Goal: Transaction & Acquisition: Book appointment/travel/reservation

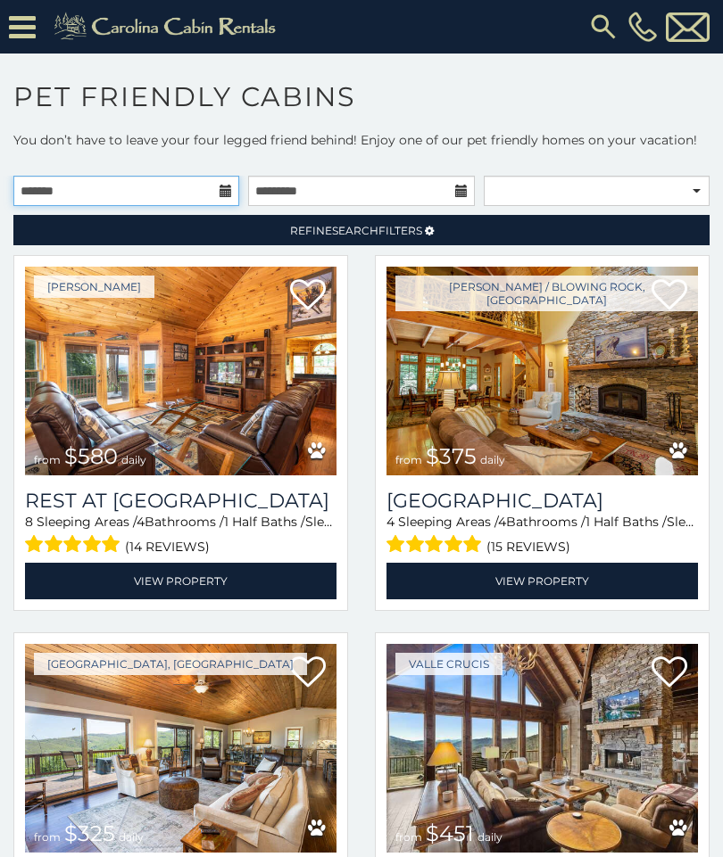
click at [217, 193] on input "text" at bounding box center [126, 191] width 226 height 30
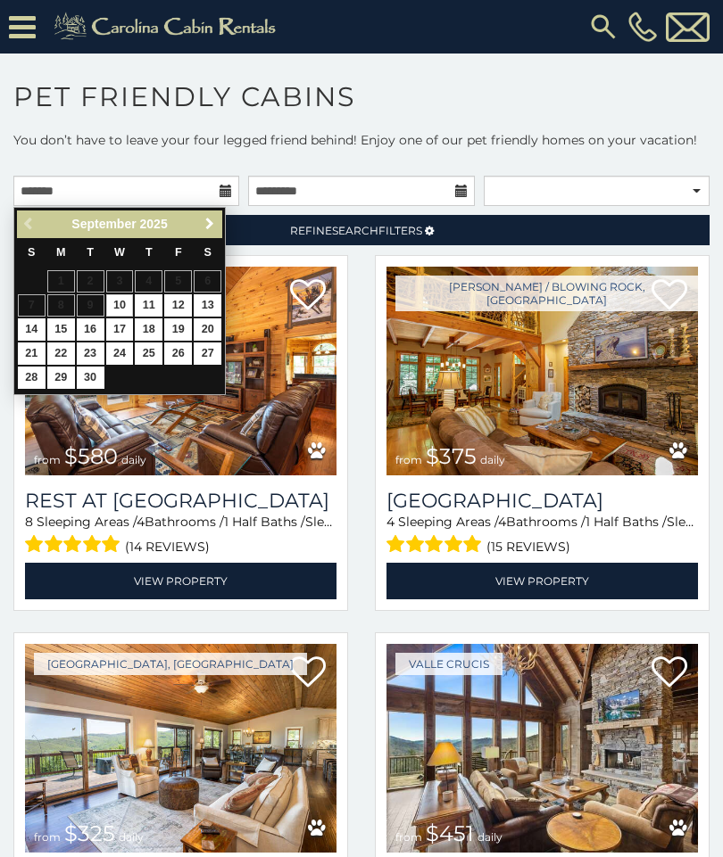
click at [204, 230] on span "Next" at bounding box center [210, 224] width 14 height 14
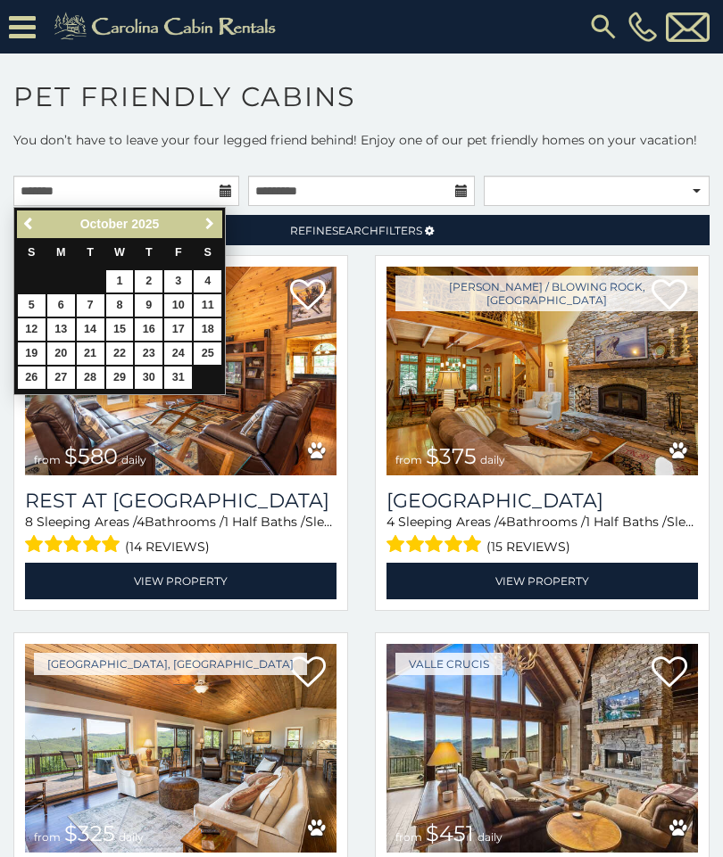
click at [220, 227] on link "Next" at bounding box center [209, 224] width 22 height 22
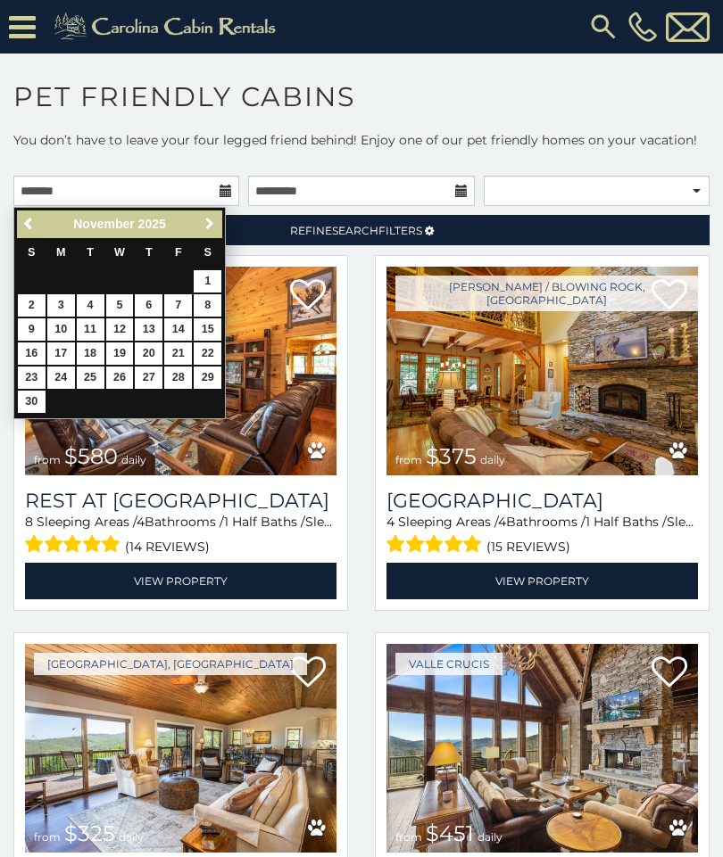
click at [211, 233] on link "Next" at bounding box center [209, 224] width 22 height 22
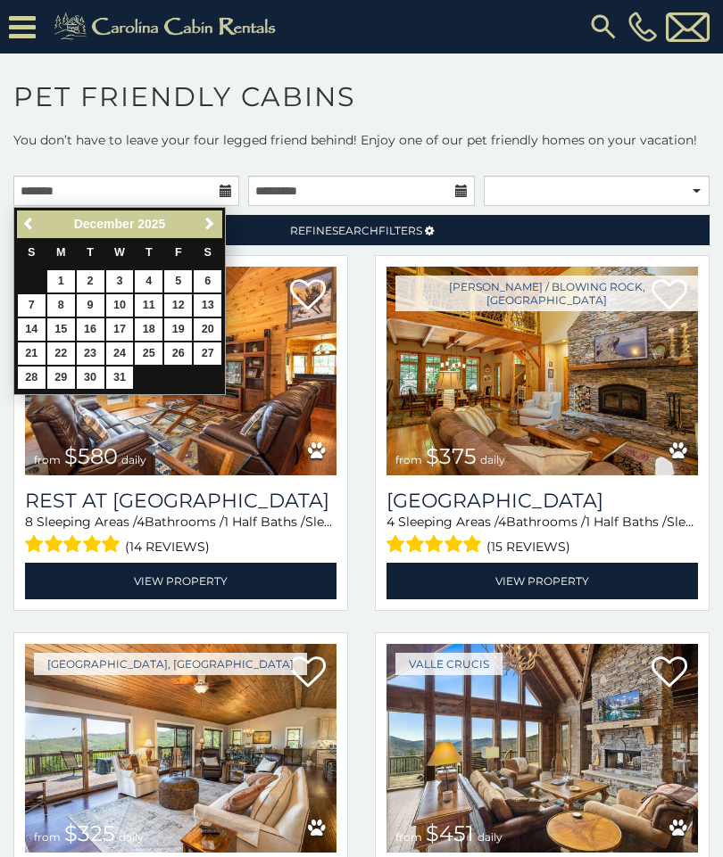
click at [155, 355] on link "25" at bounding box center [149, 354] width 28 height 22
type input "**********"
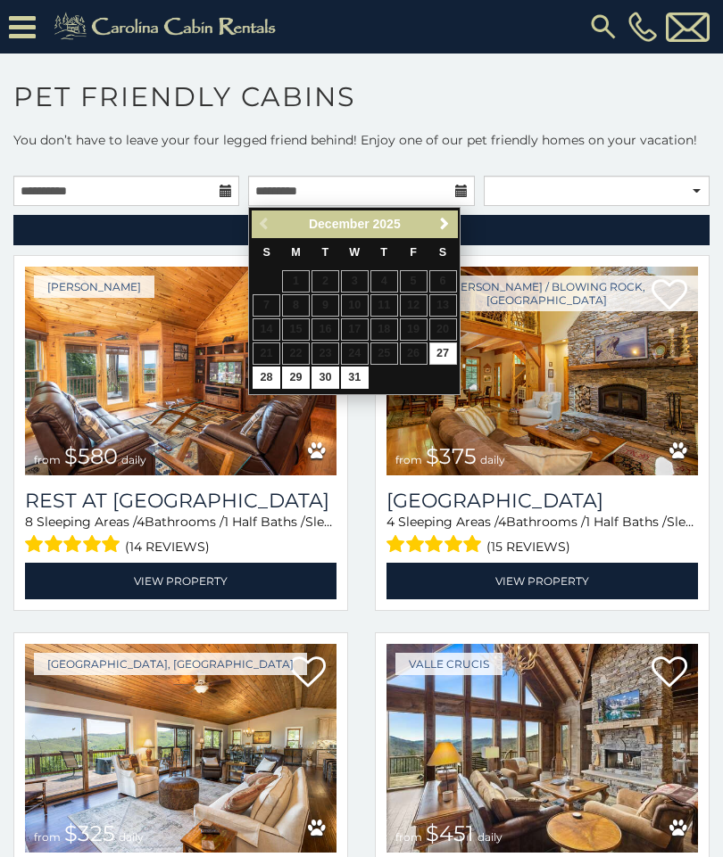
click at [442, 225] on span "Next" at bounding box center [444, 224] width 14 height 14
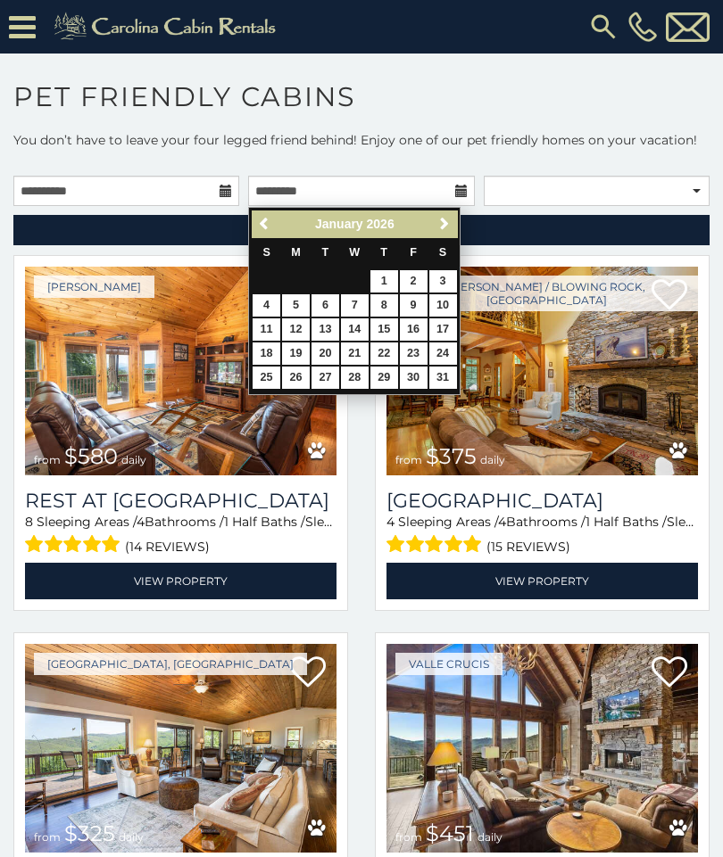
click at [448, 286] on link "3" at bounding box center [443, 281] width 28 height 22
type input "**********"
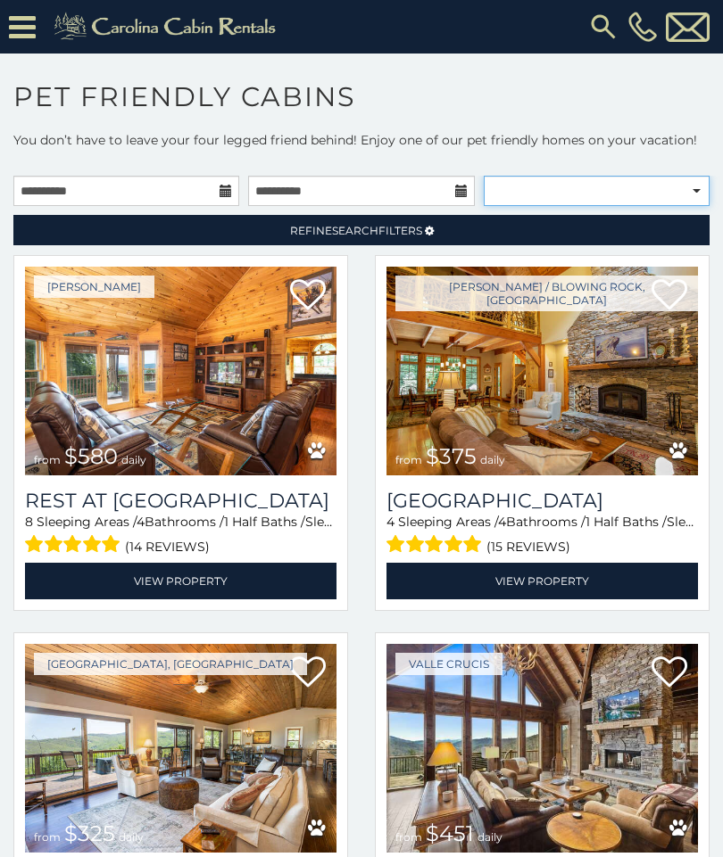
click at [698, 195] on select "**********" at bounding box center [597, 191] width 226 height 30
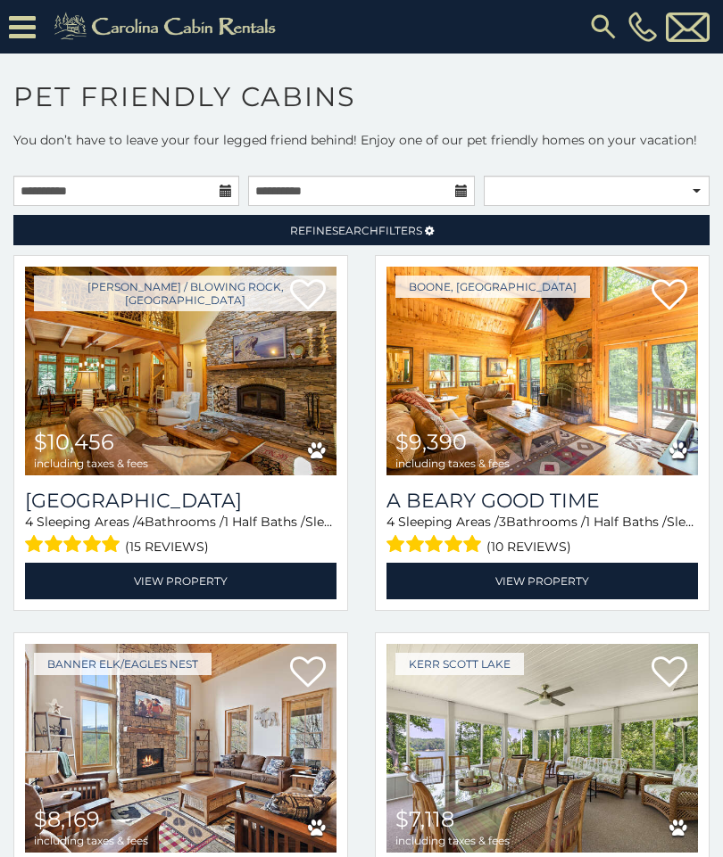
click at [363, 236] on span "Search" at bounding box center [355, 230] width 46 height 13
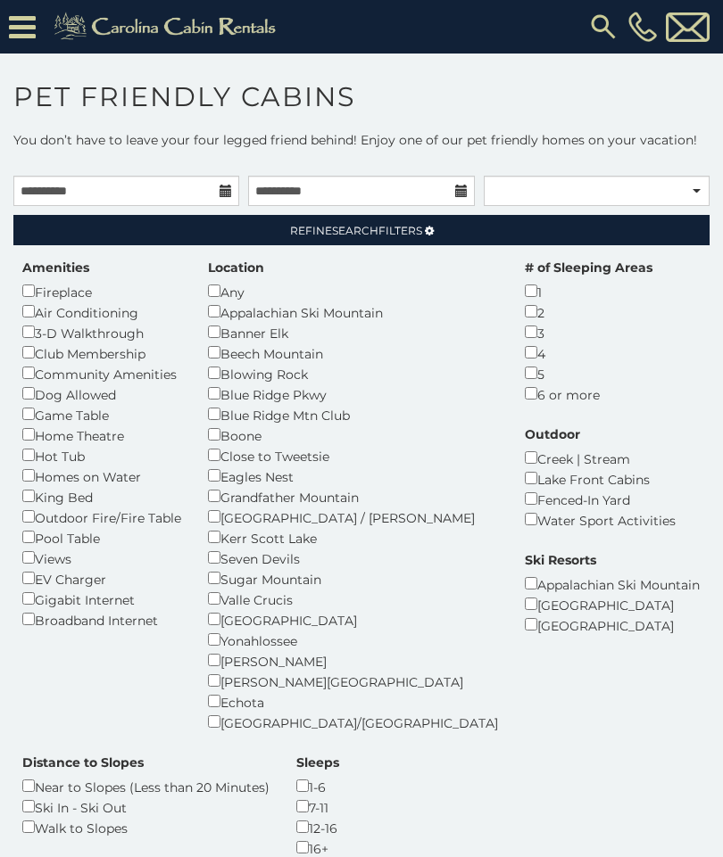
click at [244, 311] on div "Appalachian Ski Mountain" at bounding box center [353, 312] width 290 height 21
click at [296, 817] on div "12-16" at bounding box center [317, 827] width 43 height 21
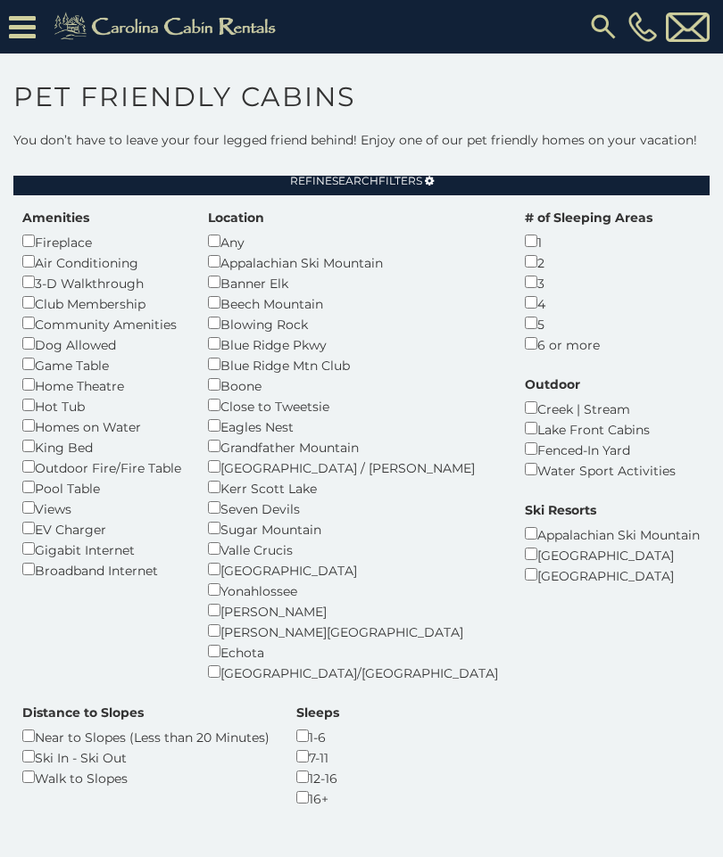
scroll to position [50, 0]
click at [296, 747] on div "7-11" at bounding box center [317, 757] width 43 height 21
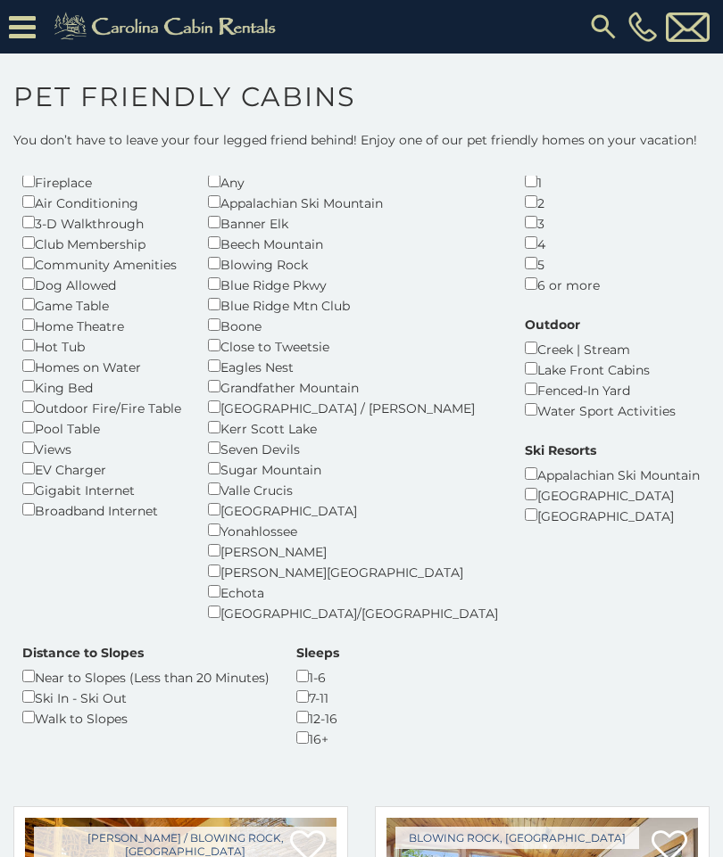
scroll to position [129, 0]
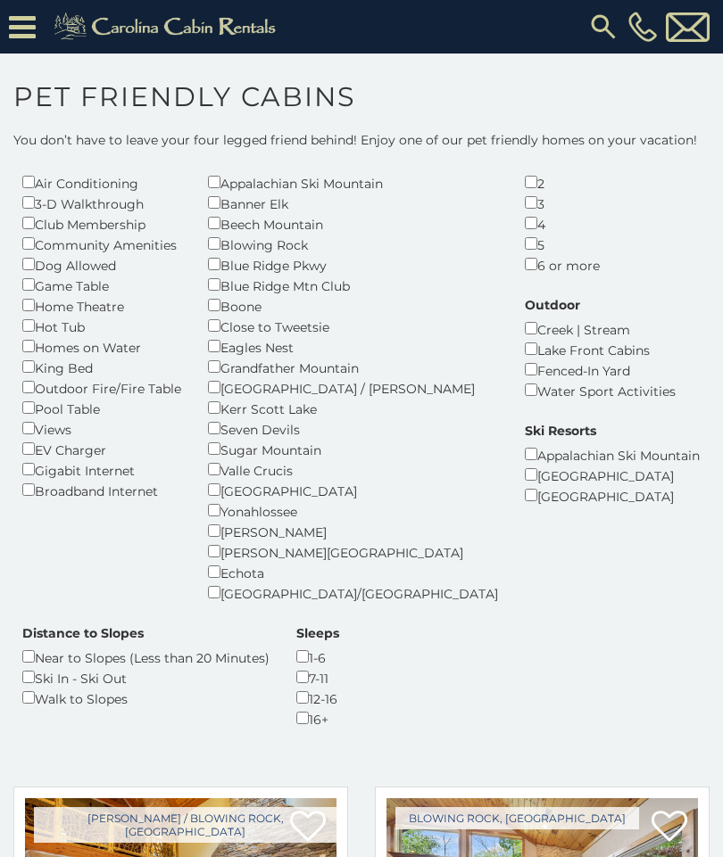
click at [296, 647] on div "1-6" at bounding box center [317, 657] width 43 height 21
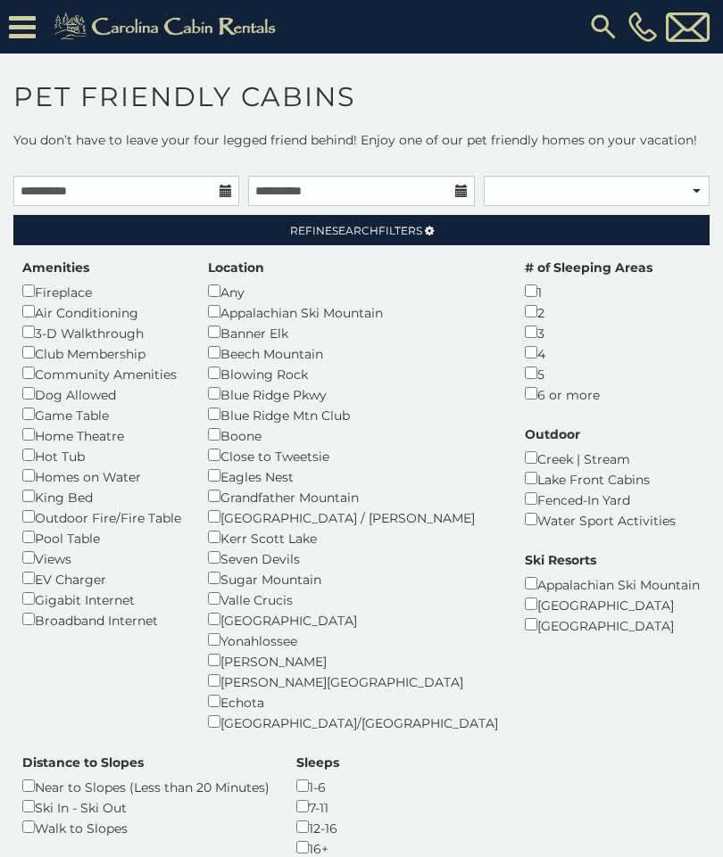
click at [339, 232] on span "Search" at bounding box center [355, 230] width 46 height 13
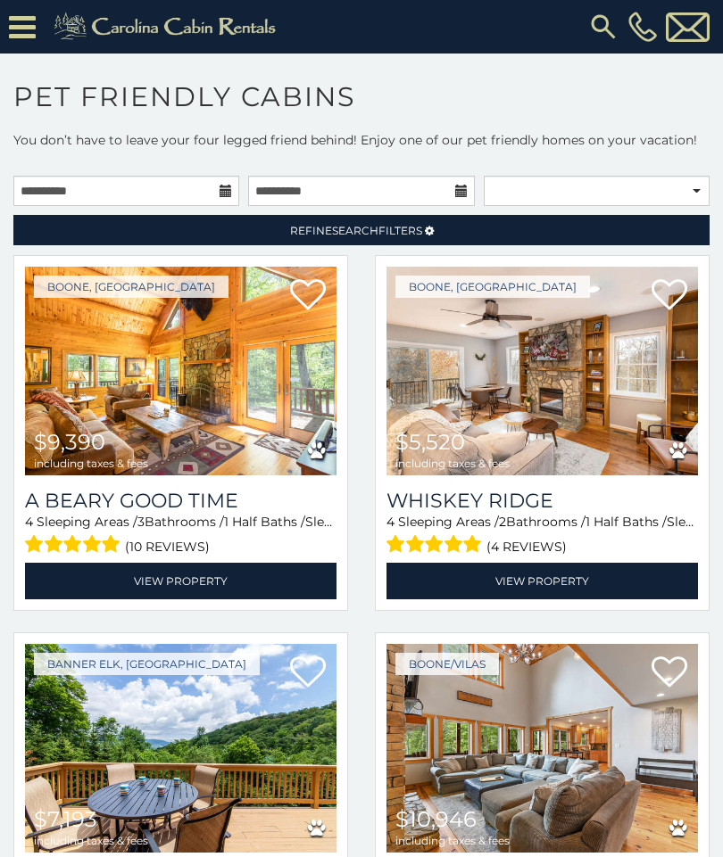
click at [401, 237] on span "Refine Search Filters" at bounding box center [356, 230] width 132 height 13
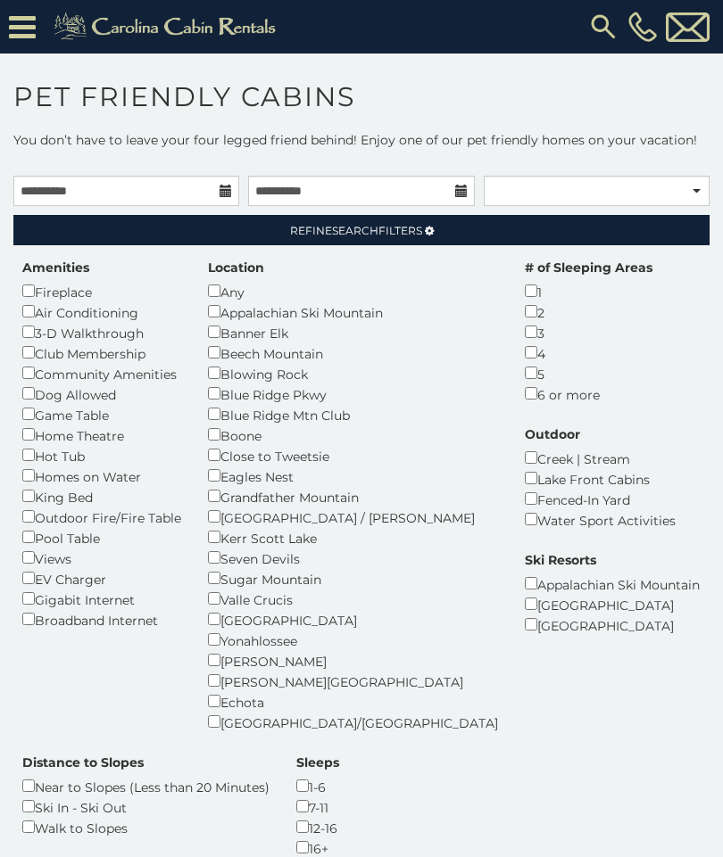
click at [381, 235] on span "Refine Search Filters" at bounding box center [356, 230] width 132 height 13
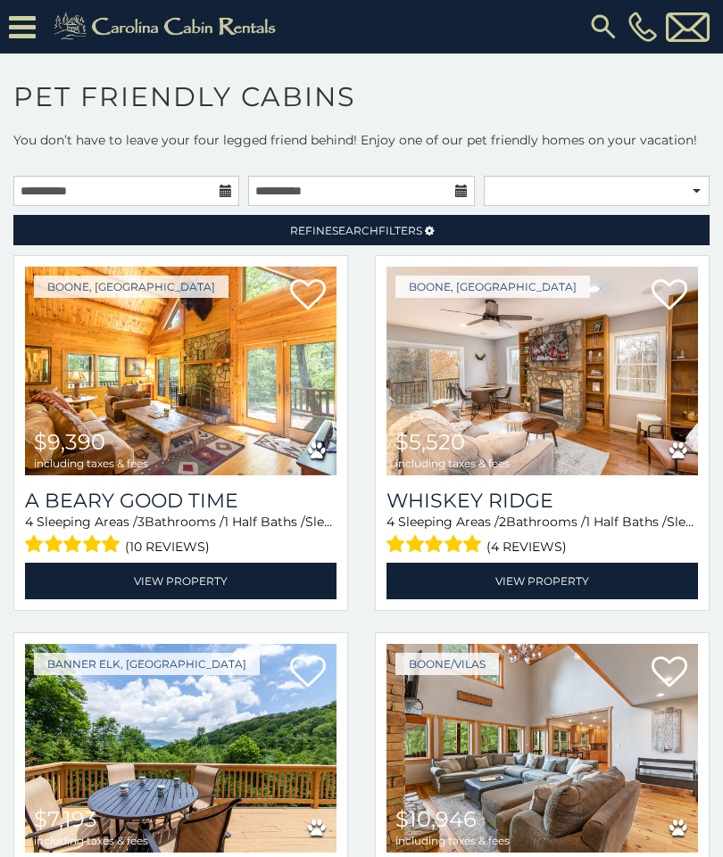
click at [388, 232] on span "Refine Search Filters" at bounding box center [356, 230] width 132 height 13
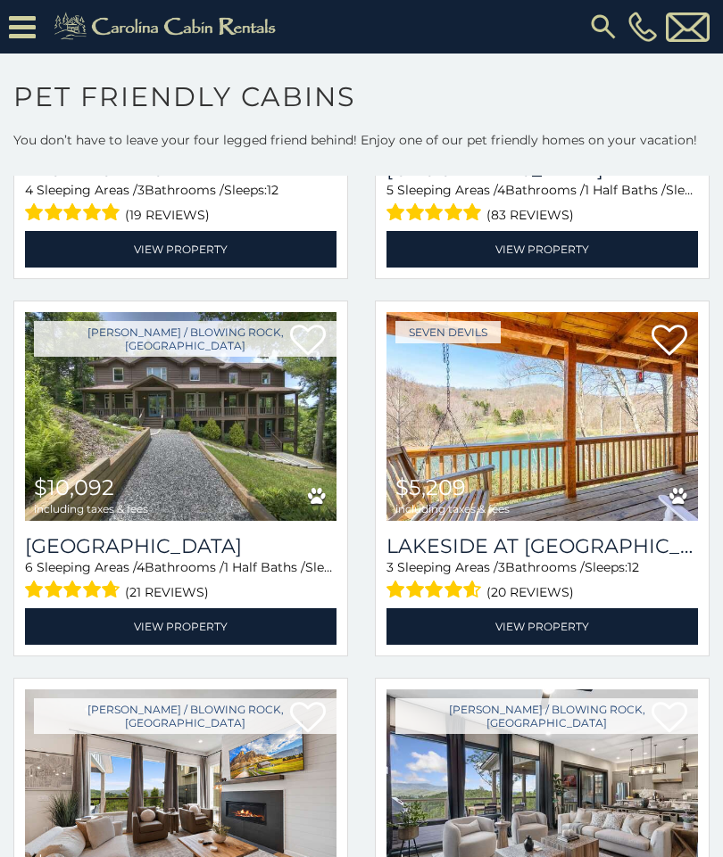
scroll to position [1363, 0]
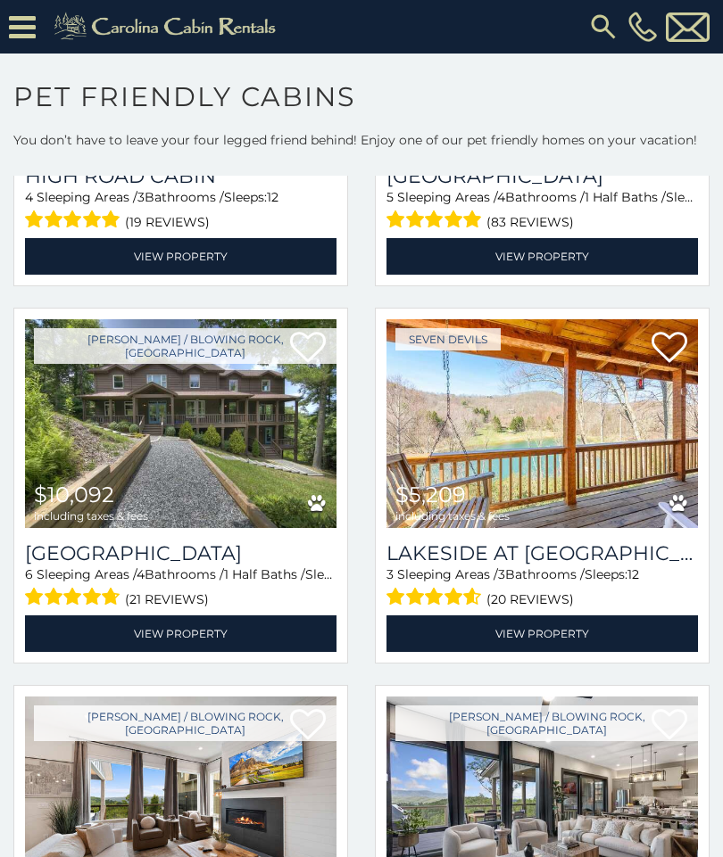
click at [543, 616] on link "View Property" at bounding box center [541, 634] width 311 height 37
click at [178, 616] on link "View Property" at bounding box center [180, 634] width 311 height 37
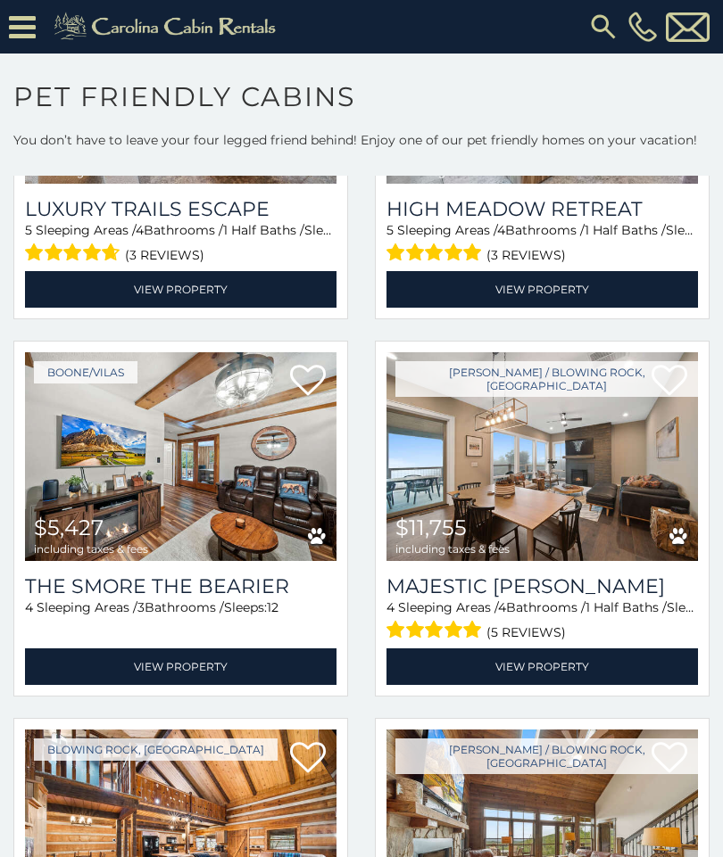
scroll to position [2087, 0]
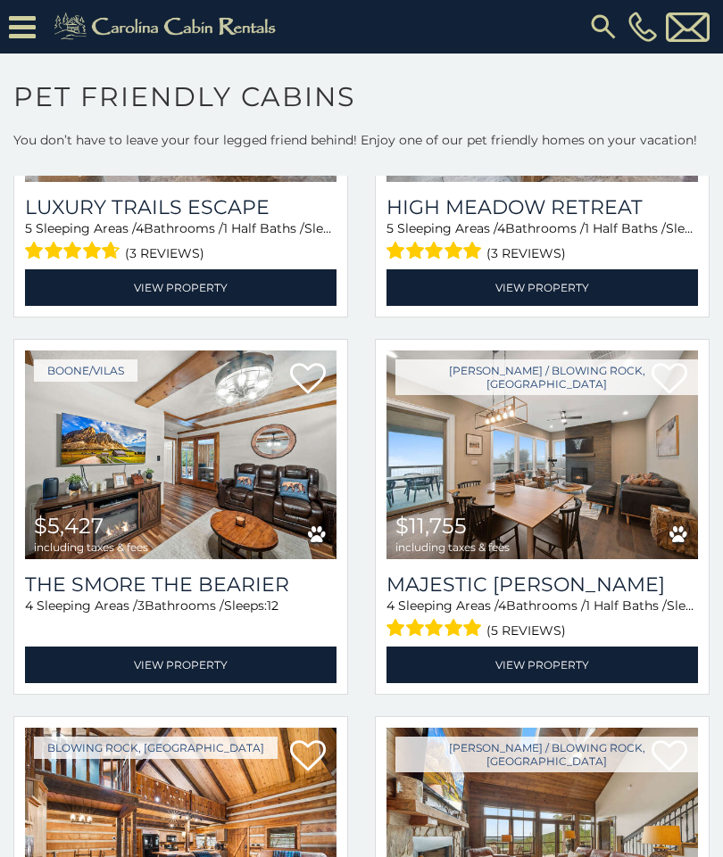
click at [546, 647] on link "View Property" at bounding box center [541, 665] width 311 height 37
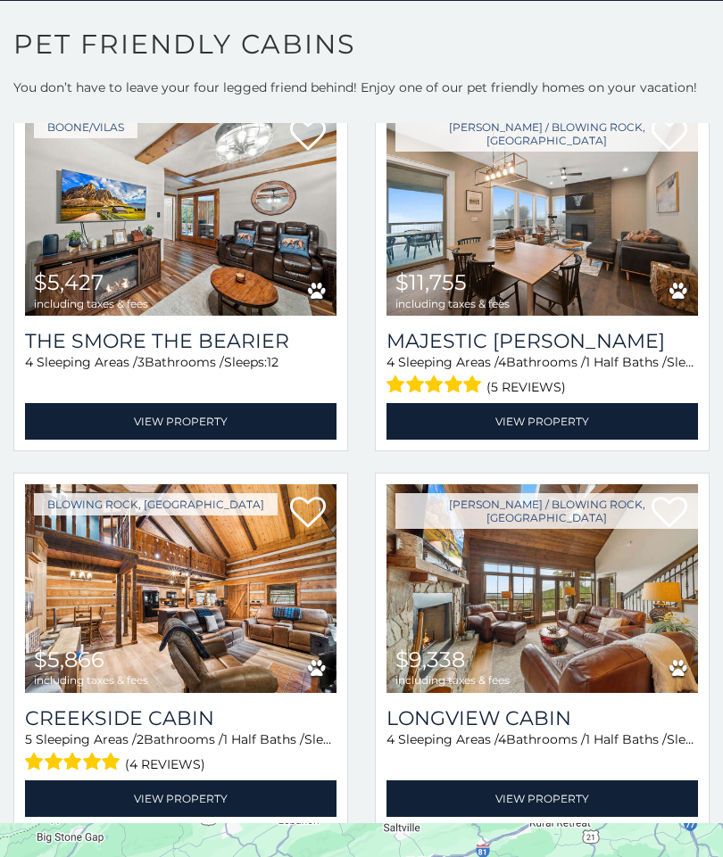
scroll to position [53, 0]
click at [556, 781] on link "View Property" at bounding box center [541, 799] width 311 height 37
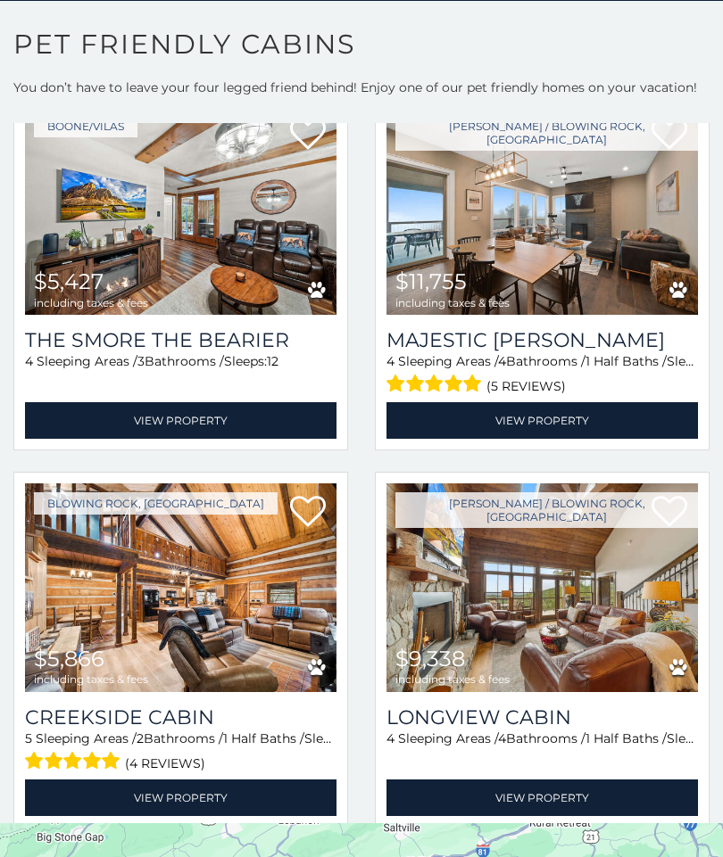
scroll to position [2278, 0]
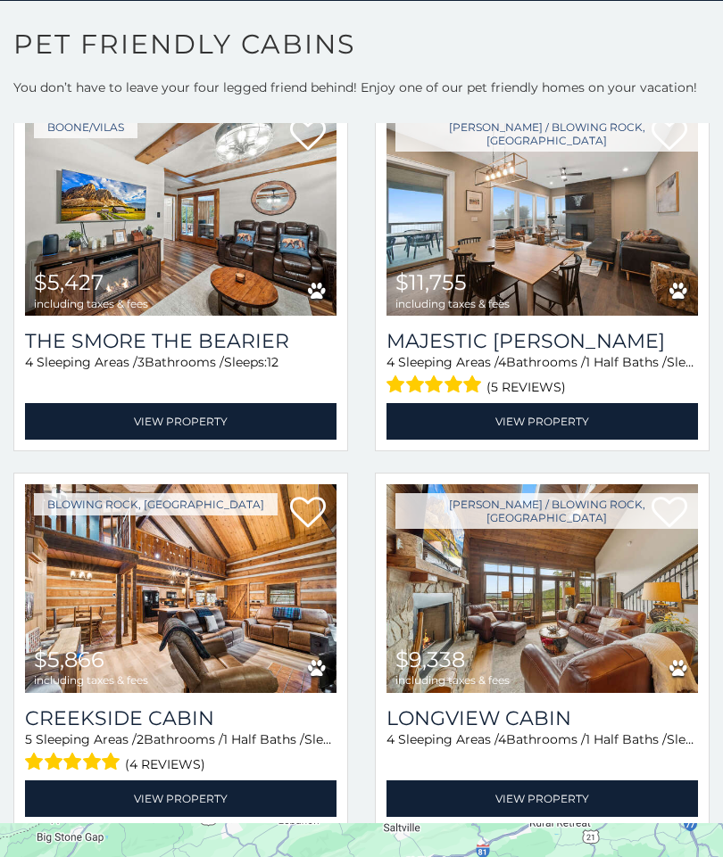
click at [167, 781] on link "View Property" at bounding box center [180, 799] width 311 height 37
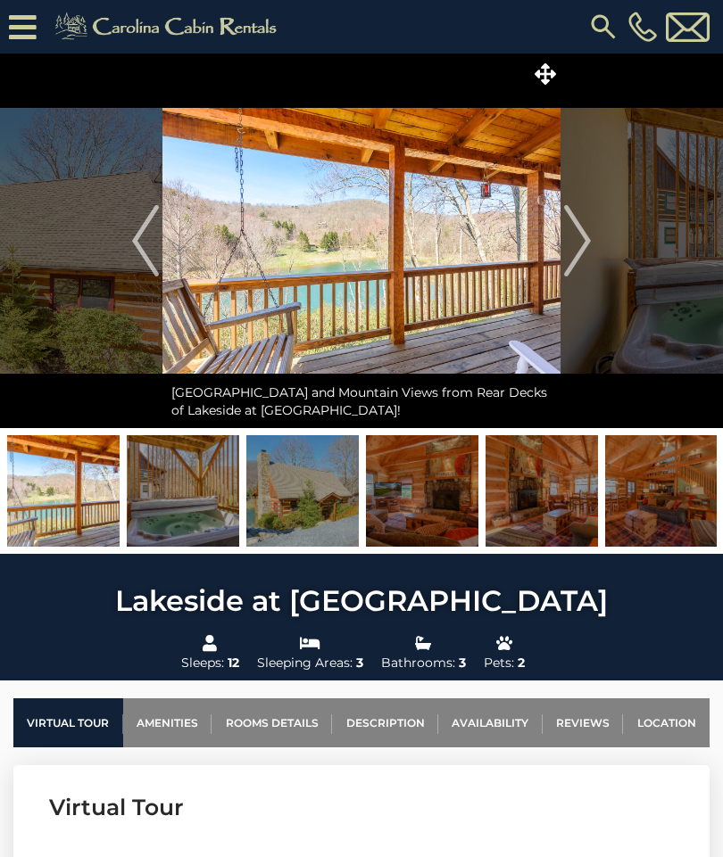
click at [593, 243] on button "Next" at bounding box center [577, 241] width 34 height 375
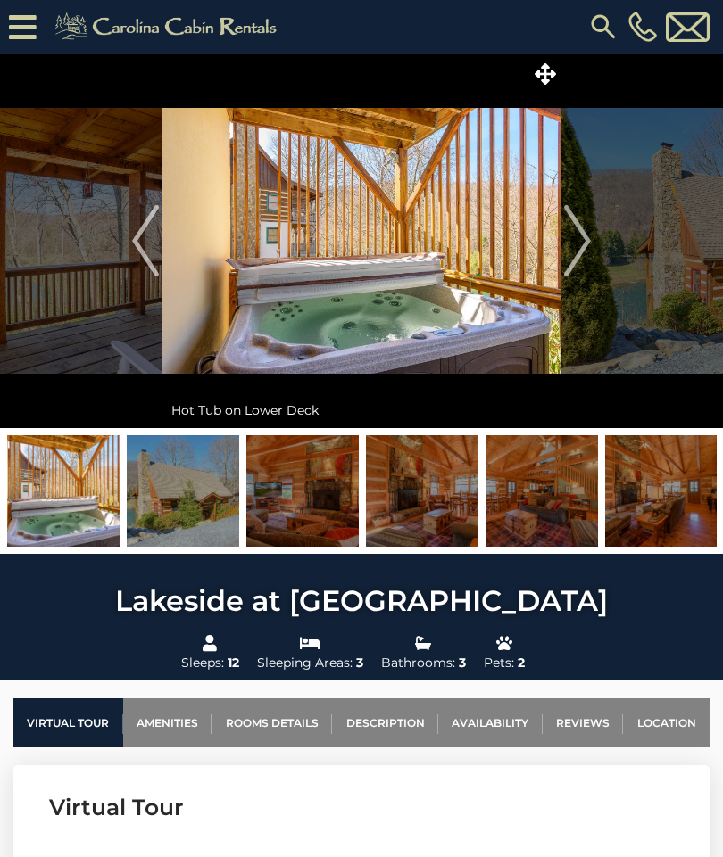
click at [585, 245] on img "Next" at bounding box center [577, 240] width 27 height 71
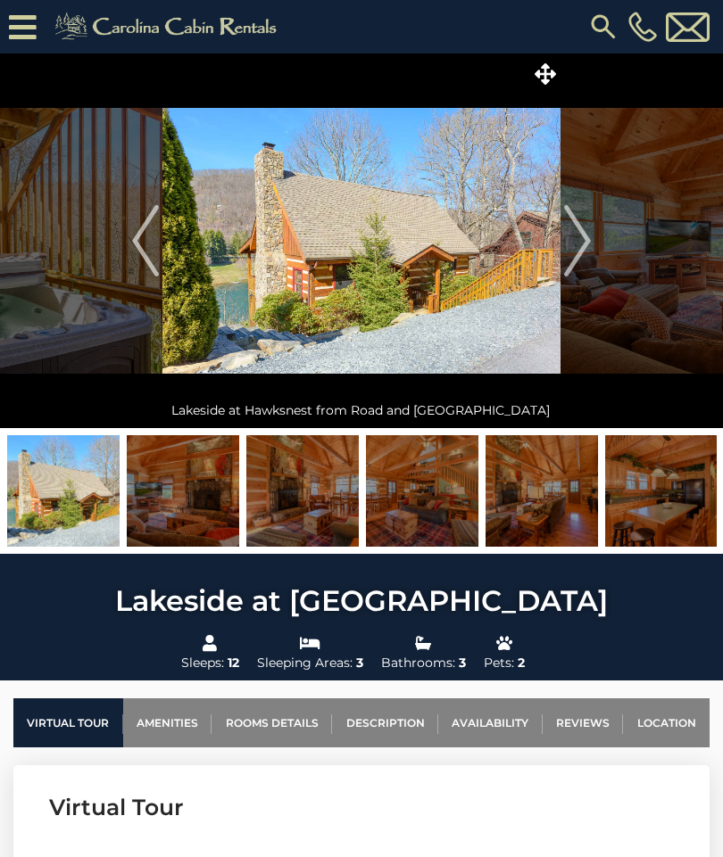
click at [585, 244] on img "Next" at bounding box center [577, 240] width 27 height 71
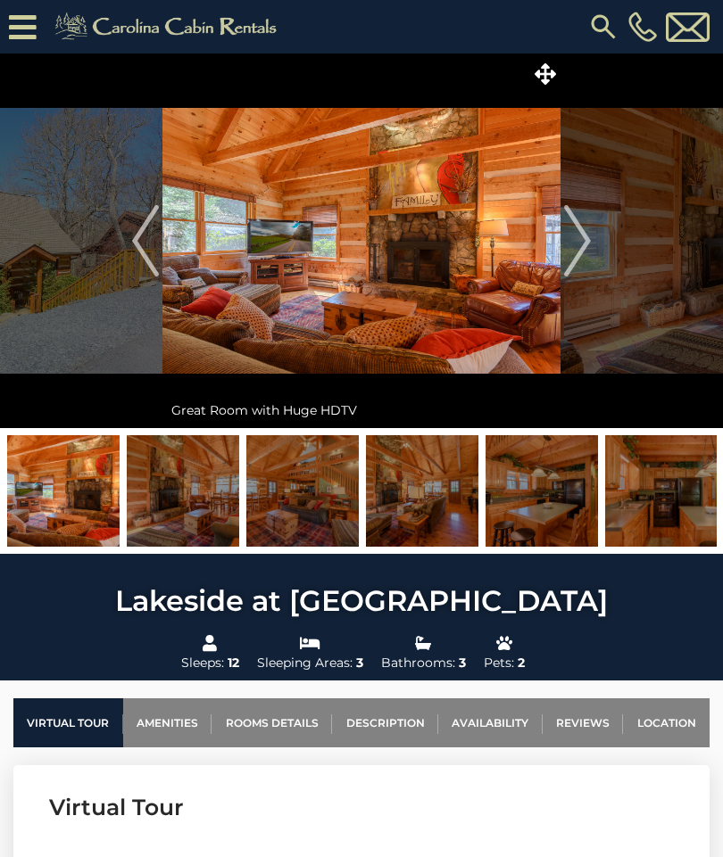
click at [586, 244] on img "Next" at bounding box center [577, 240] width 27 height 71
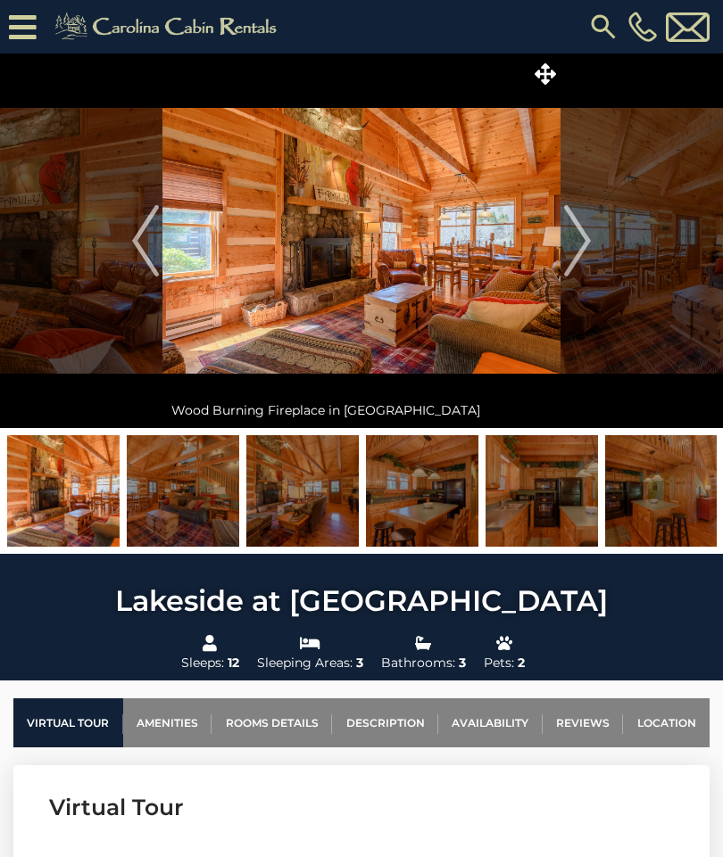
click at [591, 242] on button "Next" at bounding box center [577, 241] width 34 height 375
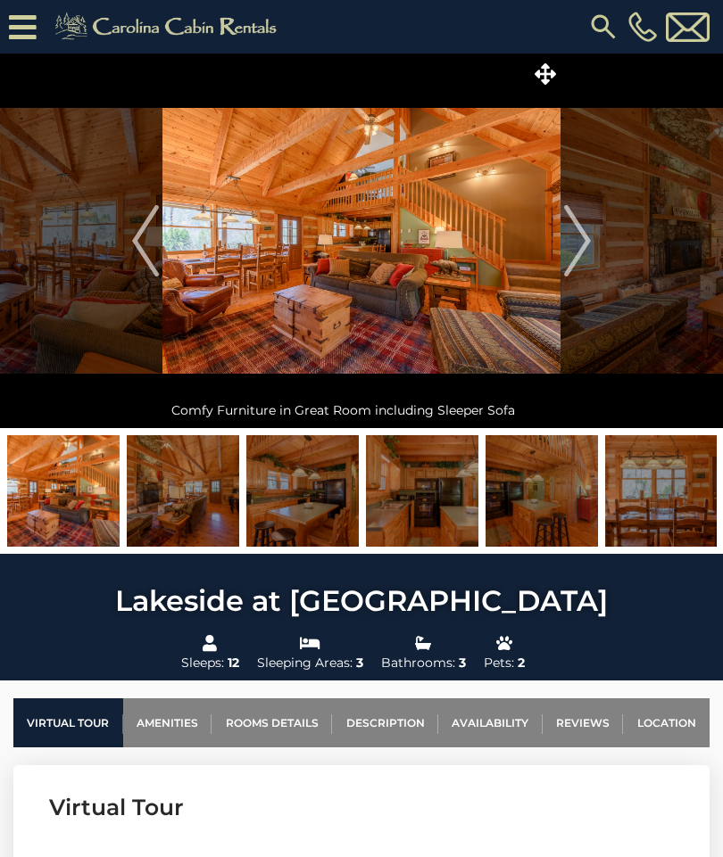
click at [588, 249] on img "Next" at bounding box center [577, 240] width 27 height 71
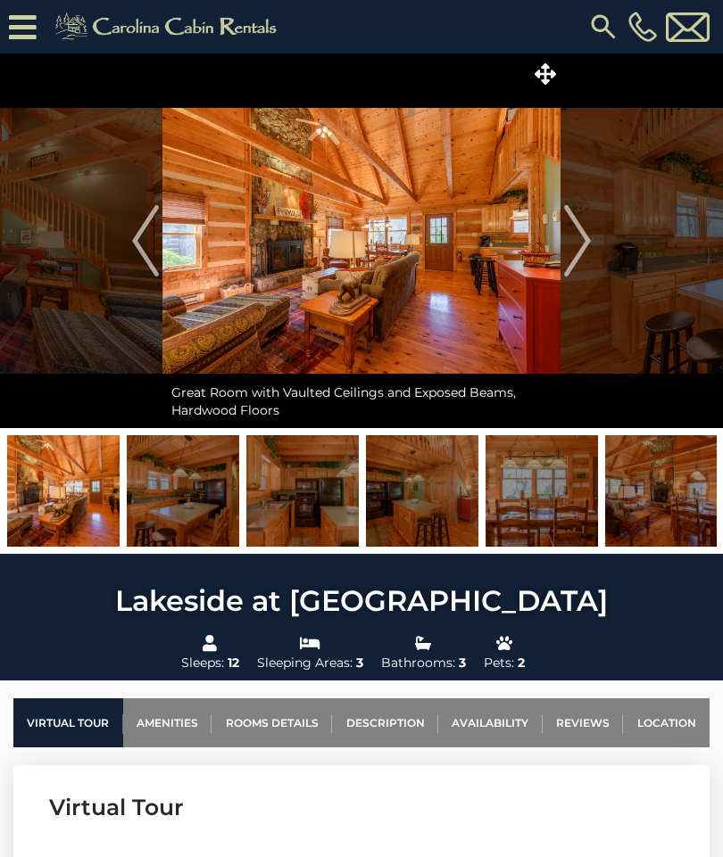
click at [590, 245] on img "Next" at bounding box center [577, 240] width 27 height 71
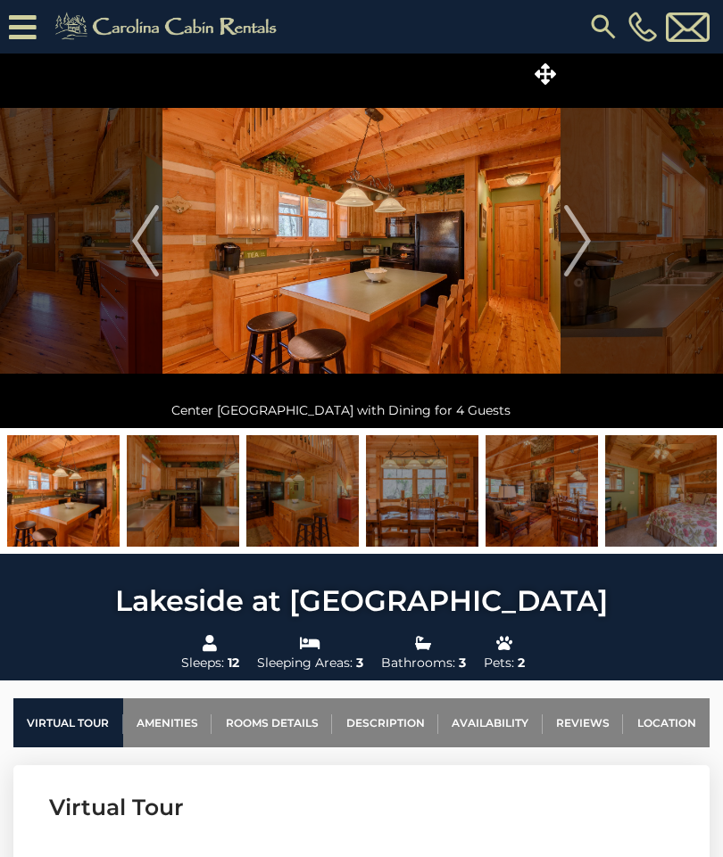
click at [588, 244] on img "Next" at bounding box center [577, 240] width 27 height 71
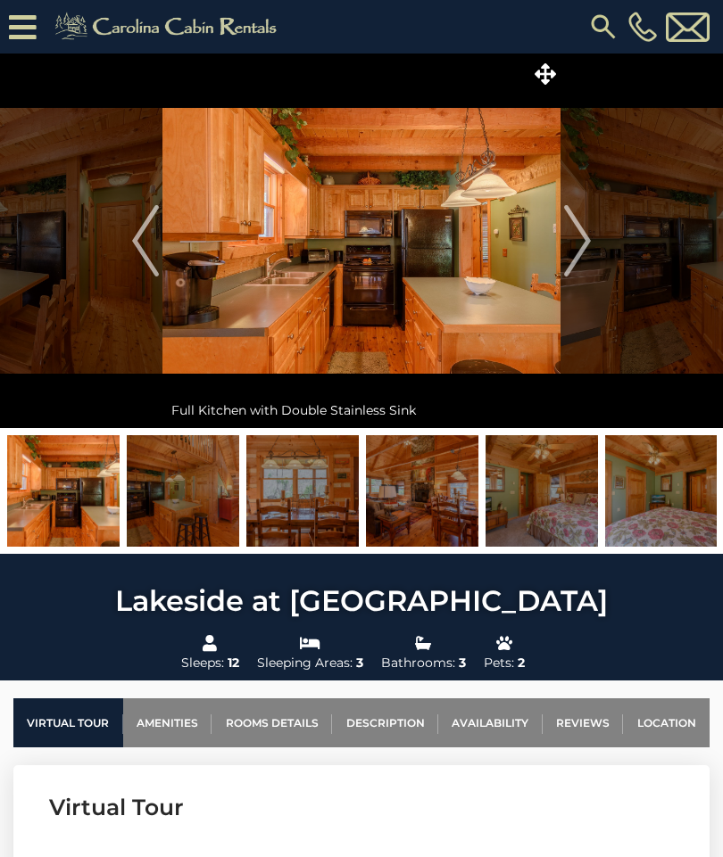
click at [586, 243] on img "Next" at bounding box center [577, 240] width 27 height 71
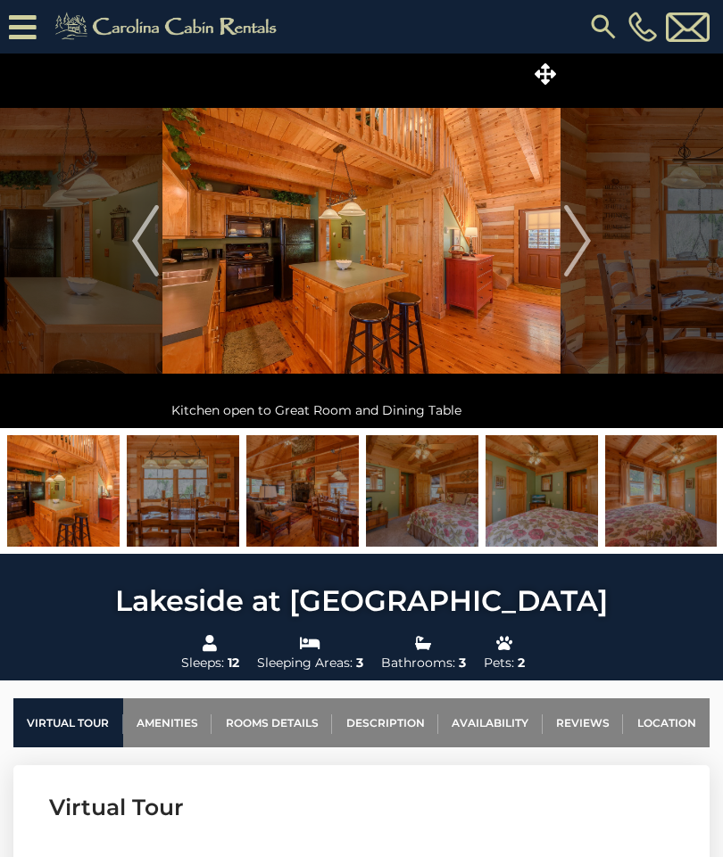
click at [583, 244] on img "Next" at bounding box center [577, 240] width 27 height 71
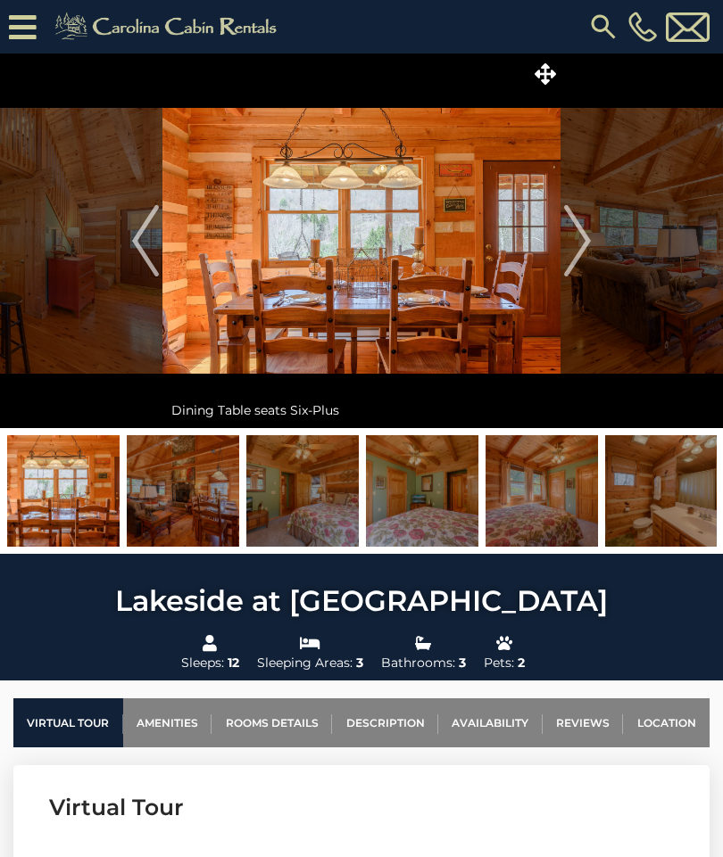
click at [586, 243] on img "Next" at bounding box center [577, 240] width 27 height 71
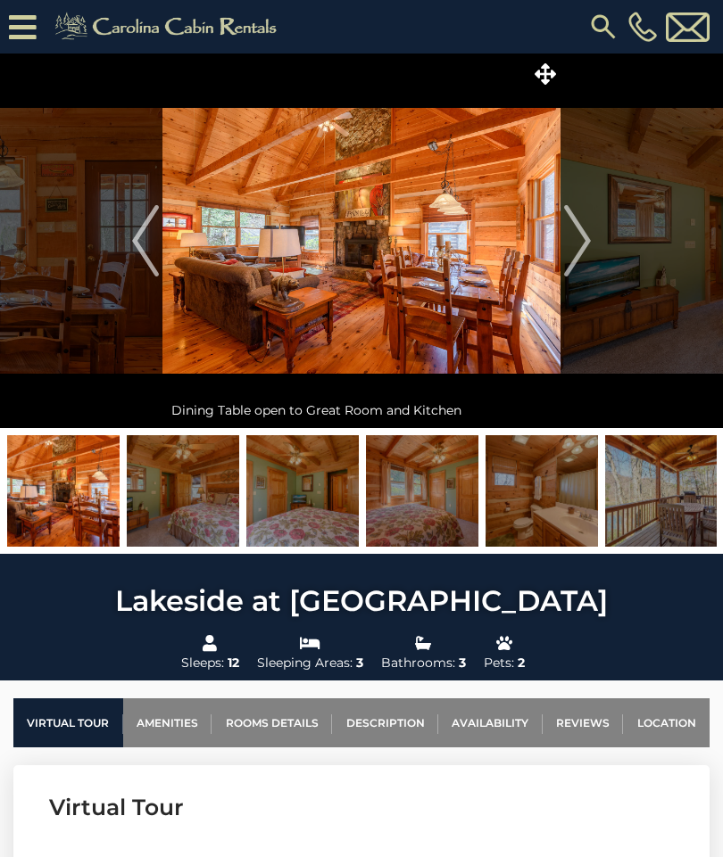
click at [588, 239] on img "Next" at bounding box center [577, 240] width 27 height 71
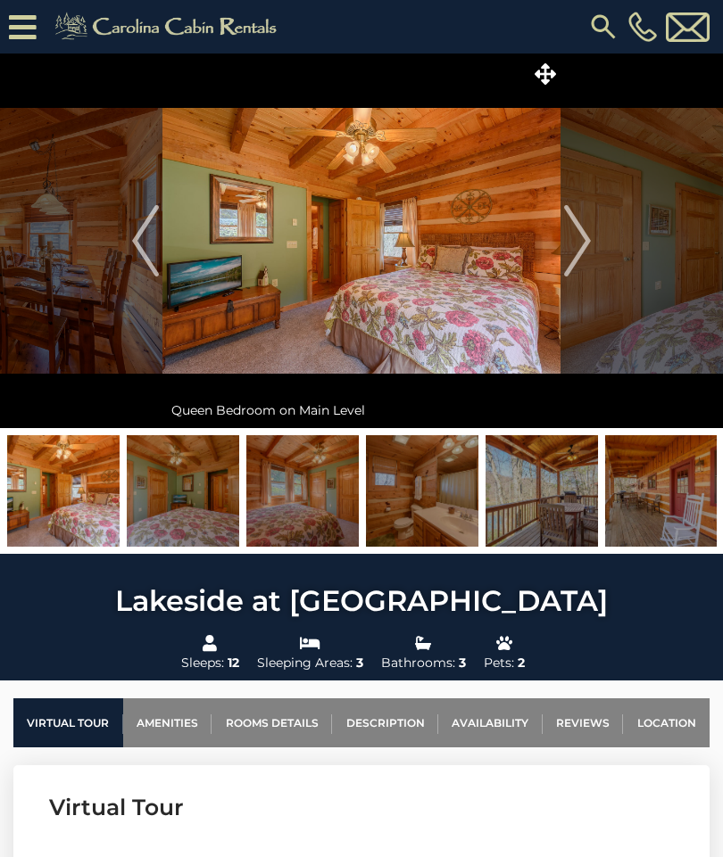
click at [589, 243] on img "Next" at bounding box center [577, 240] width 27 height 71
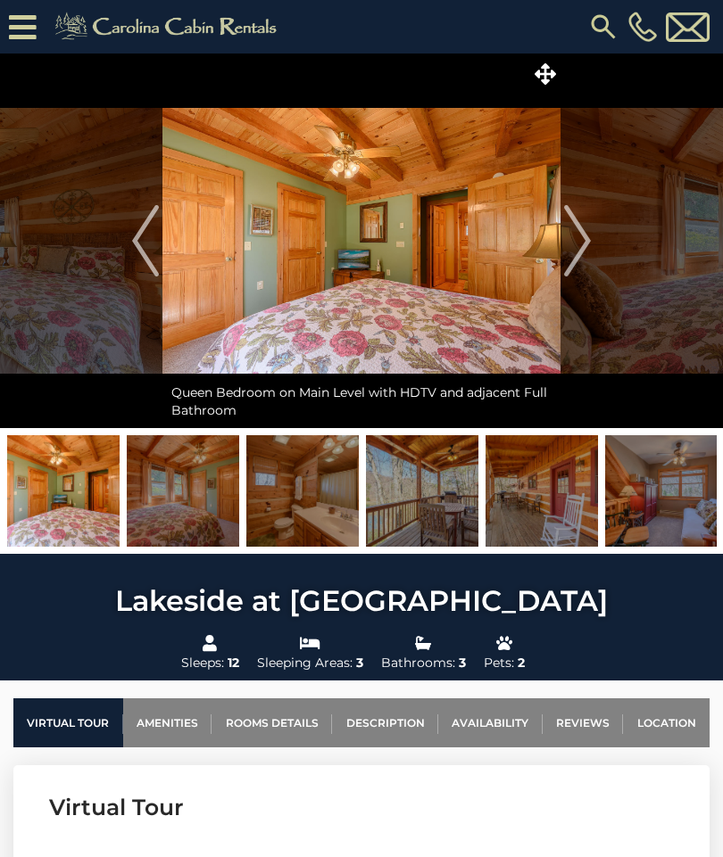
click at [585, 243] on img "Next" at bounding box center [577, 240] width 27 height 71
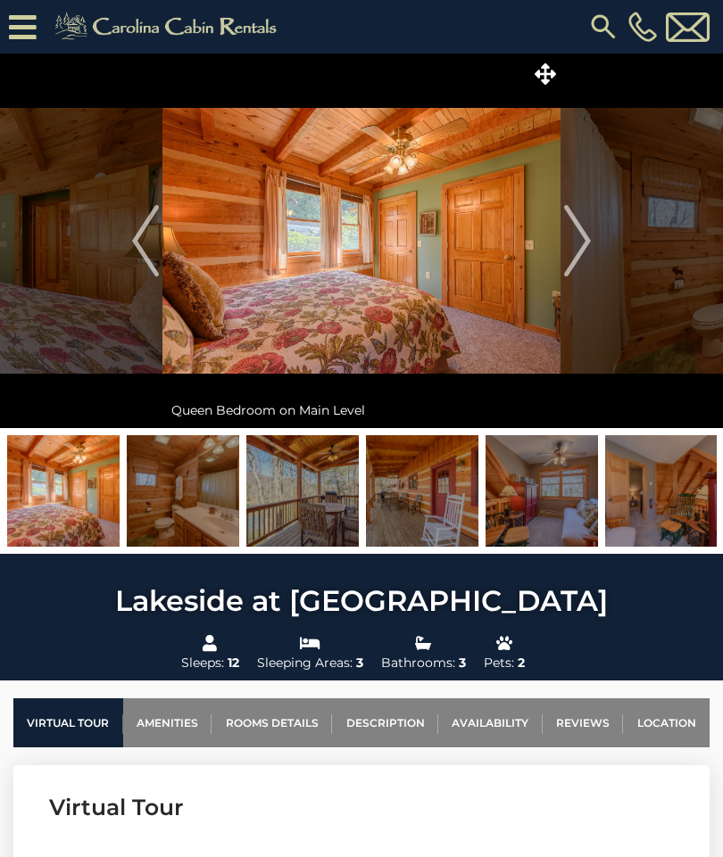
click at [589, 239] on img "Next" at bounding box center [577, 240] width 27 height 71
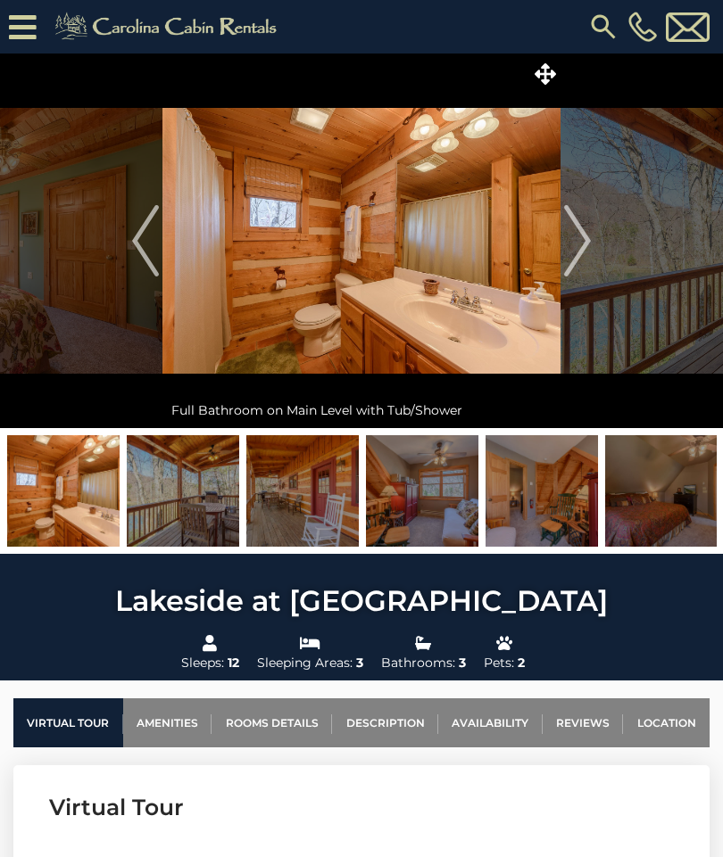
click at [583, 241] on img "Next" at bounding box center [577, 240] width 27 height 71
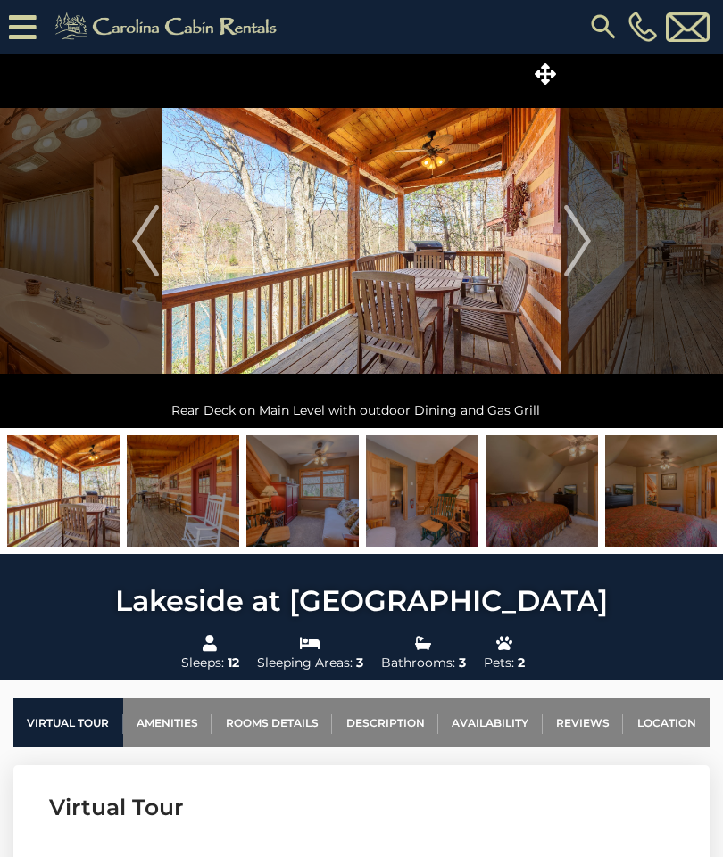
click at [590, 242] on img "Next" at bounding box center [577, 240] width 27 height 71
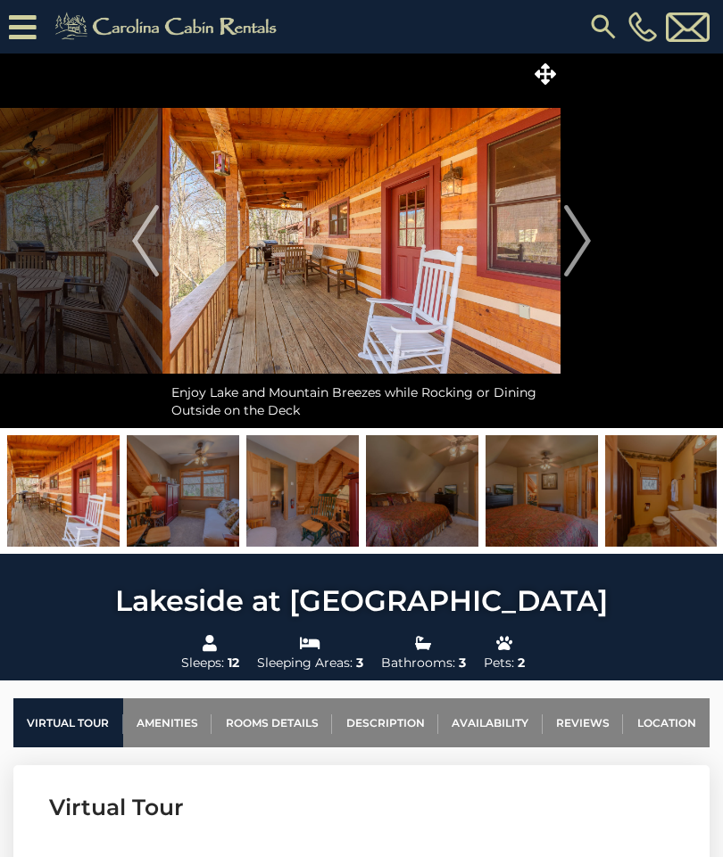
click at [589, 239] on img "Next" at bounding box center [577, 240] width 27 height 71
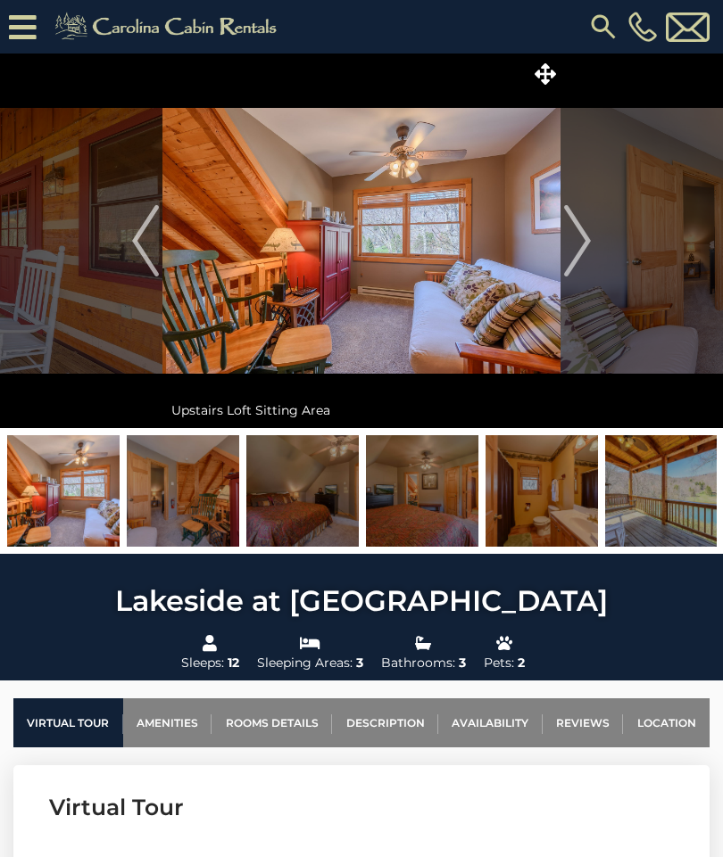
click at [589, 244] on img "Next" at bounding box center [577, 240] width 27 height 71
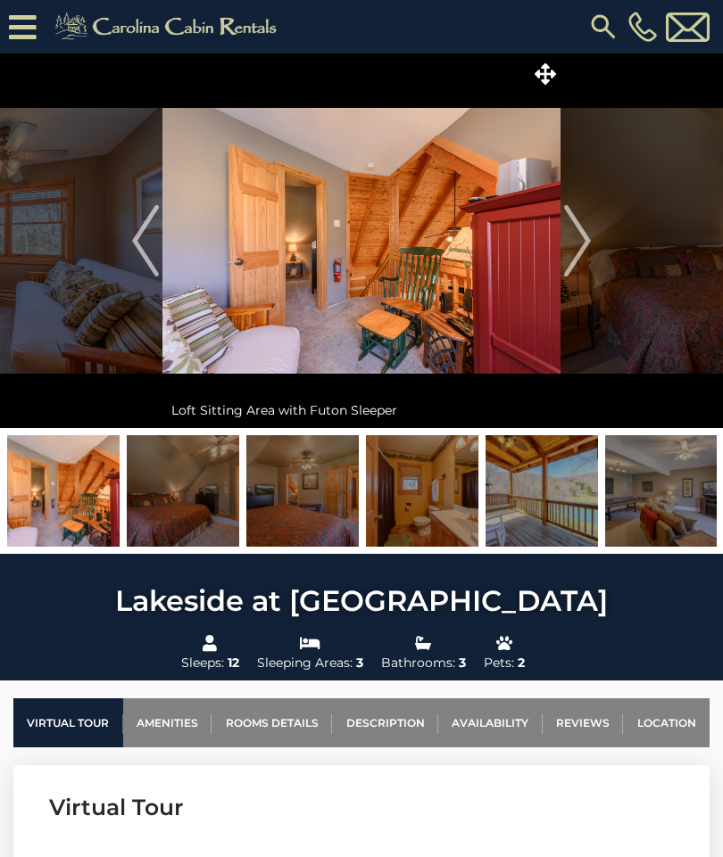
click at [592, 245] on button "Next" at bounding box center [577, 241] width 34 height 375
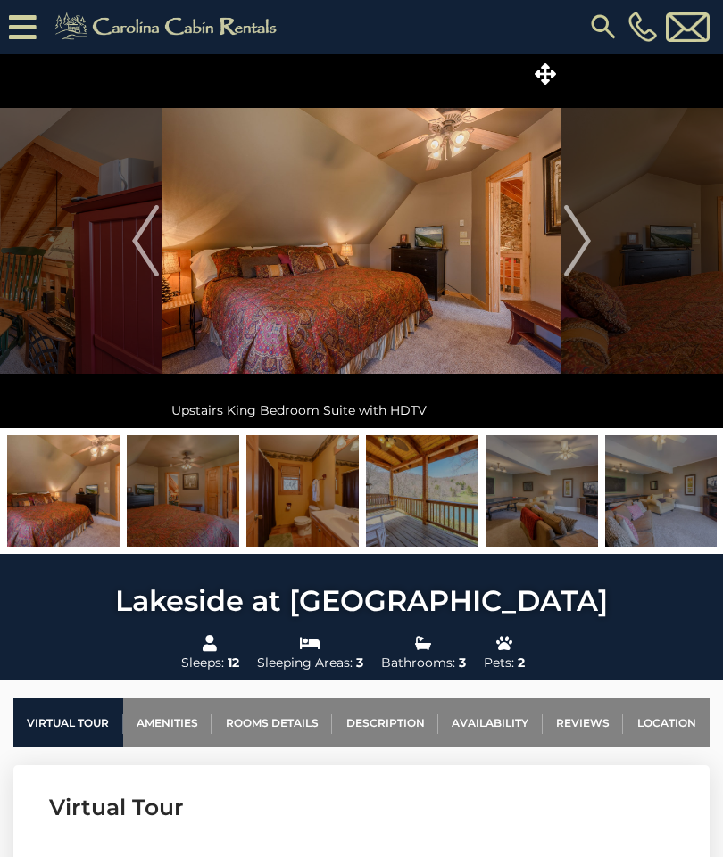
click at [153, 243] on img "Previous" at bounding box center [145, 240] width 27 height 71
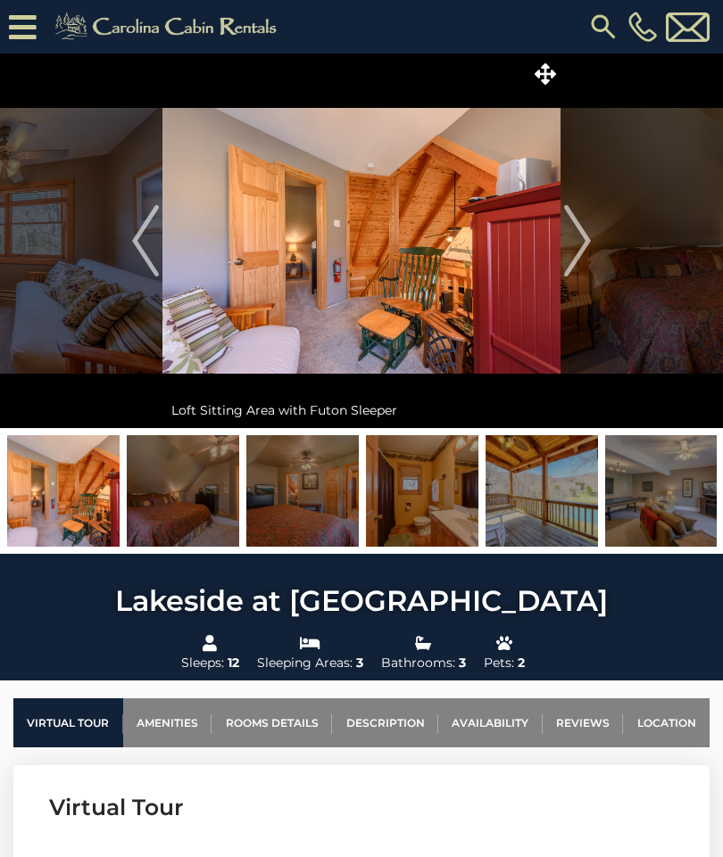
click at [589, 244] on img "Next" at bounding box center [577, 240] width 27 height 71
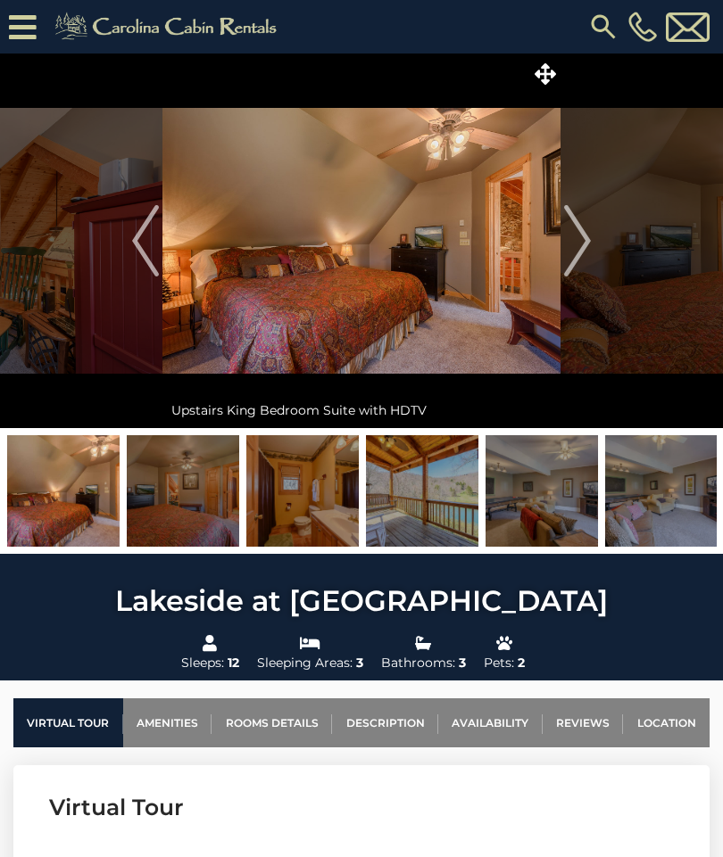
click at [591, 242] on button "Next" at bounding box center [577, 241] width 34 height 375
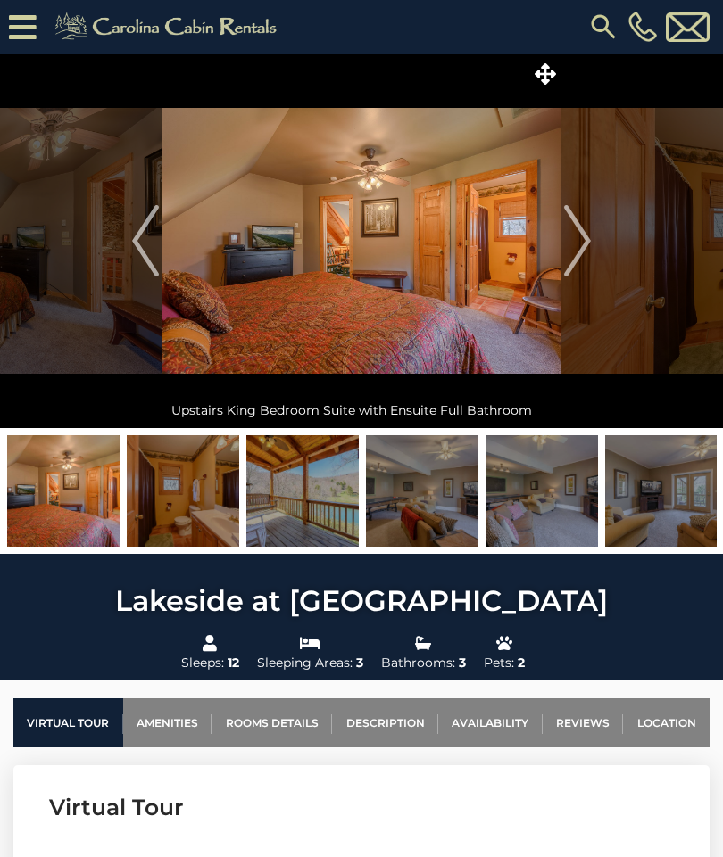
click at [570, 245] on img "Next" at bounding box center [577, 240] width 27 height 71
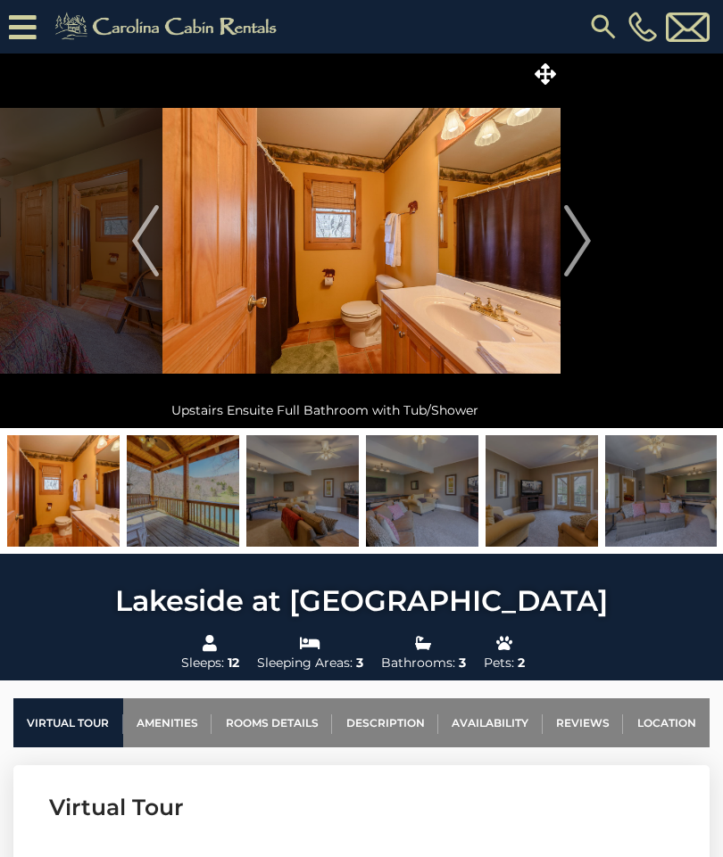
click at [576, 255] on img "Next" at bounding box center [577, 240] width 27 height 71
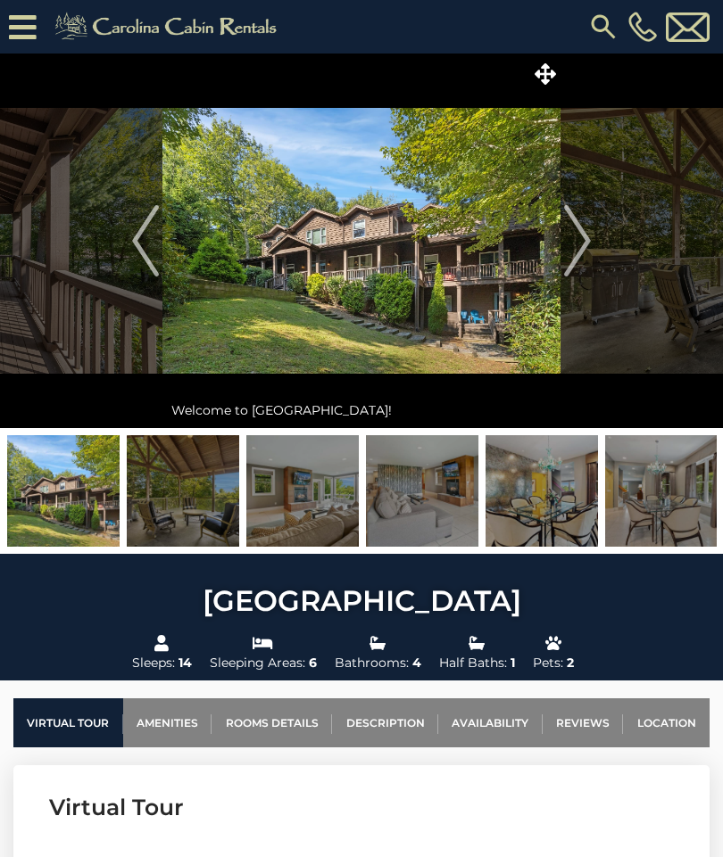
click at [584, 252] on img "Next" at bounding box center [577, 240] width 27 height 71
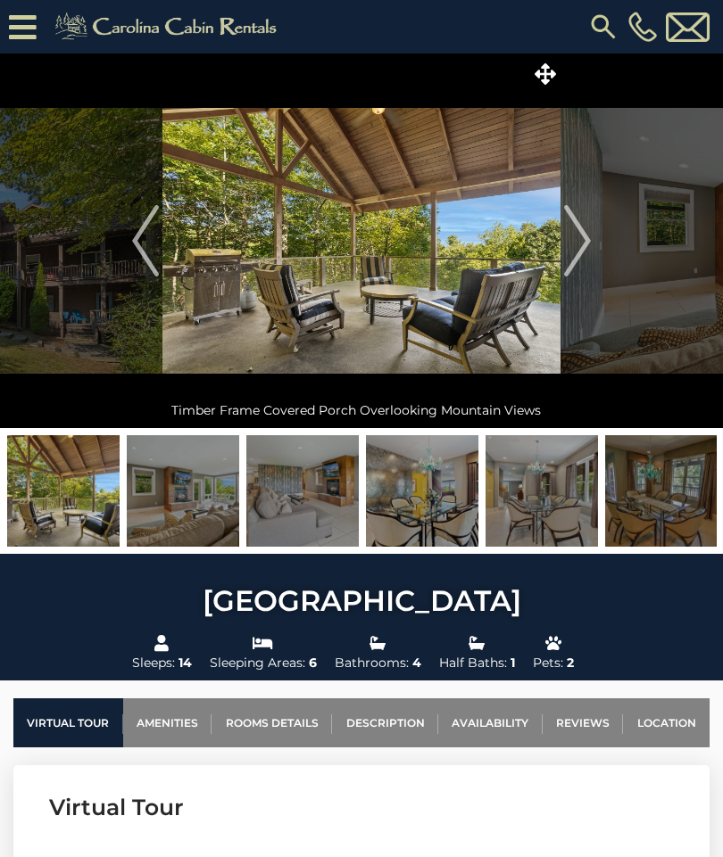
click at [586, 248] on img "Next" at bounding box center [577, 240] width 27 height 71
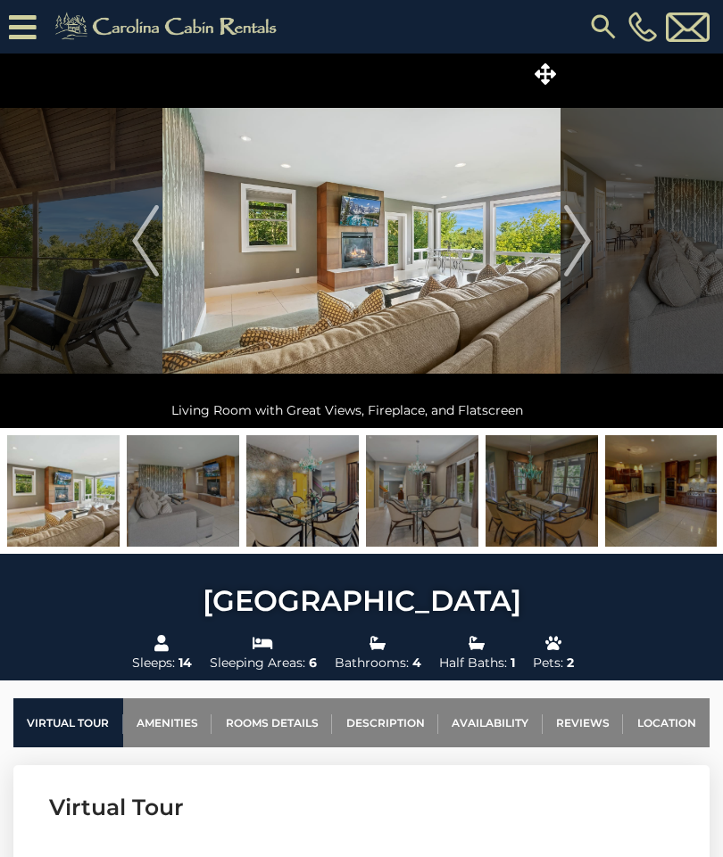
click at [583, 245] on img "Next" at bounding box center [577, 240] width 27 height 71
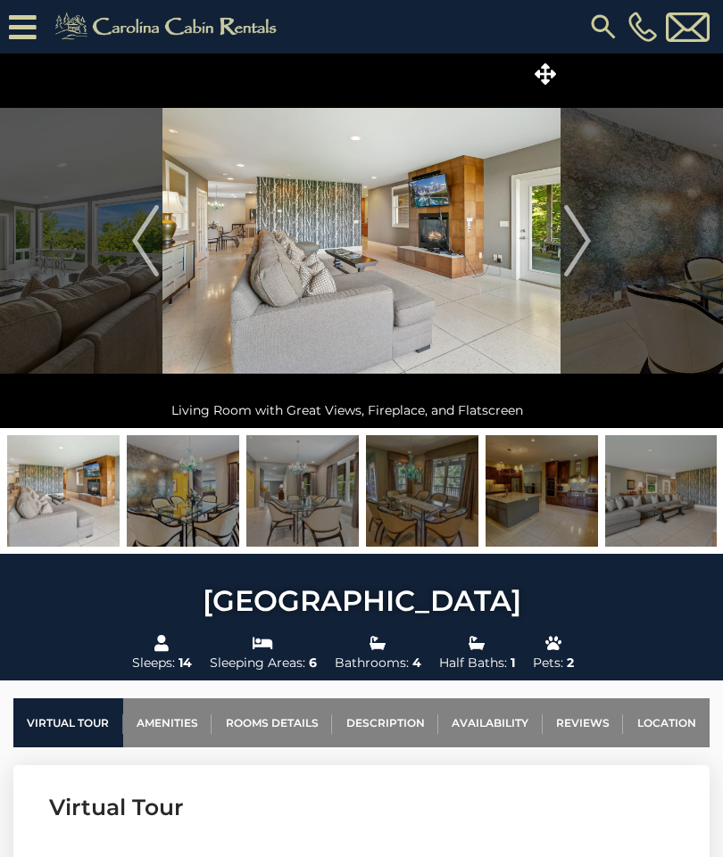
click at [583, 242] on img "Next" at bounding box center [577, 240] width 27 height 71
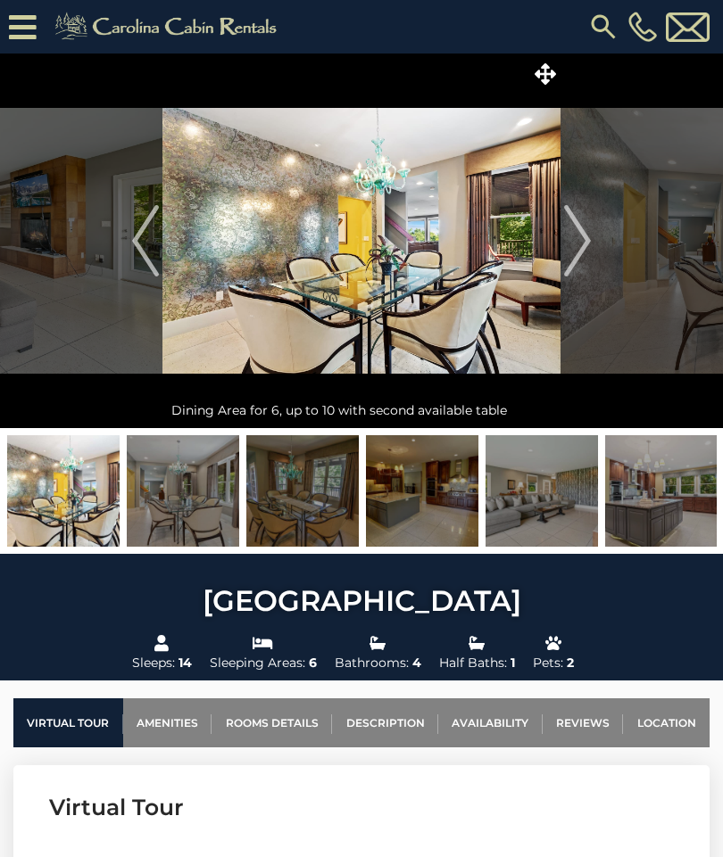
click at [589, 244] on img "Next" at bounding box center [577, 240] width 27 height 71
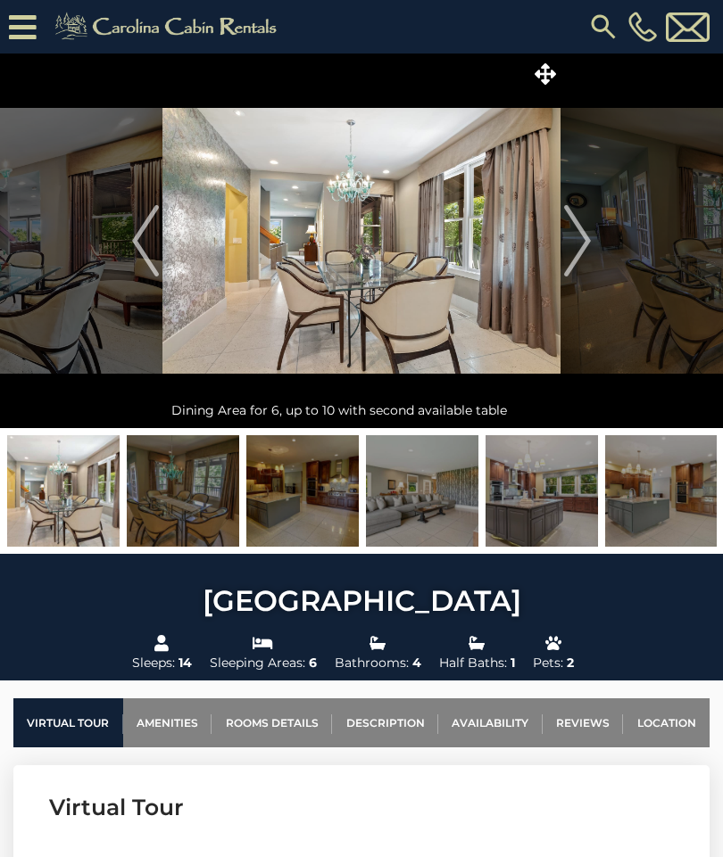
click at [585, 243] on img "Next" at bounding box center [577, 240] width 27 height 71
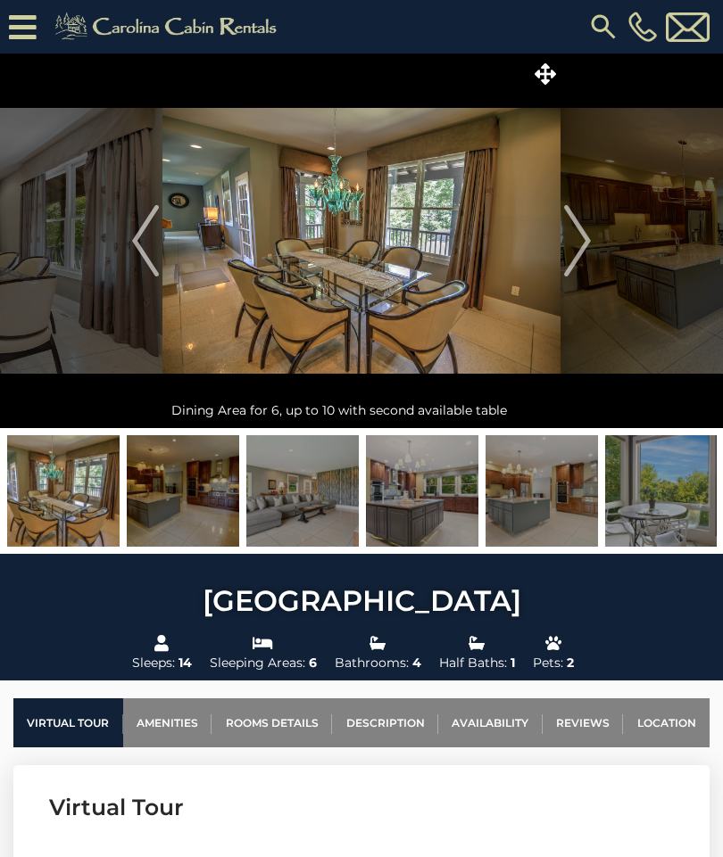
click at [591, 244] on button "Next" at bounding box center [577, 241] width 34 height 375
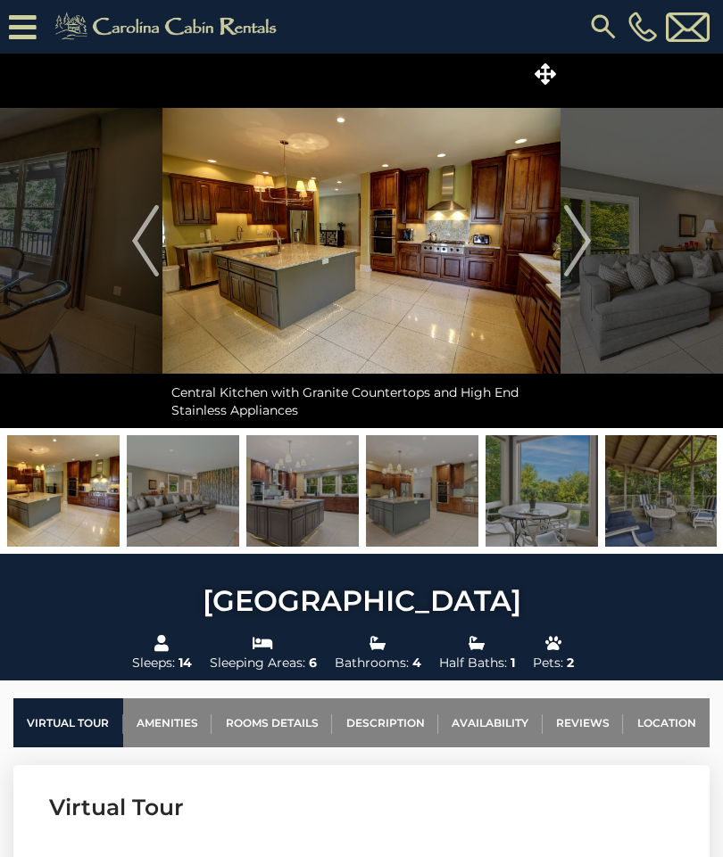
click at [585, 244] on img "Next" at bounding box center [577, 240] width 27 height 71
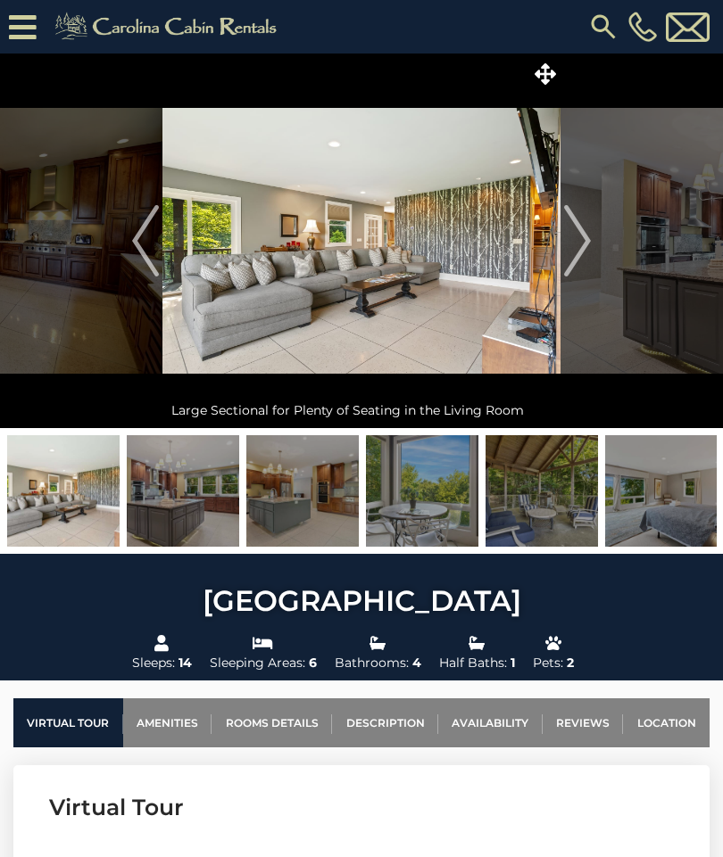
click at [591, 244] on button "Next" at bounding box center [577, 241] width 34 height 375
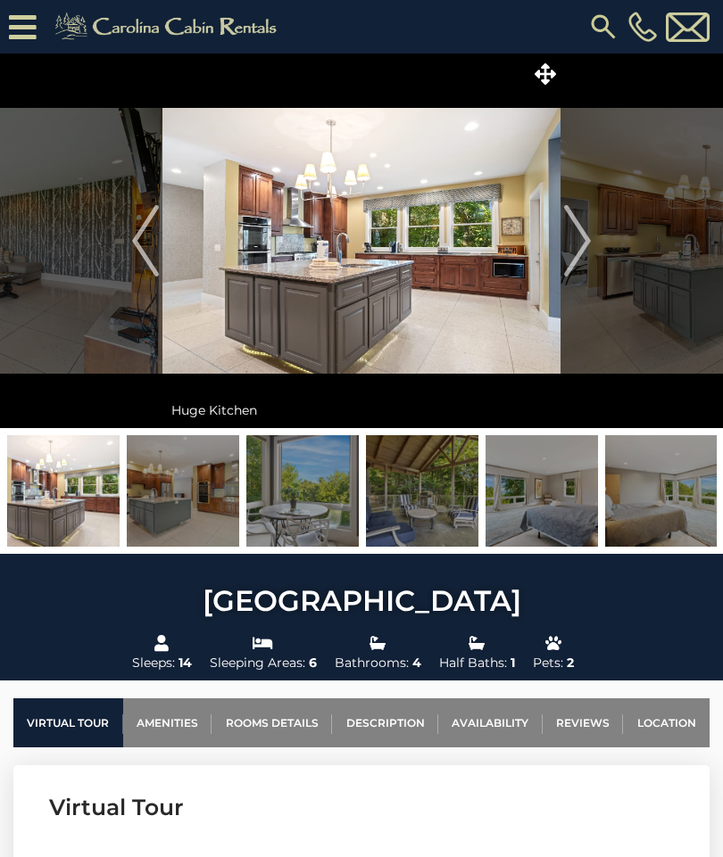
click at [146, 247] on img "Previous" at bounding box center [145, 240] width 27 height 71
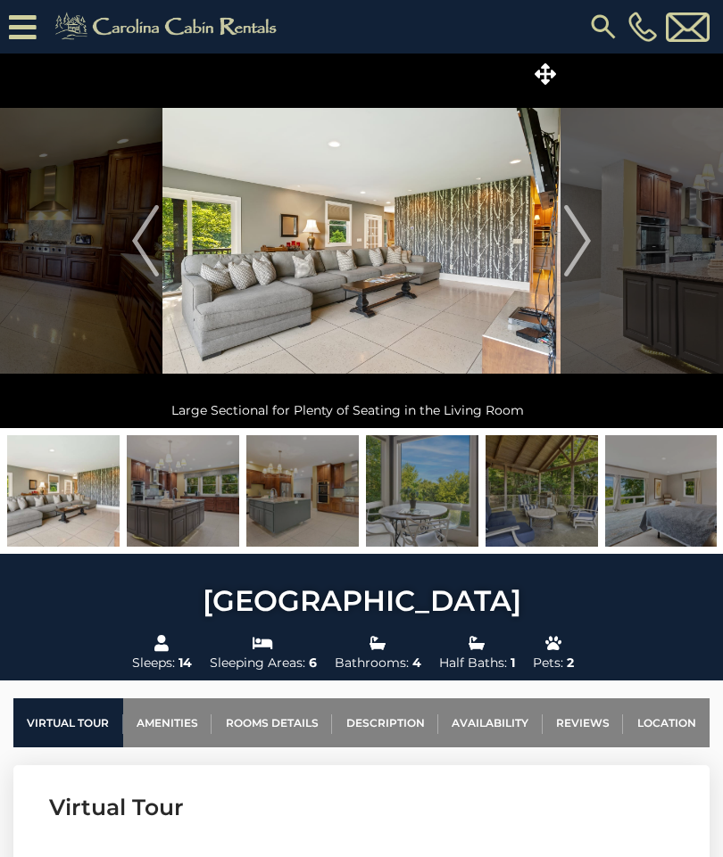
click at [581, 241] on img "Next" at bounding box center [577, 240] width 27 height 71
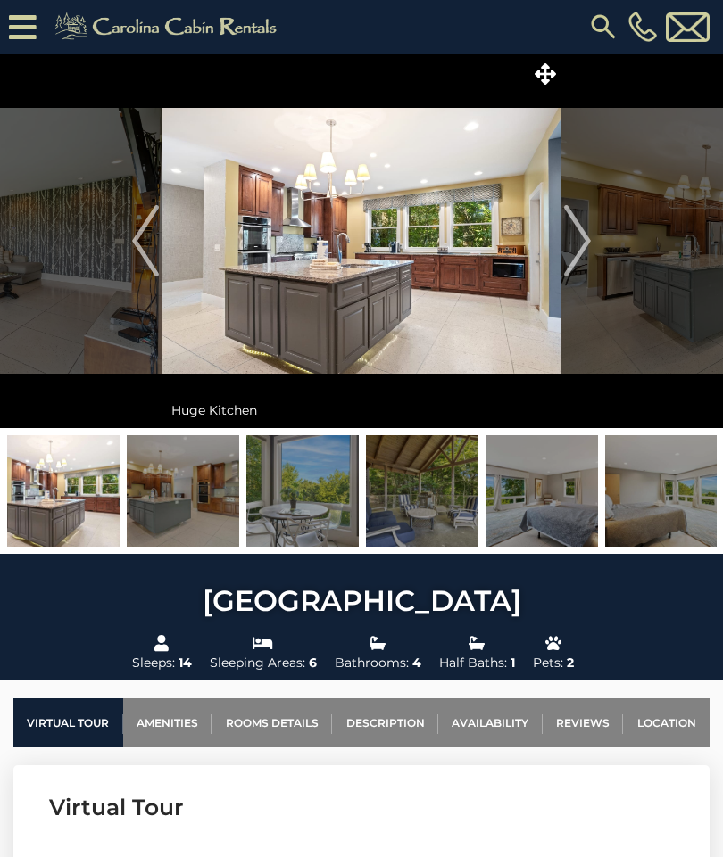
click at [581, 243] on img "Next" at bounding box center [577, 240] width 27 height 71
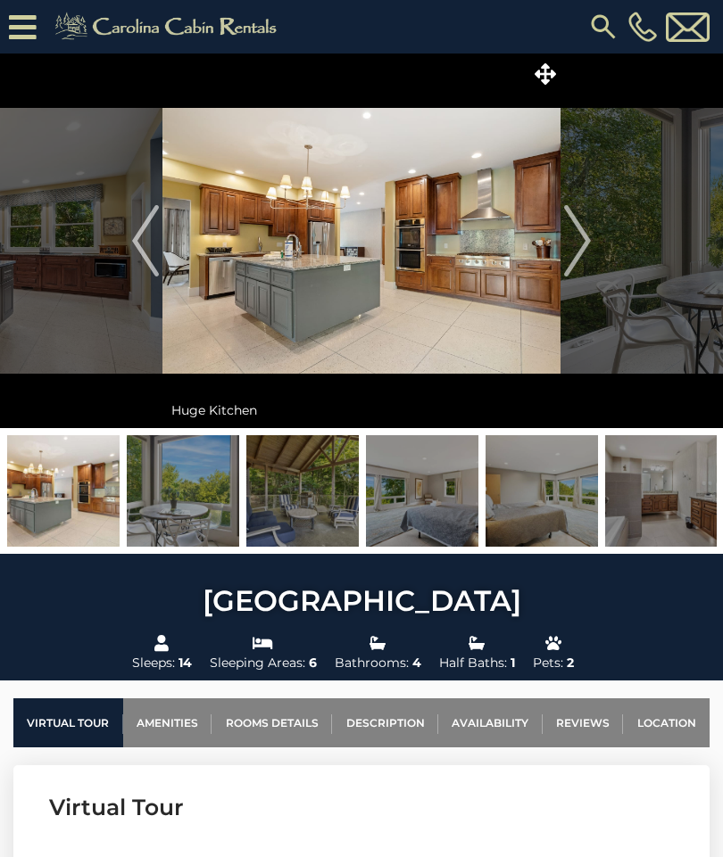
click at [589, 238] on img "Next" at bounding box center [577, 240] width 27 height 71
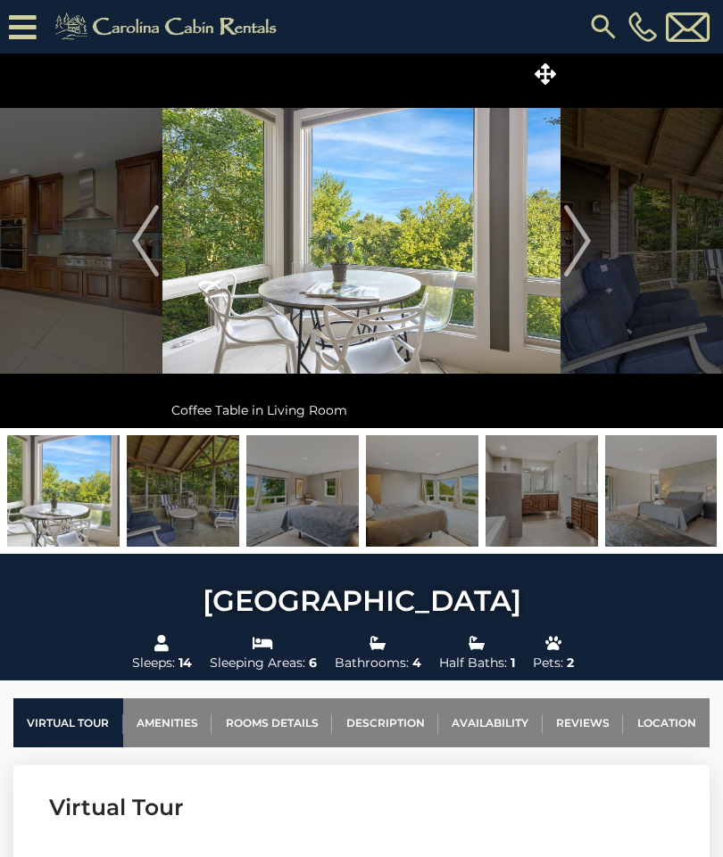
click at [580, 244] on img "Next" at bounding box center [577, 240] width 27 height 71
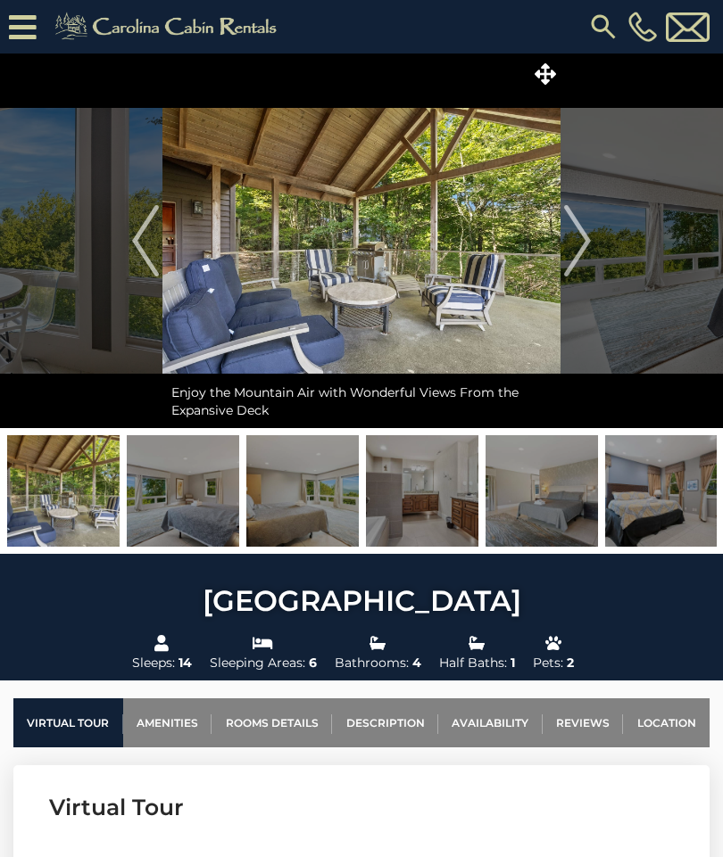
click at [588, 244] on img "Next" at bounding box center [577, 240] width 27 height 71
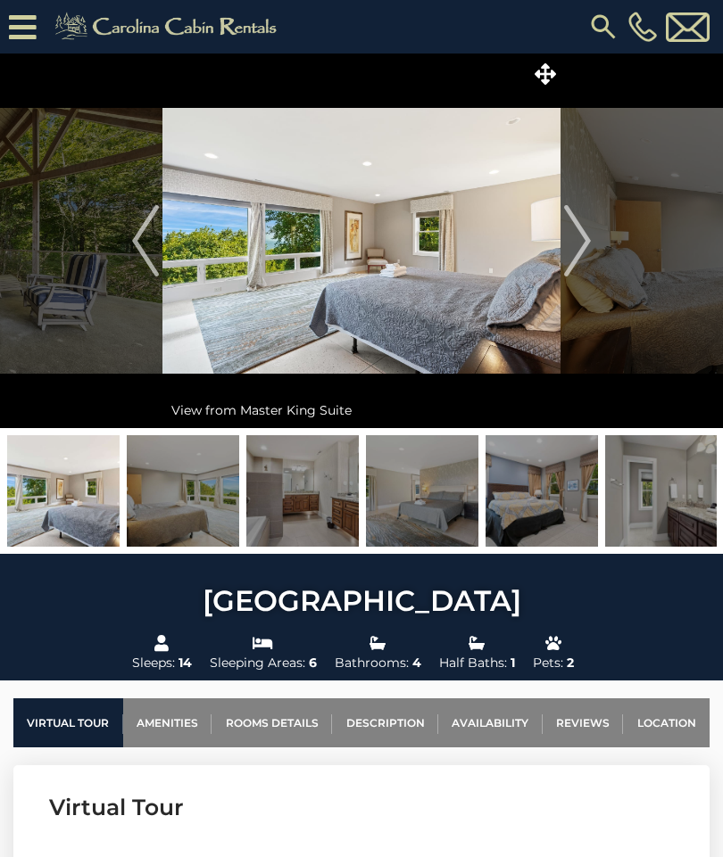
click at [584, 249] on img "Next" at bounding box center [577, 240] width 27 height 71
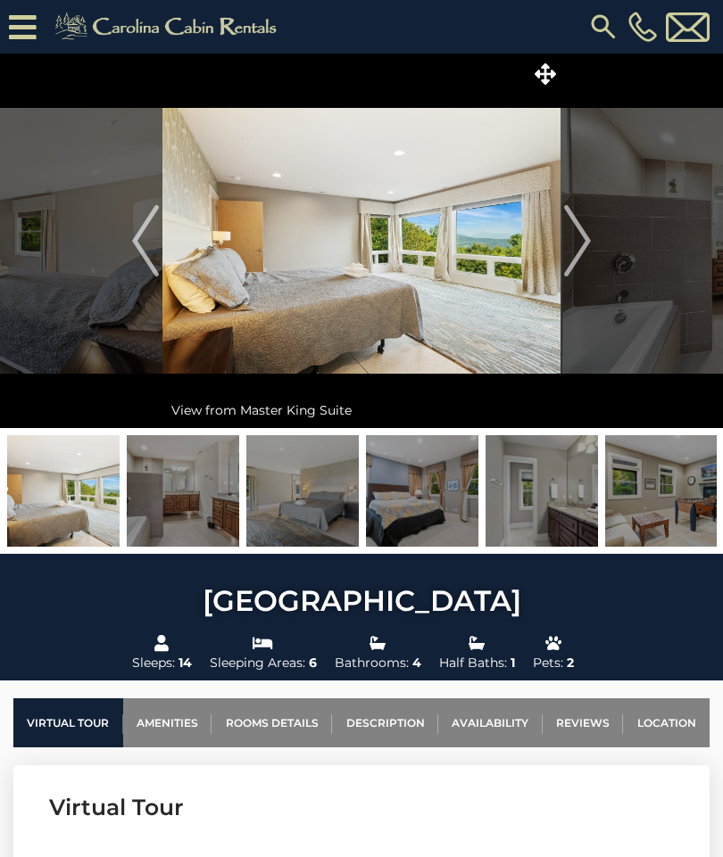
click at [585, 251] on img "Next" at bounding box center [577, 240] width 27 height 71
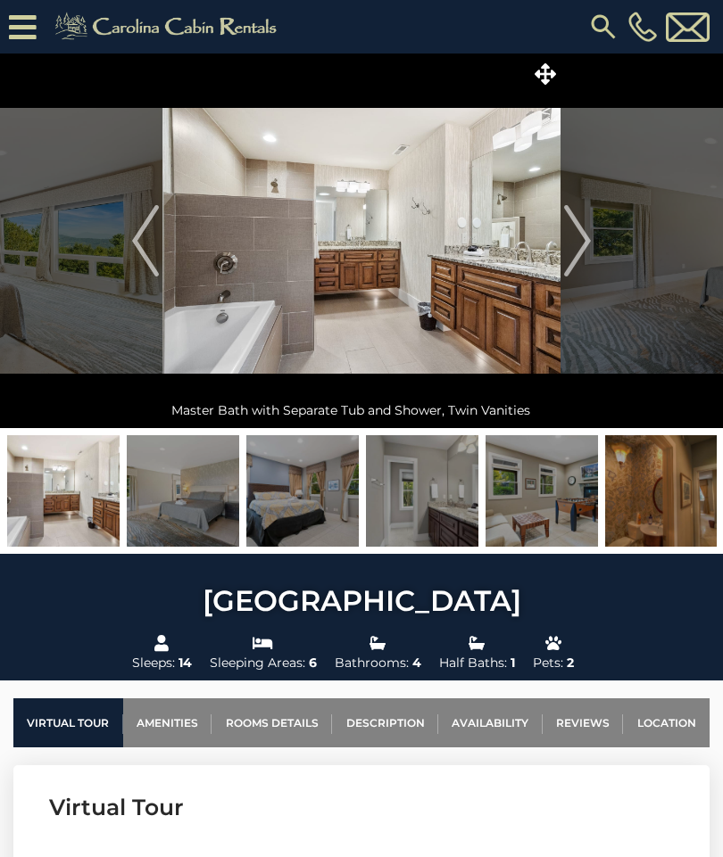
click at [588, 245] on img "Next" at bounding box center [577, 240] width 27 height 71
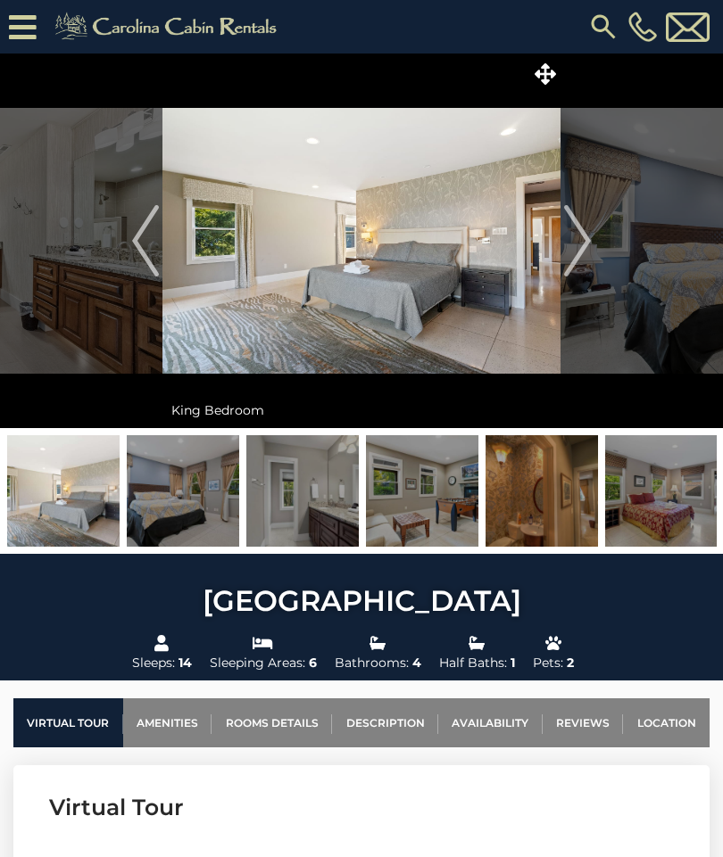
click at [592, 246] on button "Next" at bounding box center [577, 241] width 34 height 375
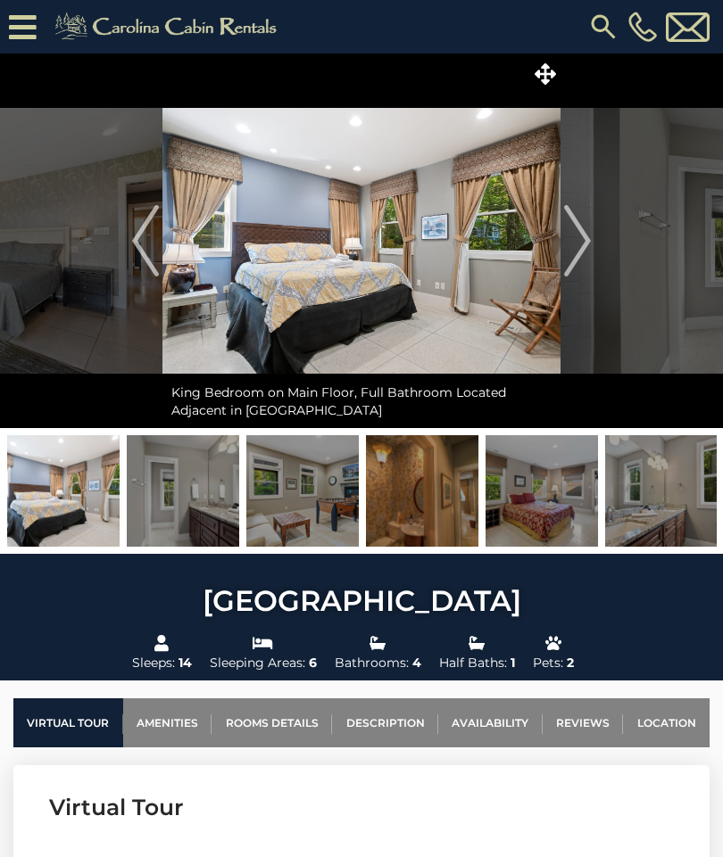
click at [590, 247] on img "Next" at bounding box center [577, 240] width 27 height 71
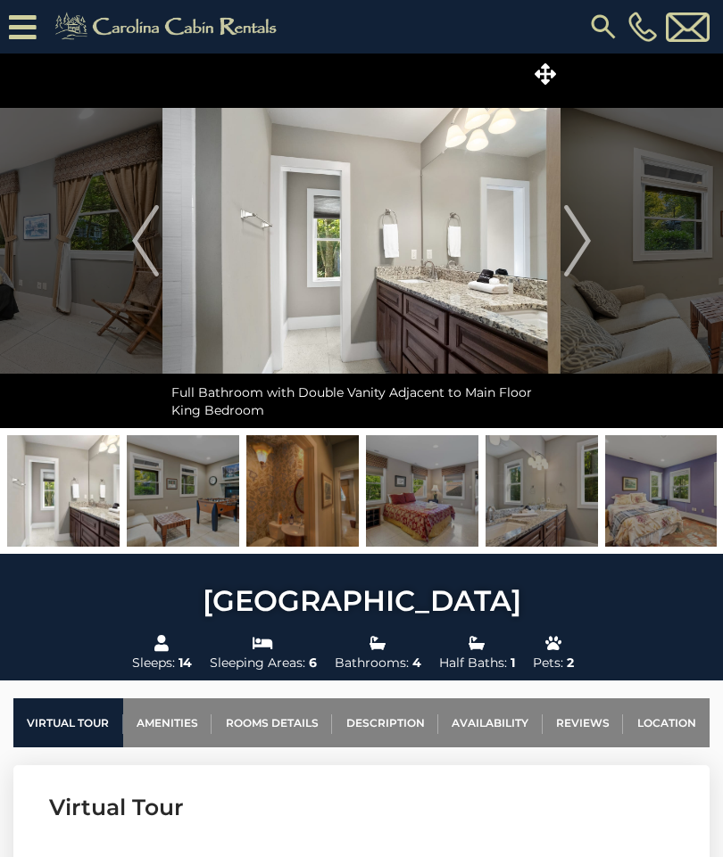
click at [587, 247] on img "Next" at bounding box center [577, 240] width 27 height 71
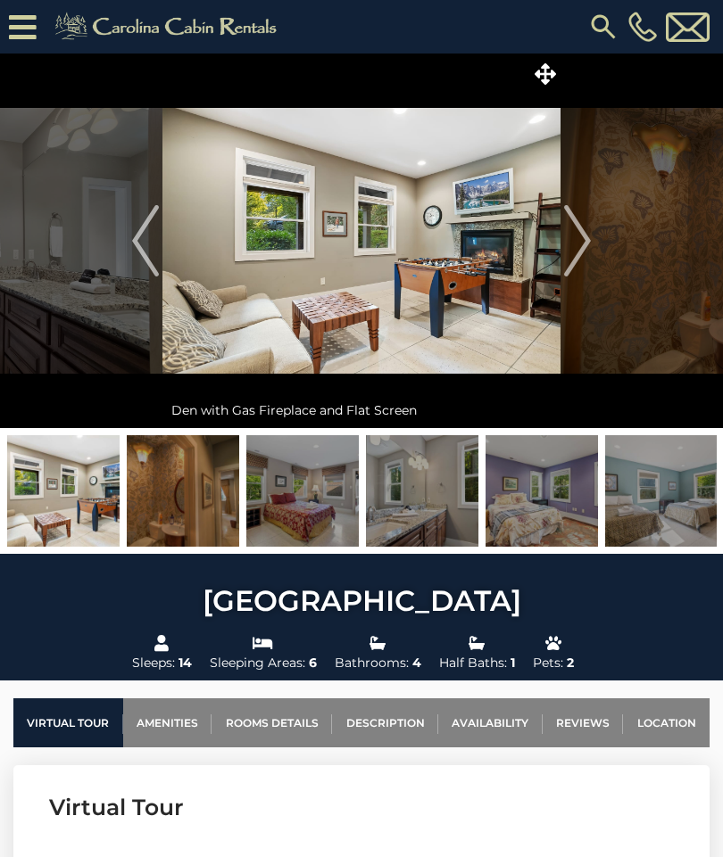
click at [591, 245] on img "Next" at bounding box center [577, 240] width 27 height 71
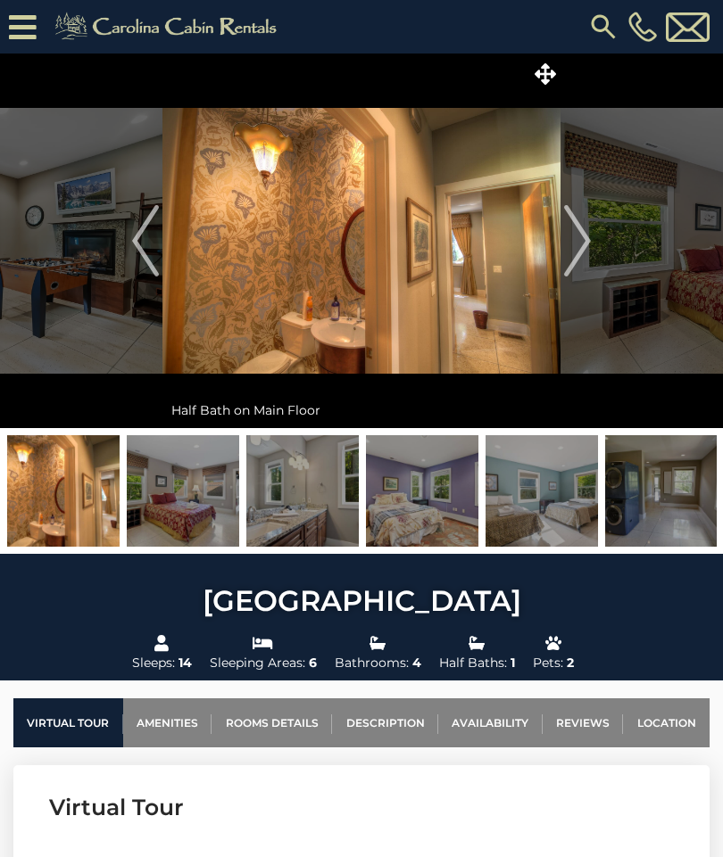
click at [148, 244] on img "Previous" at bounding box center [145, 240] width 27 height 71
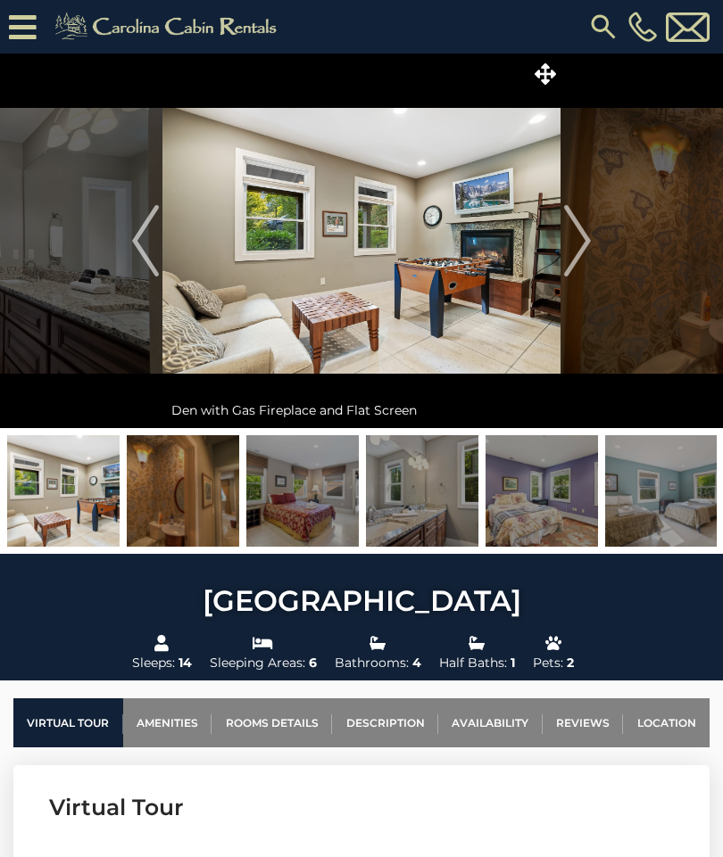
click at [586, 251] on img "Next" at bounding box center [577, 240] width 27 height 71
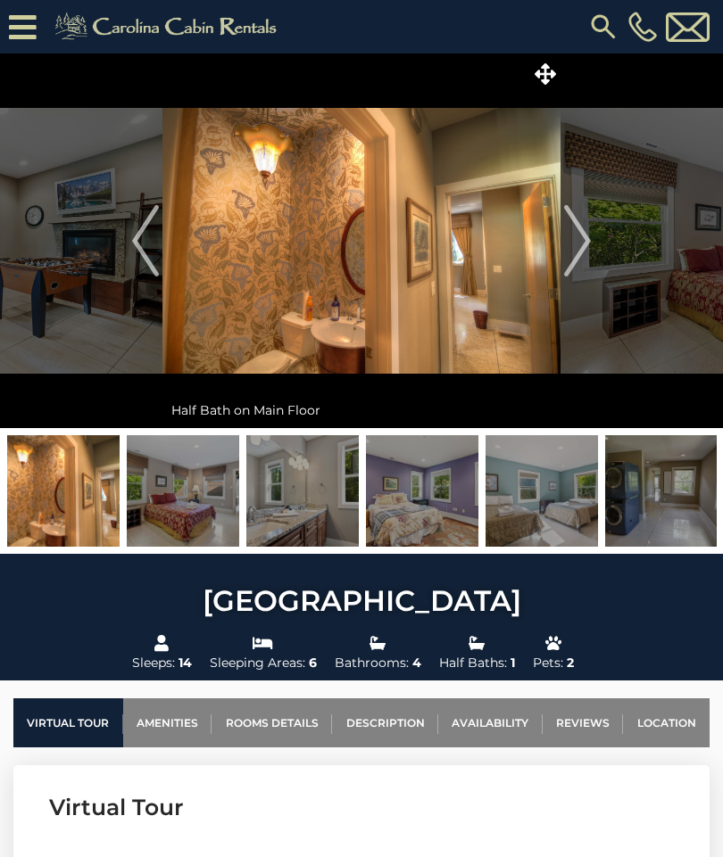
click at [591, 246] on button "Next" at bounding box center [577, 241] width 34 height 375
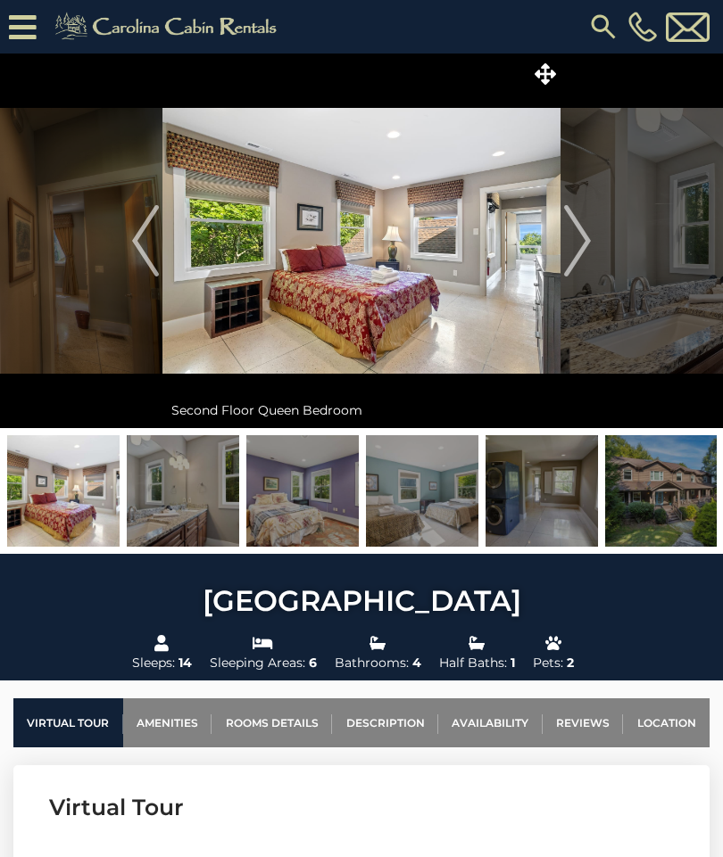
click at [590, 243] on img "Next" at bounding box center [577, 240] width 27 height 71
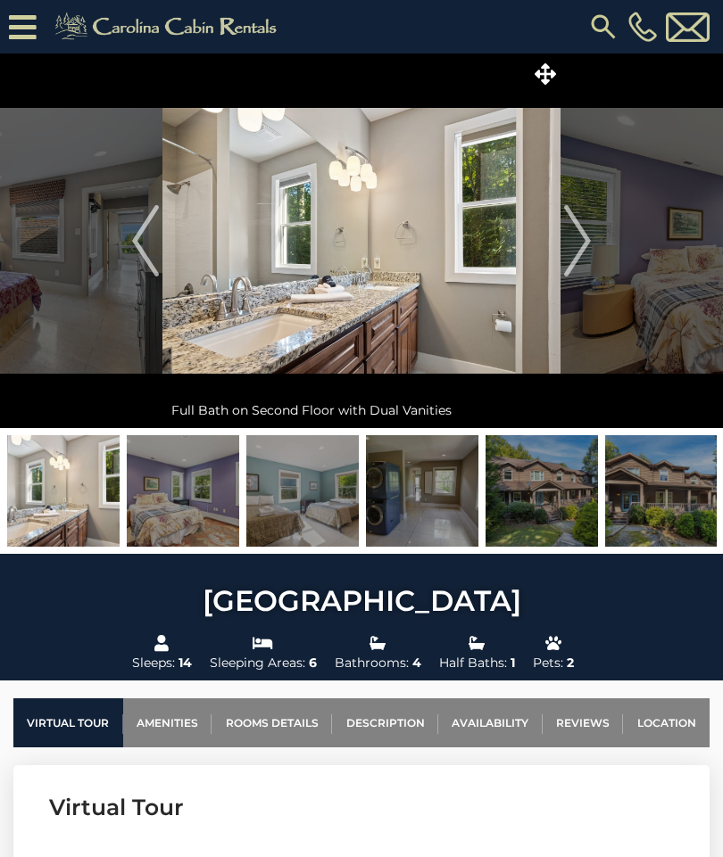
click at [144, 236] on img "Previous" at bounding box center [145, 240] width 27 height 71
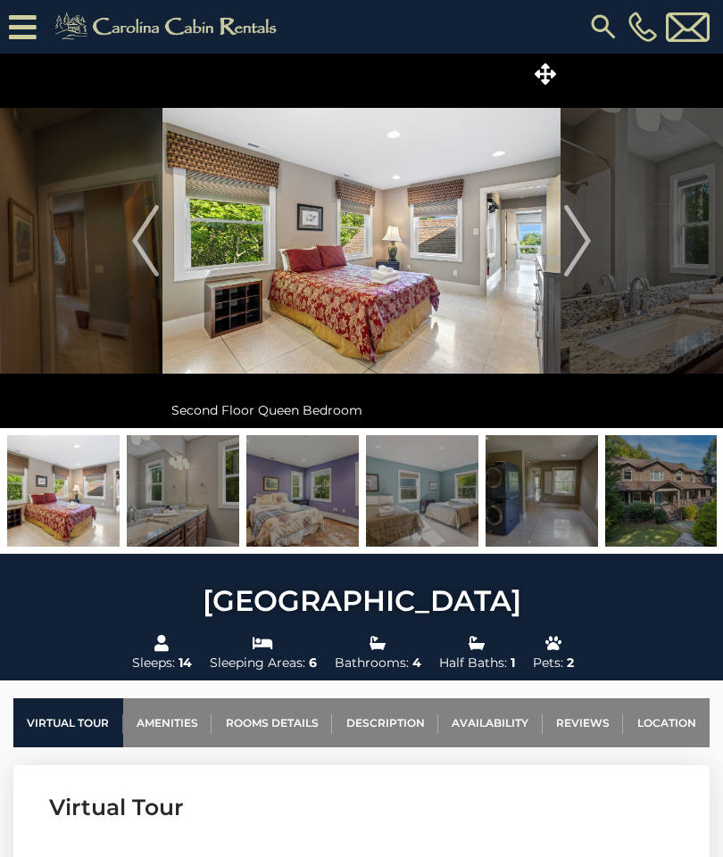
click at [586, 249] on img "Next" at bounding box center [577, 240] width 27 height 71
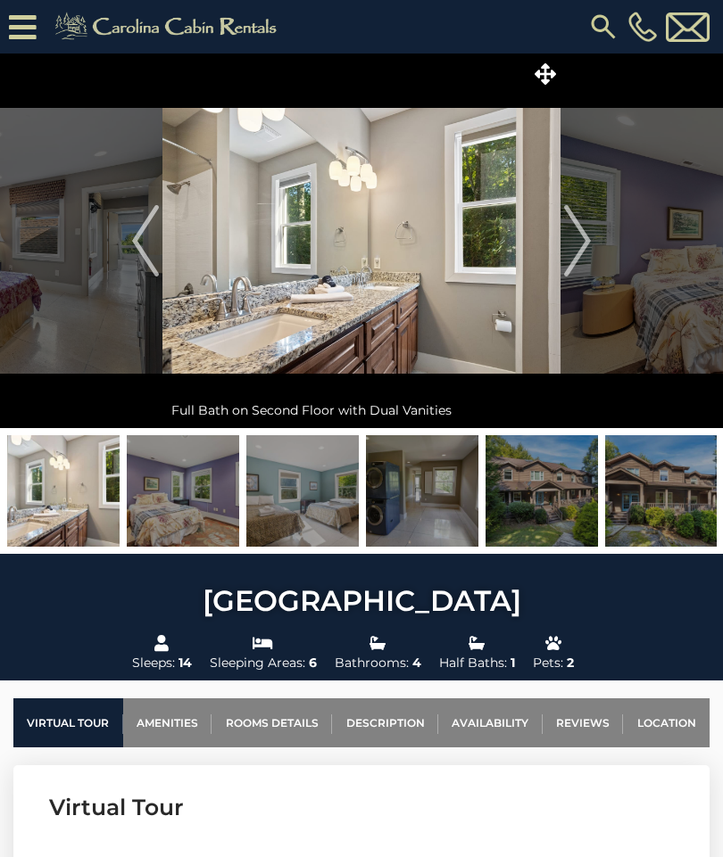
click at [586, 247] on img "Next" at bounding box center [577, 240] width 27 height 71
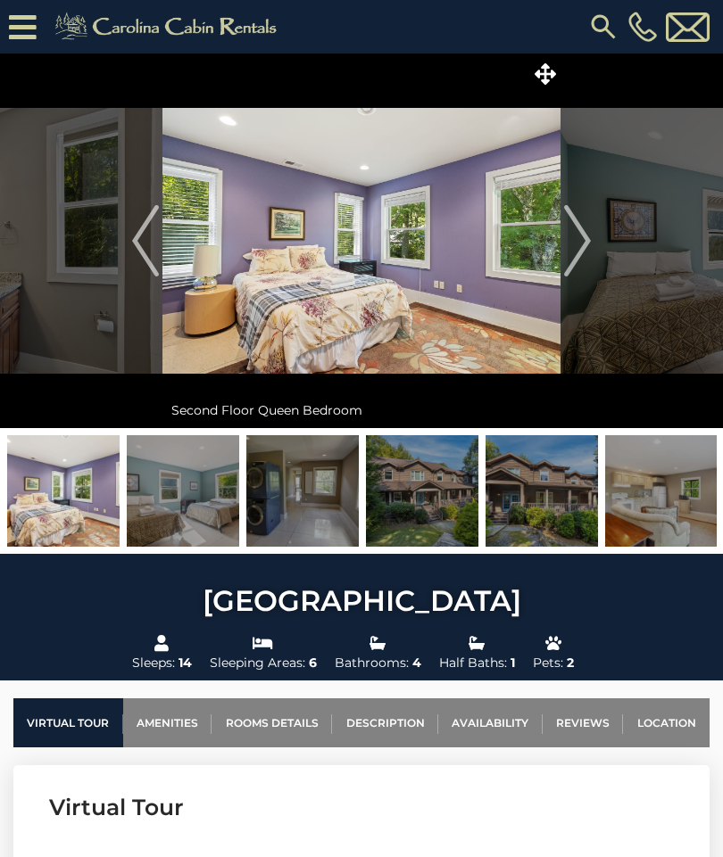
click at [591, 242] on img "Next" at bounding box center [577, 240] width 27 height 71
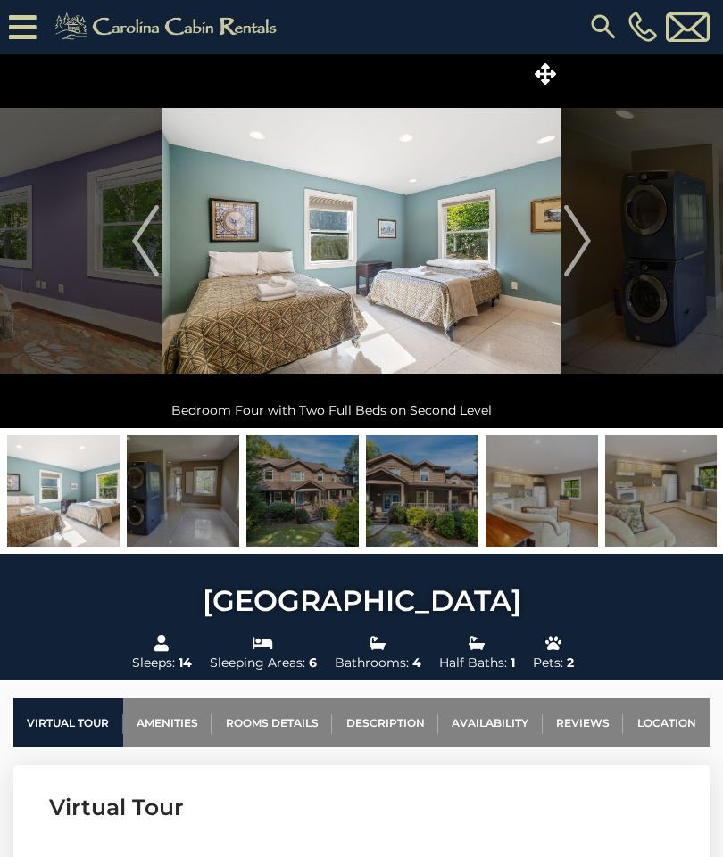
click at [588, 247] on img "Next" at bounding box center [577, 240] width 27 height 71
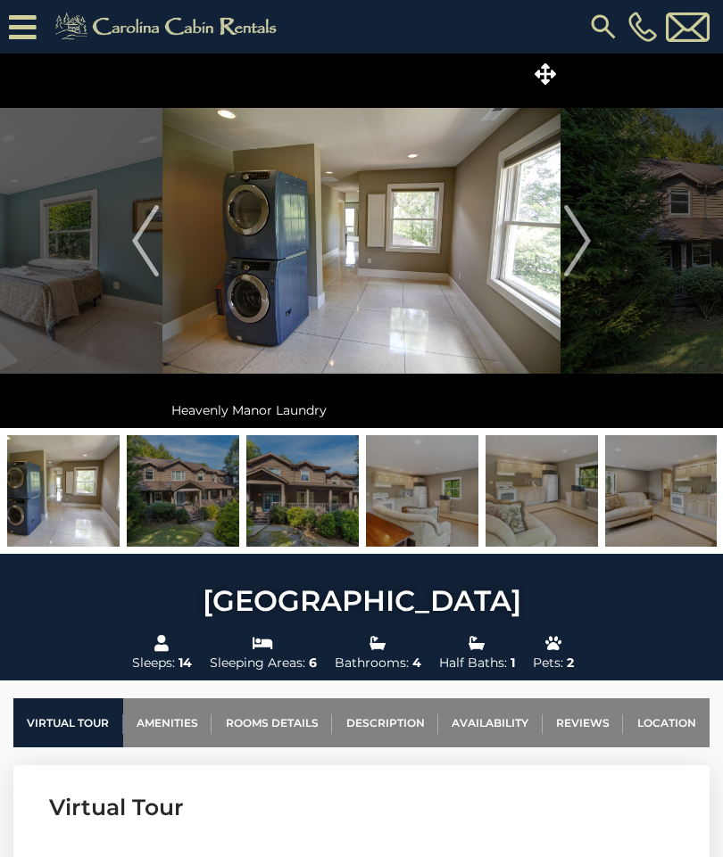
click at [591, 246] on img "Next" at bounding box center [577, 240] width 27 height 71
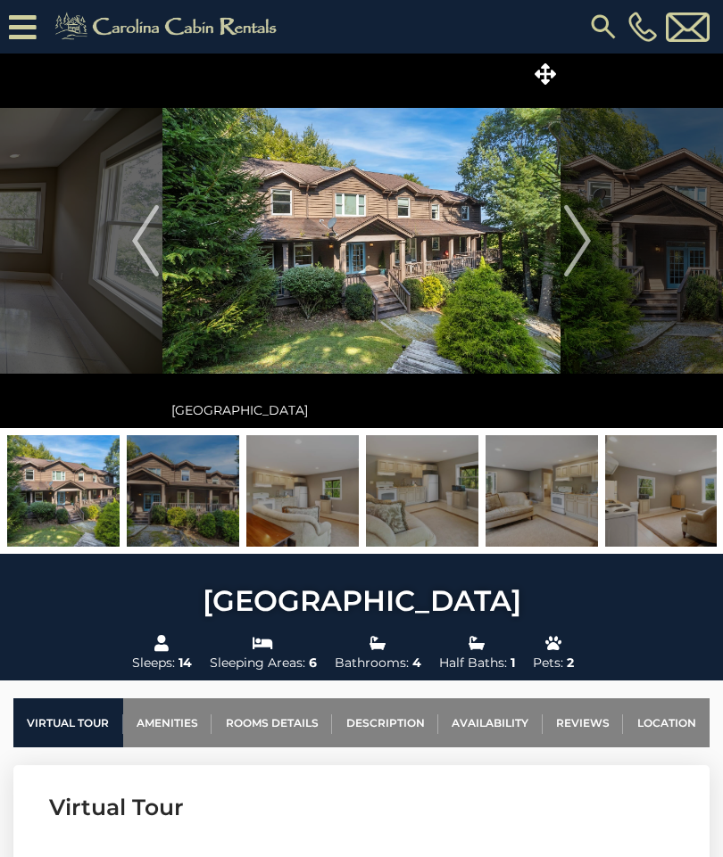
click at [582, 247] on img "Next" at bounding box center [577, 240] width 27 height 71
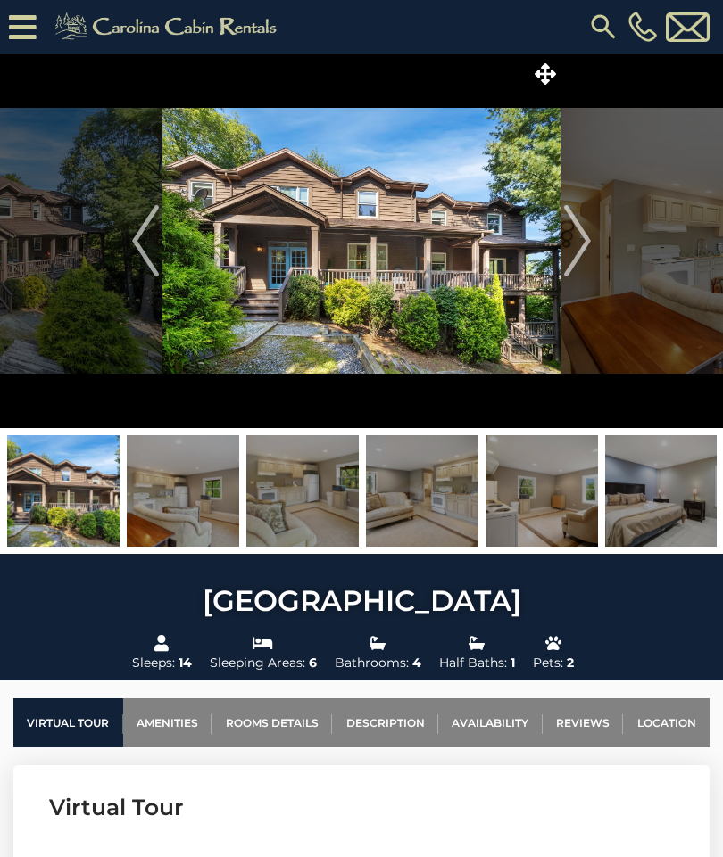
click at [585, 247] on img "Next" at bounding box center [577, 240] width 27 height 71
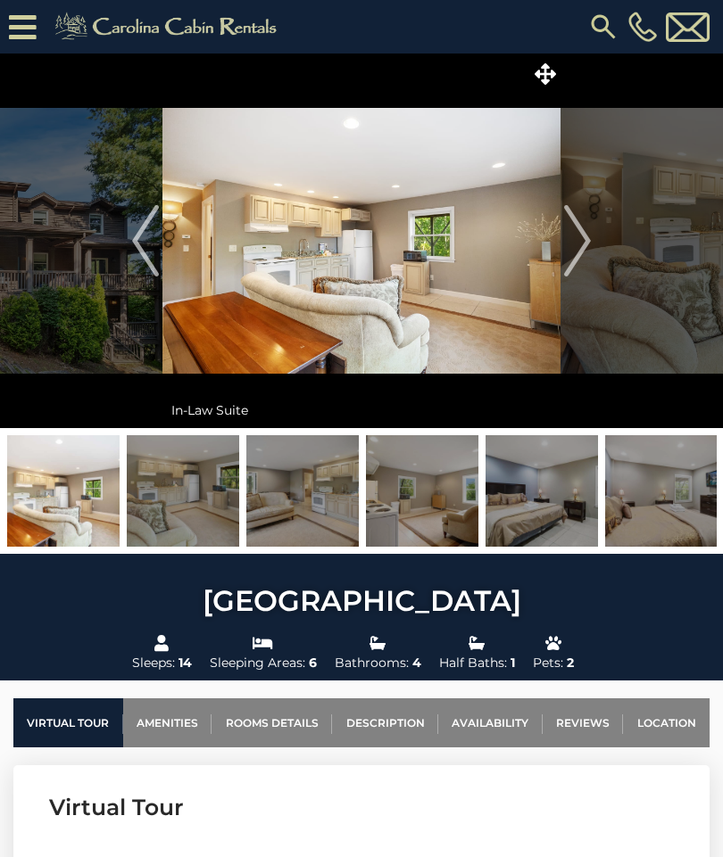
click at [591, 242] on img "Next" at bounding box center [577, 240] width 27 height 71
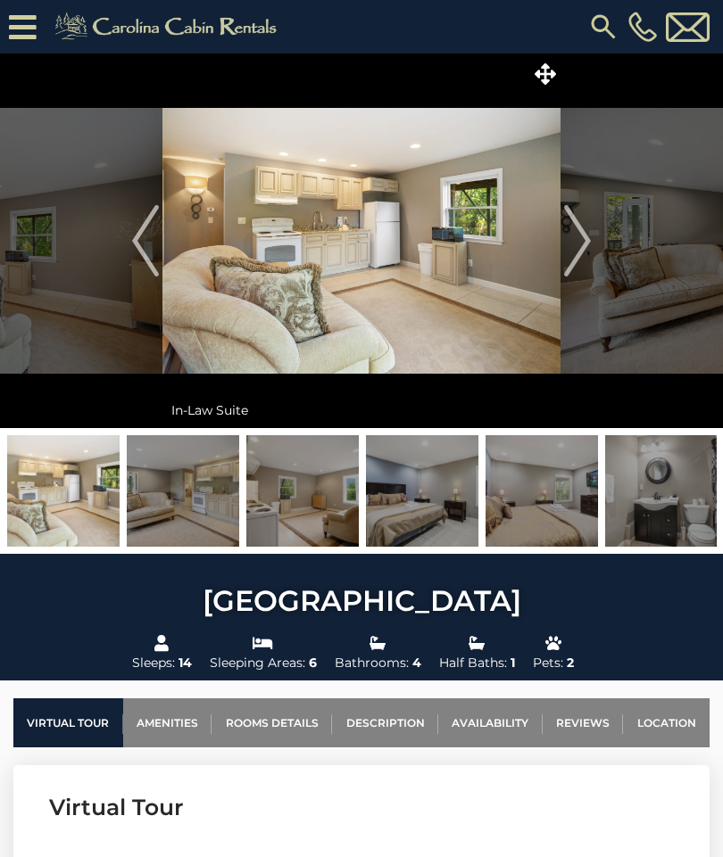
click at [588, 245] on img "Next" at bounding box center [577, 240] width 27 height 71
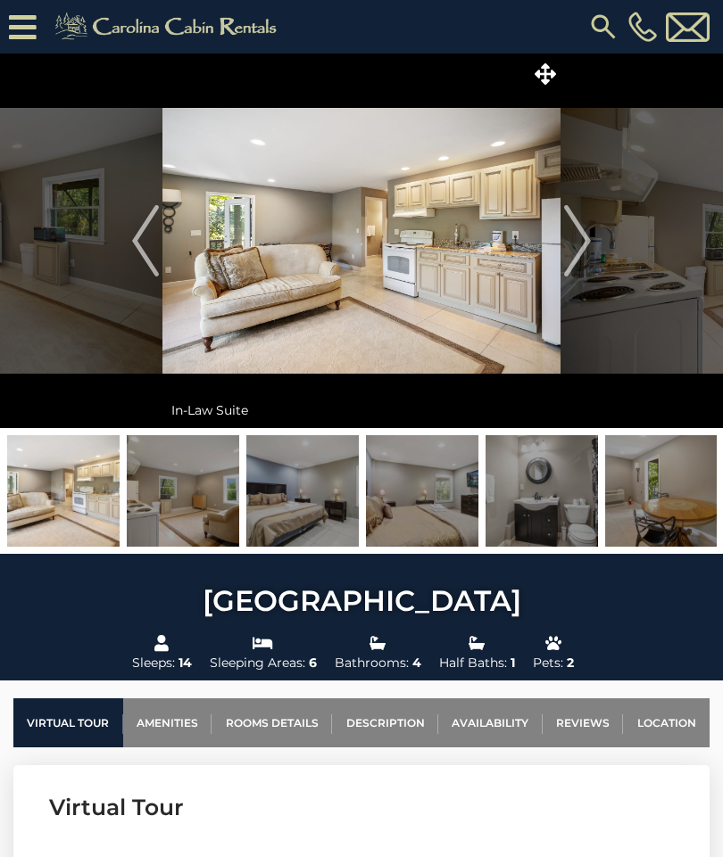
click at [592, 254] on button "Next" at bounding box center [577, 241] width 34 height 375
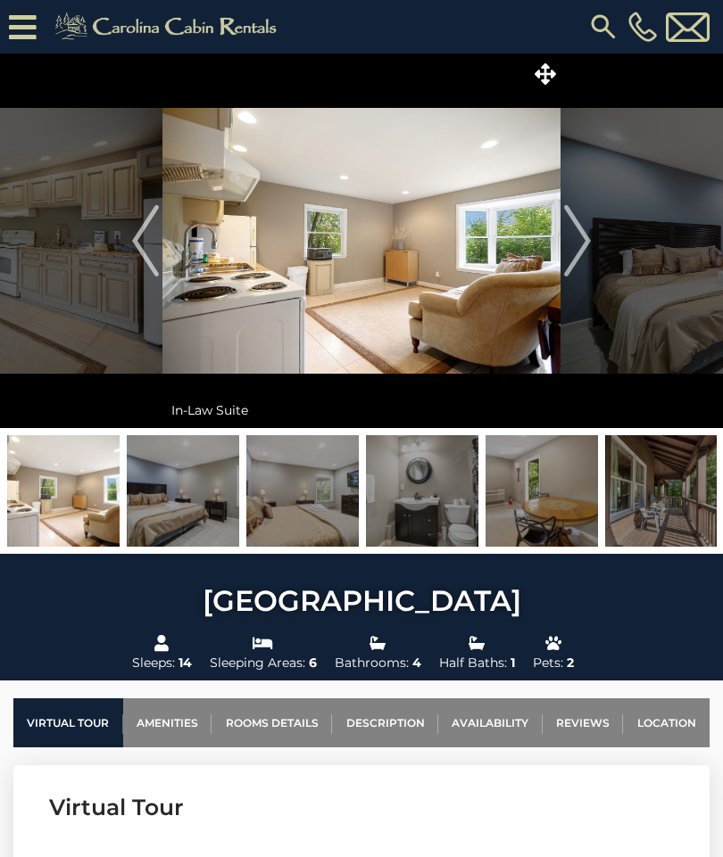
click at [586, 252] on img "Next" at bounding box center [577, 240] width 27 height 71
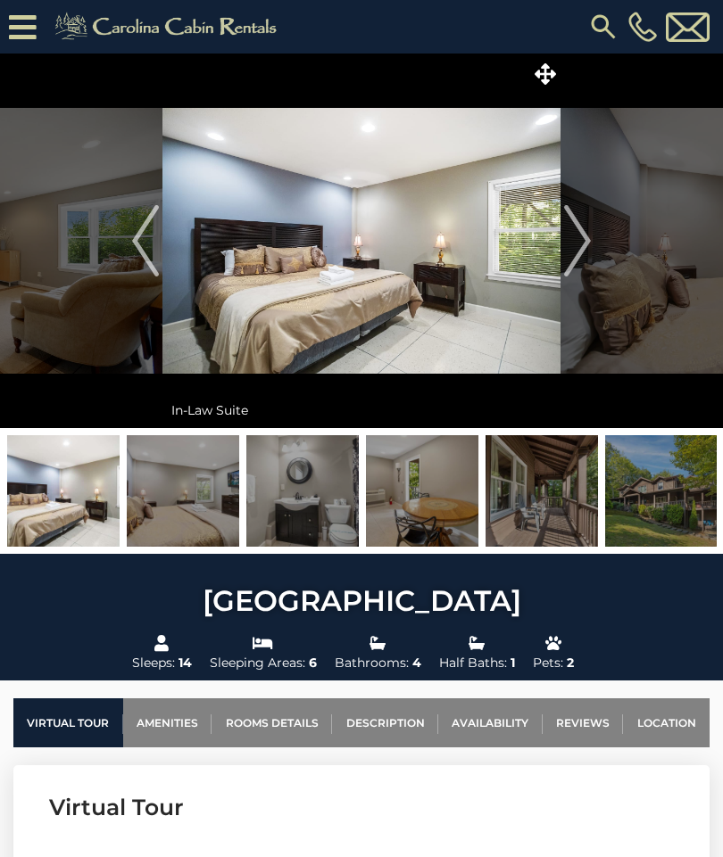
click at [582, 252] on img "Next" at bounding box center [577, 240] width 27 height 71
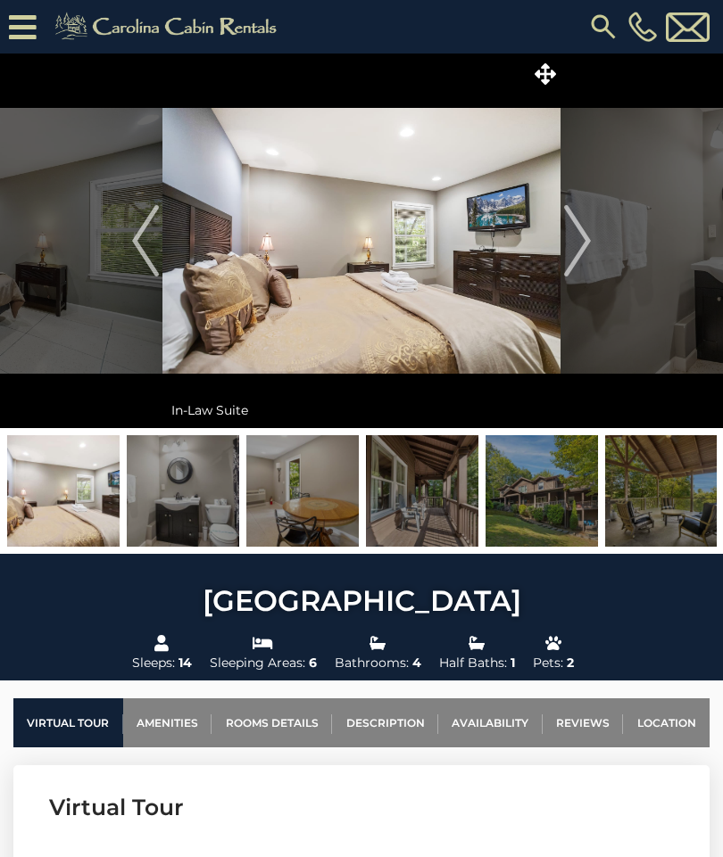
click at [590, 251] on img "Next" at bounding box center [577, 240] width 27 height 71
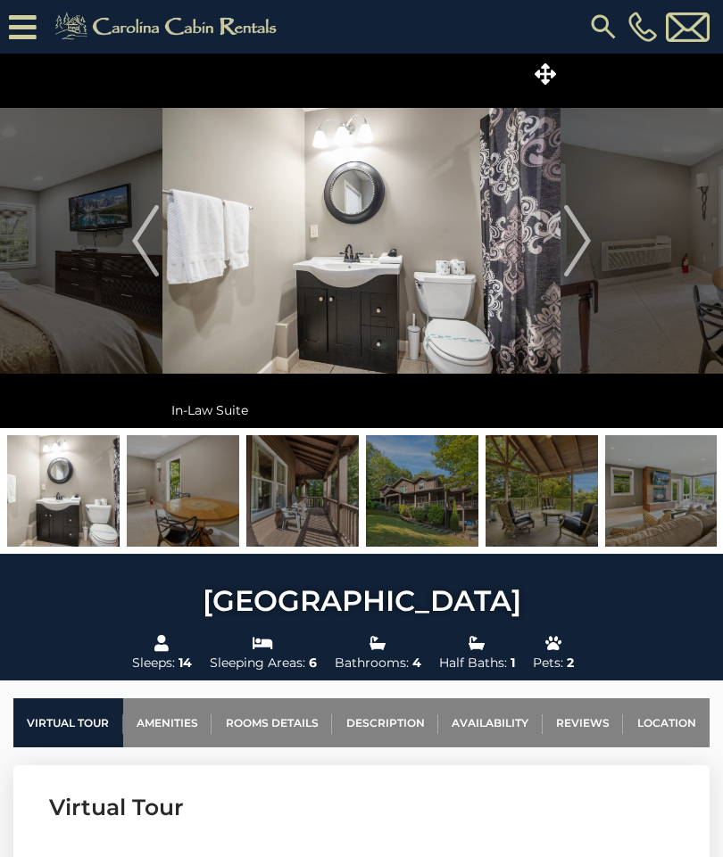
click at [586, 252] on img "Next" at bounding box center [577, 240] width 27 height 71
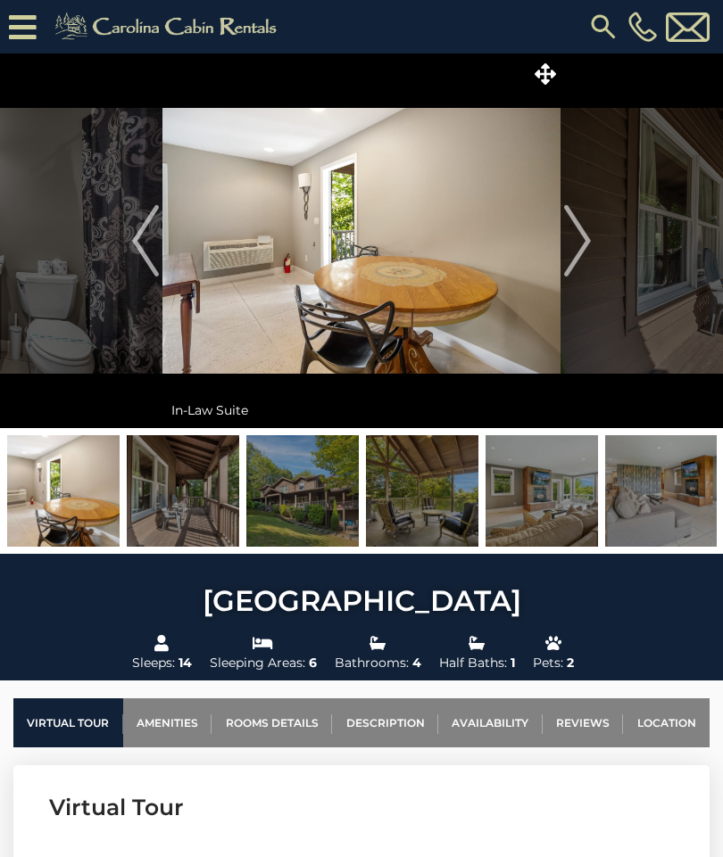
click at [585, 254] on img "Next" at bounding box center [577, 240] width 27 height 71
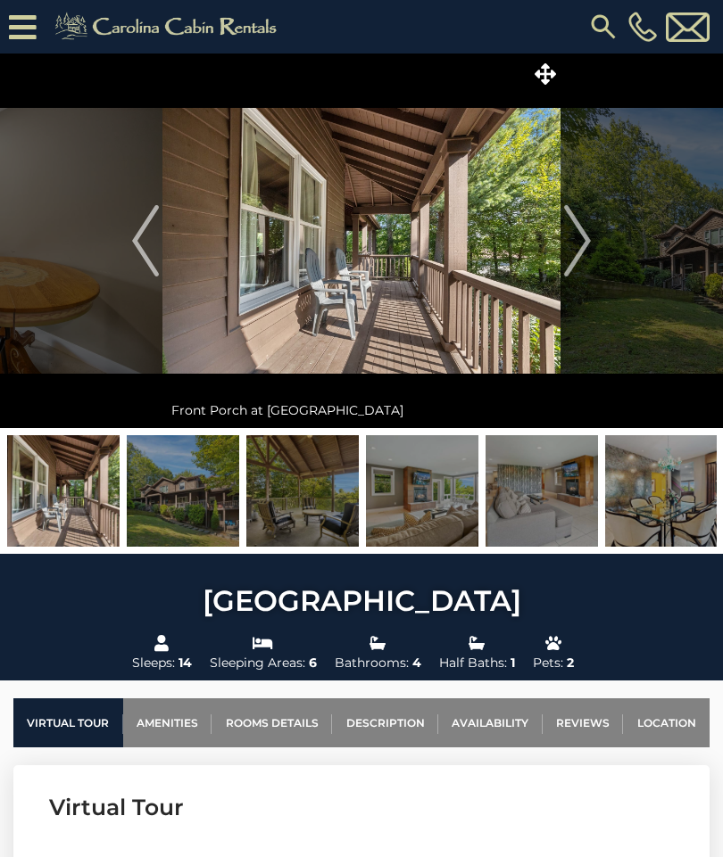
click at [588, 251] on img "Next" at bounding box center [577, 240] width 27 height 71
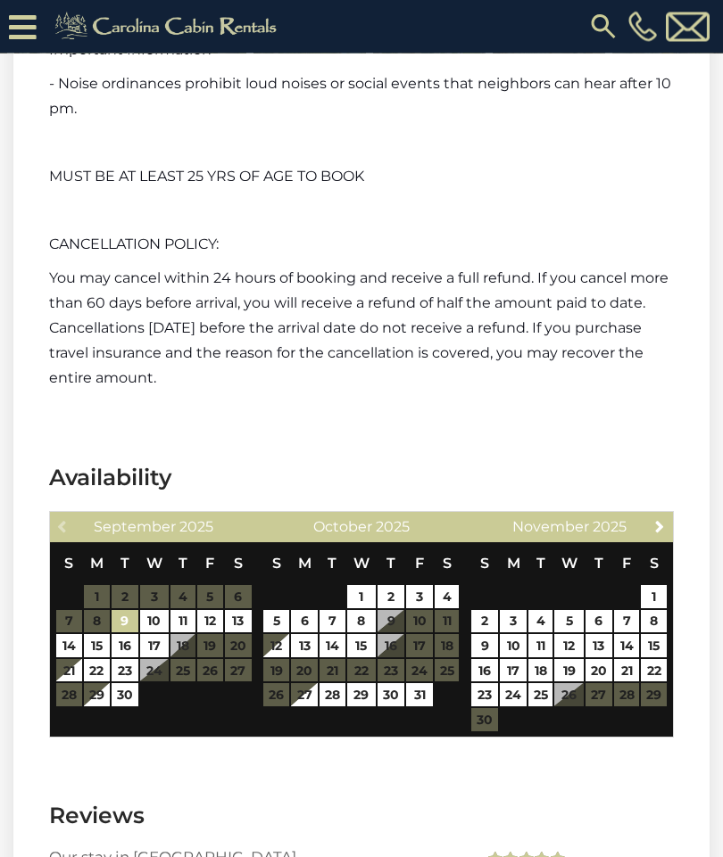
scroll to position [3411, 0]
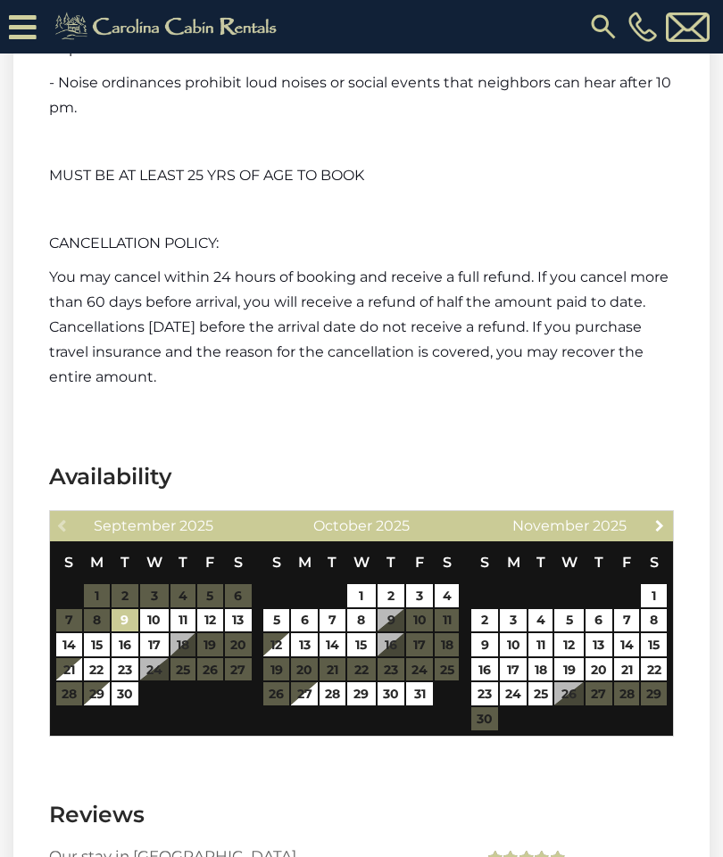
click at [657, 530] on link "Next" at bounding box center [660, 525] width 22 height 22
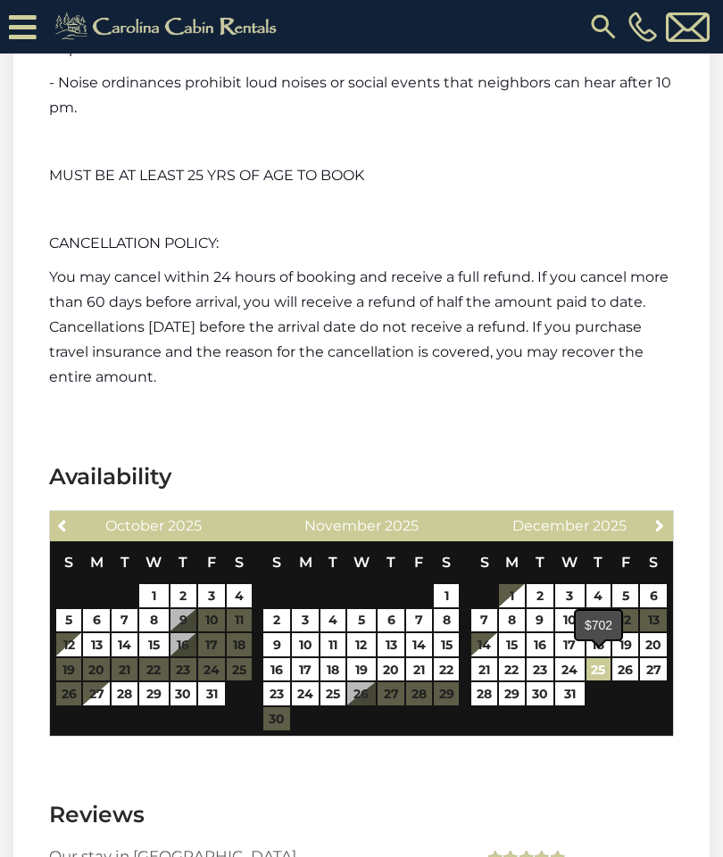
click at [606, 675] on link "25" at bounding box center [598, 669] width 25 height 23
type input "**********"
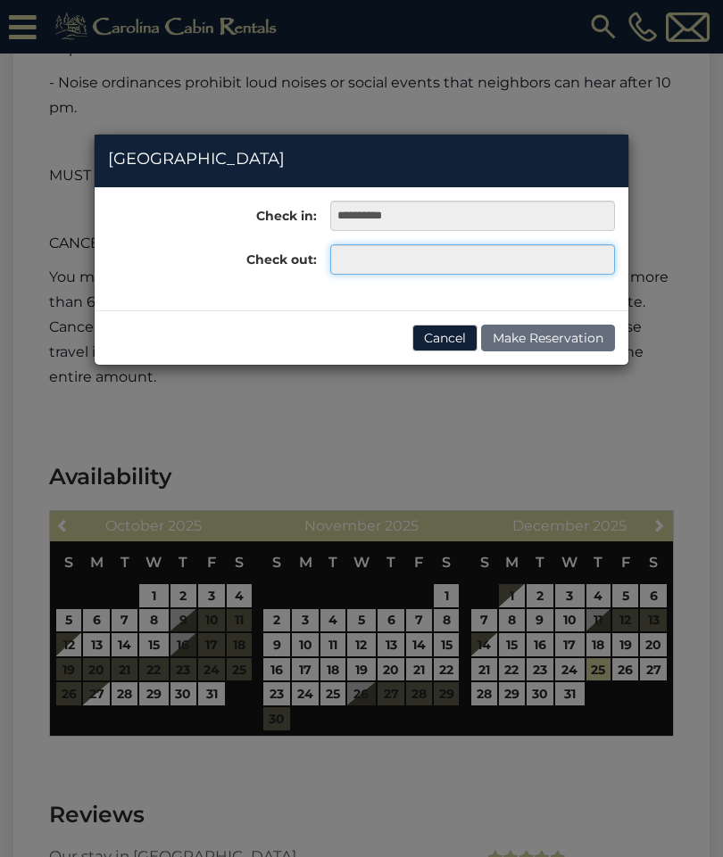
click at [430, 261] on input "text" at bounding box center [472, 259] width 285 height 30
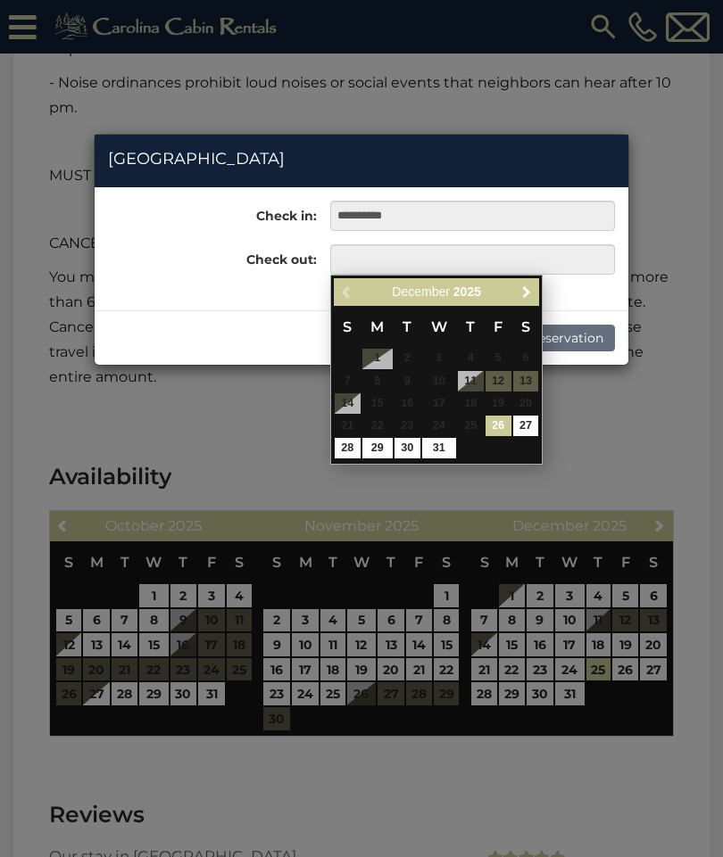
click at [527, 299] on span "Next" at bounding box center [526, 292] width 14 height 14
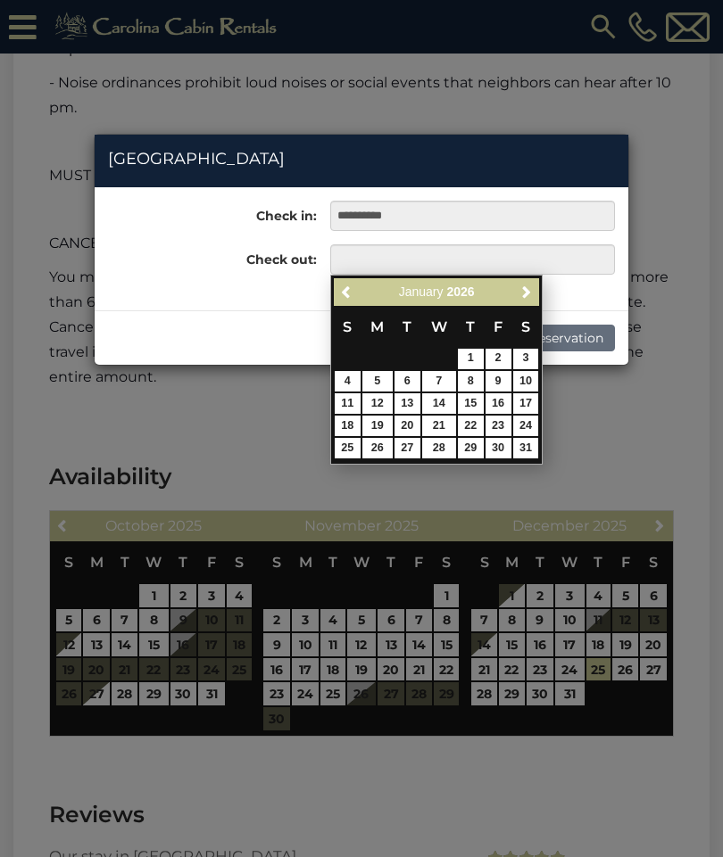
click at [530, 362] on link "3" at bounding box center [526, 359] width 26 height 21
type input "**********"
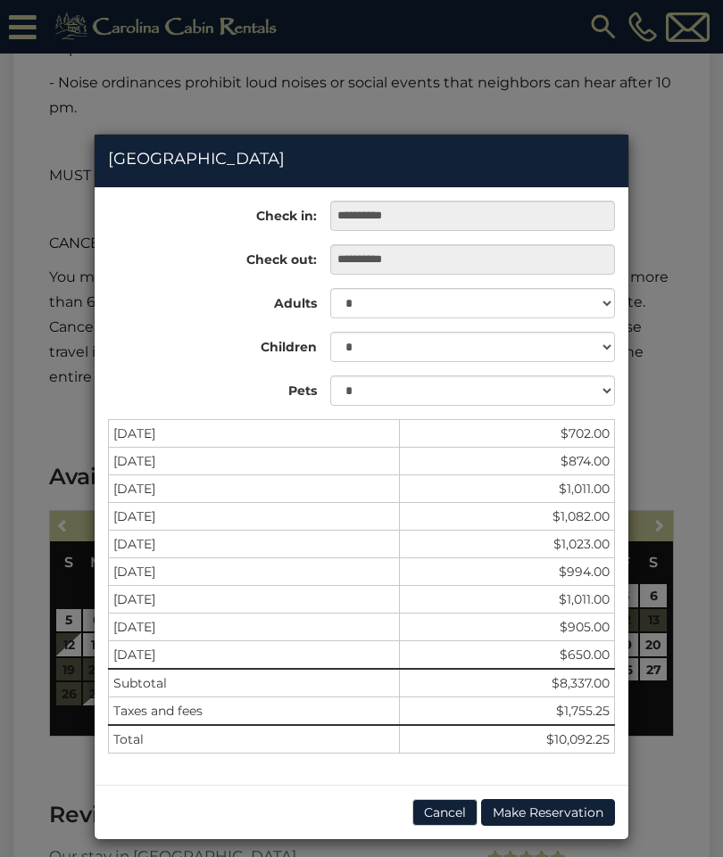
click at [680, 149] on div "**********" at bounding box center [361, 428] width 723 height 857
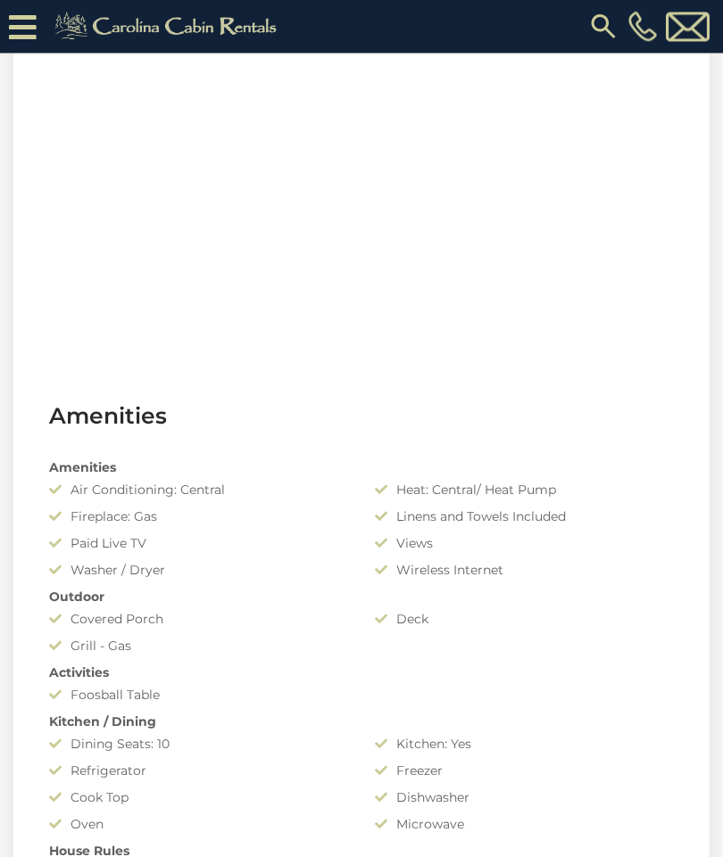
scroll to position [1379, 0]
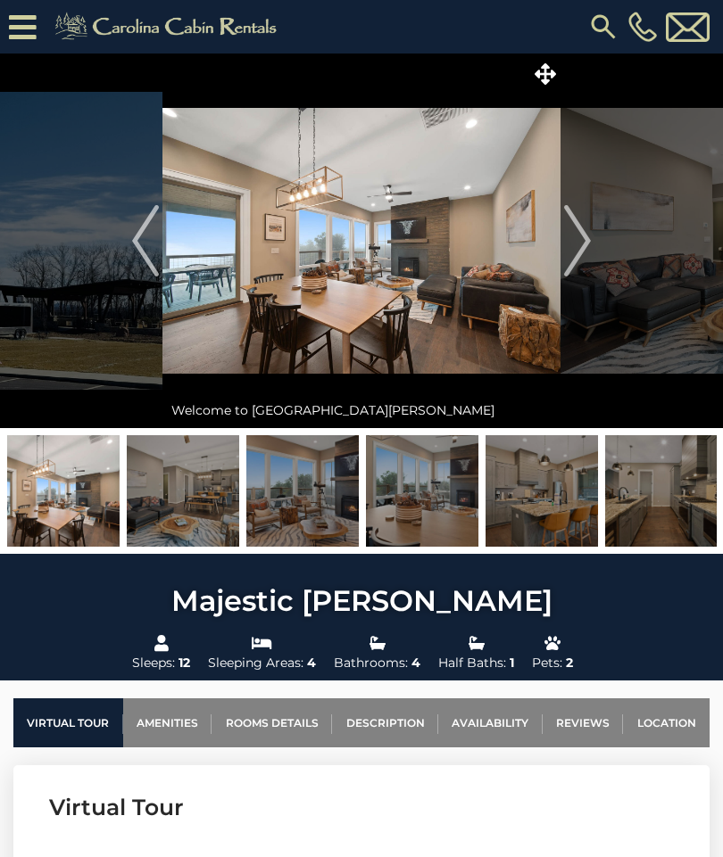
click at [583, 244] on img "Next" at bounding box center [577, 240] width 27 height 71
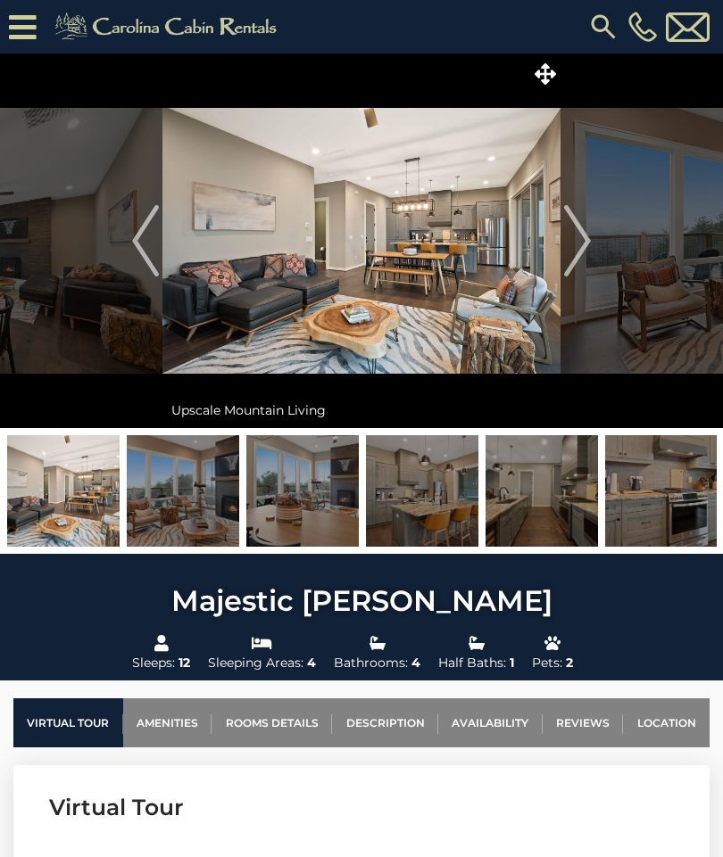
click at [583, 244] on img "Next" at bounding box center [577, 240] width 27 height 71
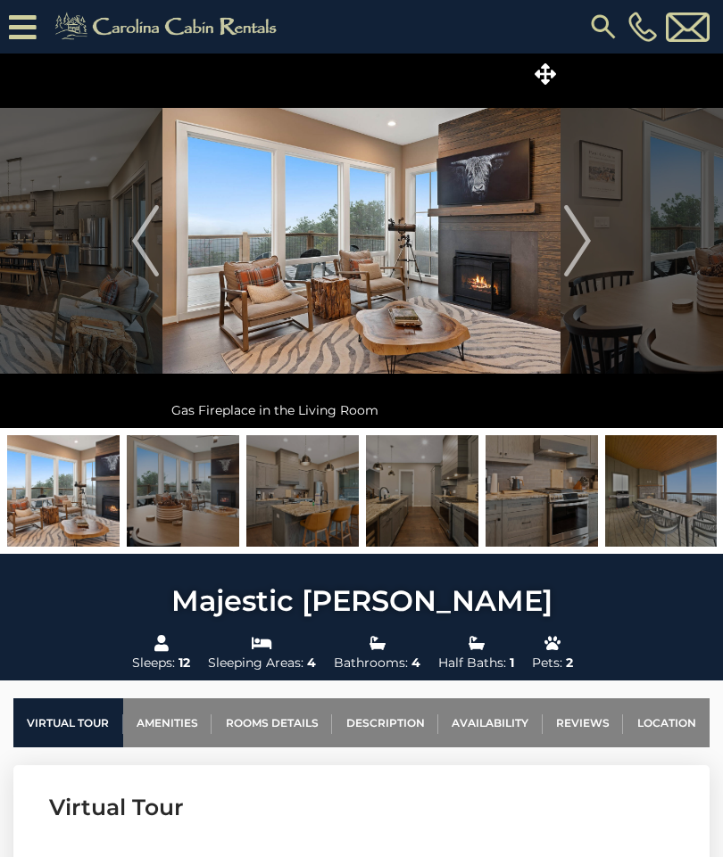
click at [586, 244] on img "Next" at bounding box center [577, 240] width 27 height 71
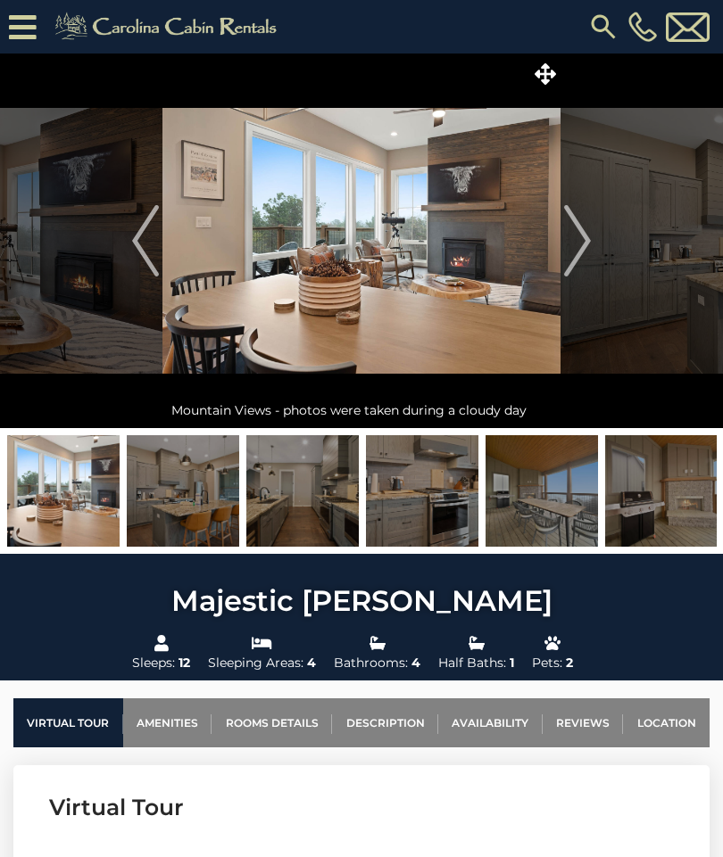
click at [574, 251] on img "Next" at bounding box center [577, 240] width 27 height 71
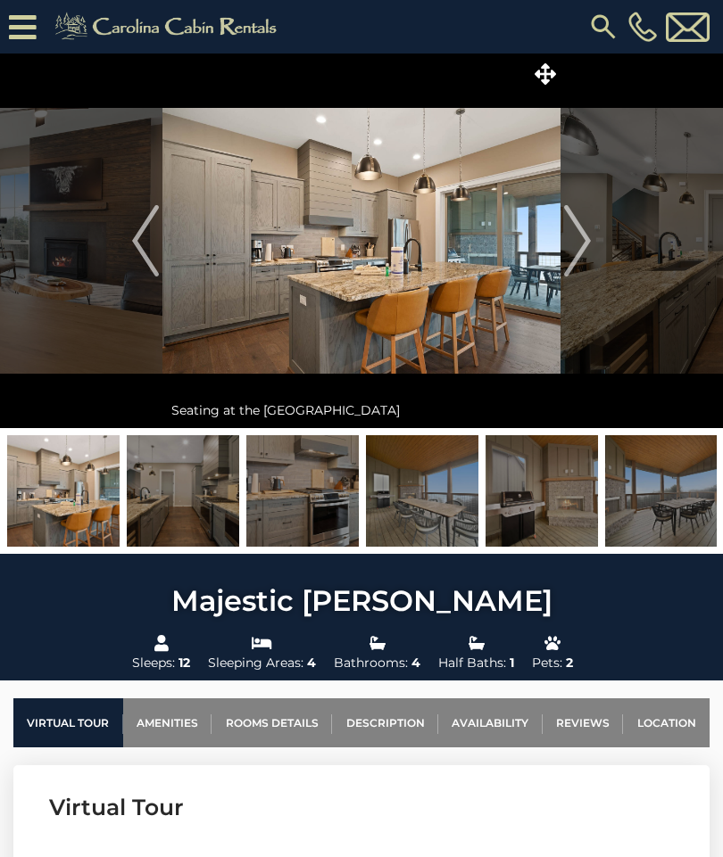
click at [584, 246] on img "Next" at bounding box center [577, 240] width 27 height 71
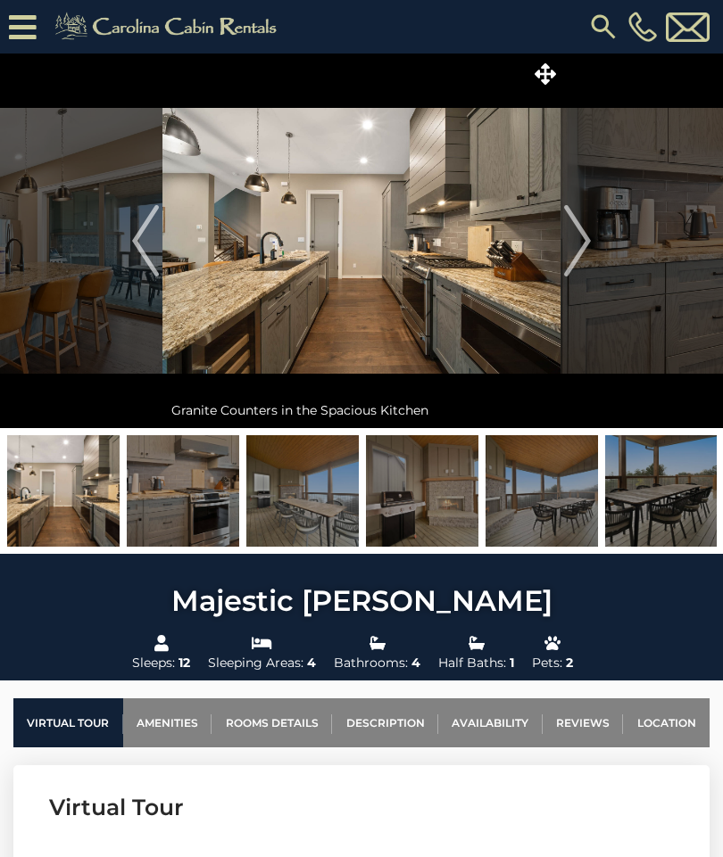
click at [580, 250] on img "Next" at bounding box center [577, 240] width 27 height 71
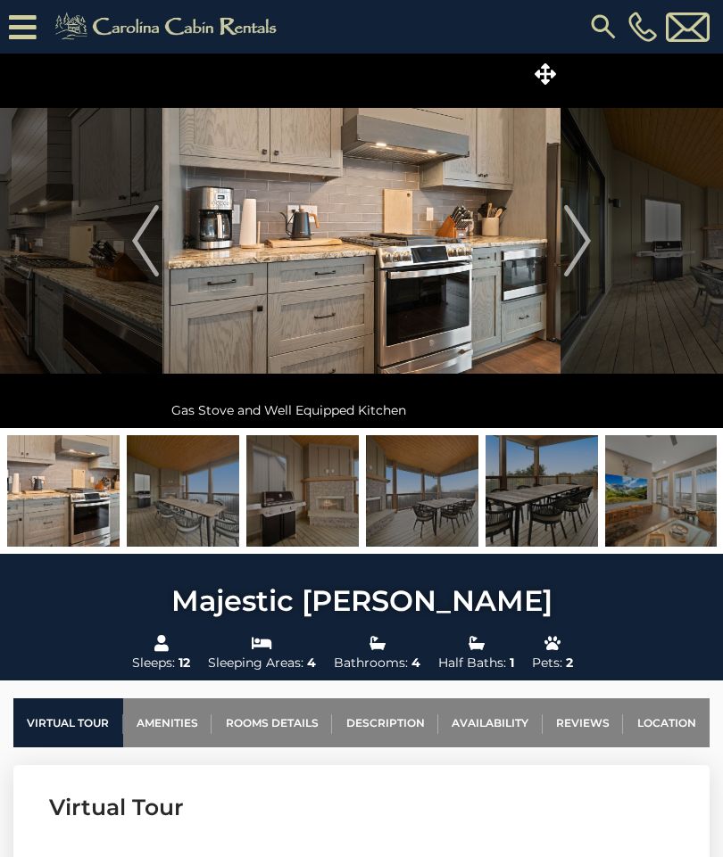
click at [585, 251] on img "Next" at bounding box center [577, 240] width 27 height 71
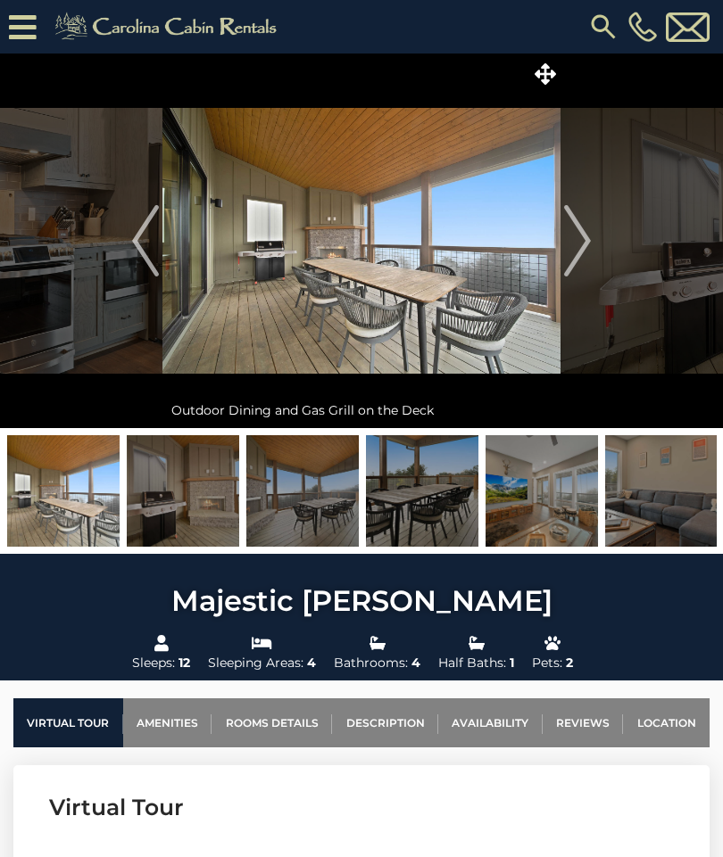
click at [583, 244] on img "Next" at bounding box center [577, 240] width 27 height 71
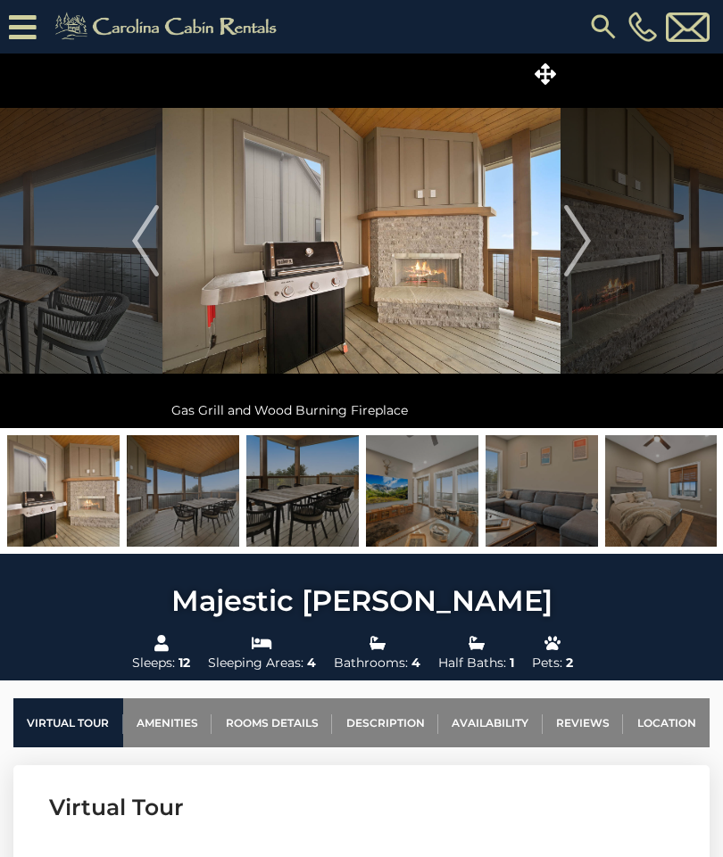
click at [588, 237] on img "Next" at bounding box center [577, 240] width 27 height 71
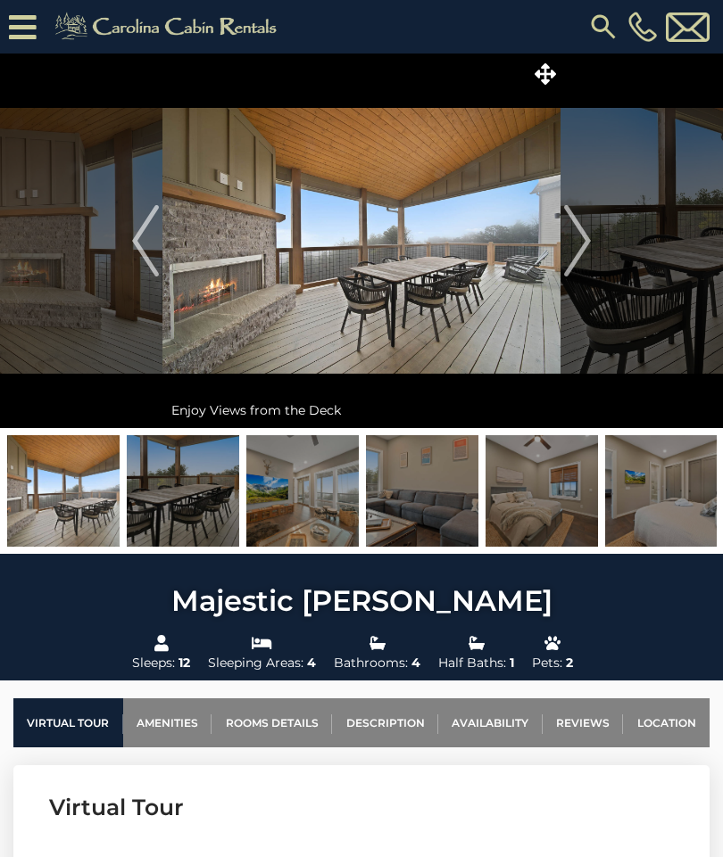
click at [580, 243] on img "Next" at bounding box center [577, 240] width 27 height 71
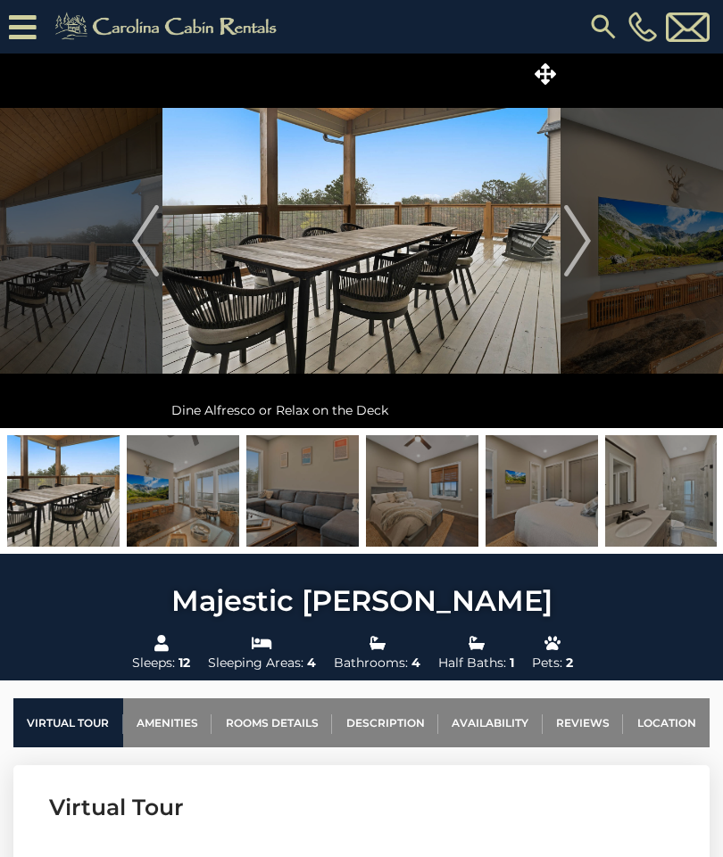
click at [582, 239] on img "Next" at bounding box center [577, 240] width 27 height 71
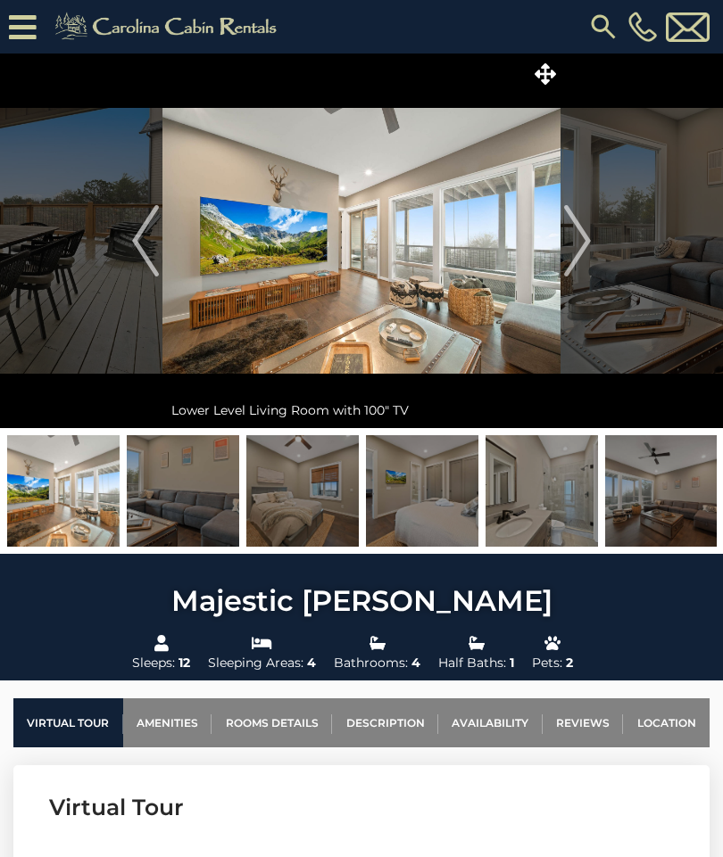
click at [588, 237] on img "Next" at bounding box center [577, 240] width 27 height 71
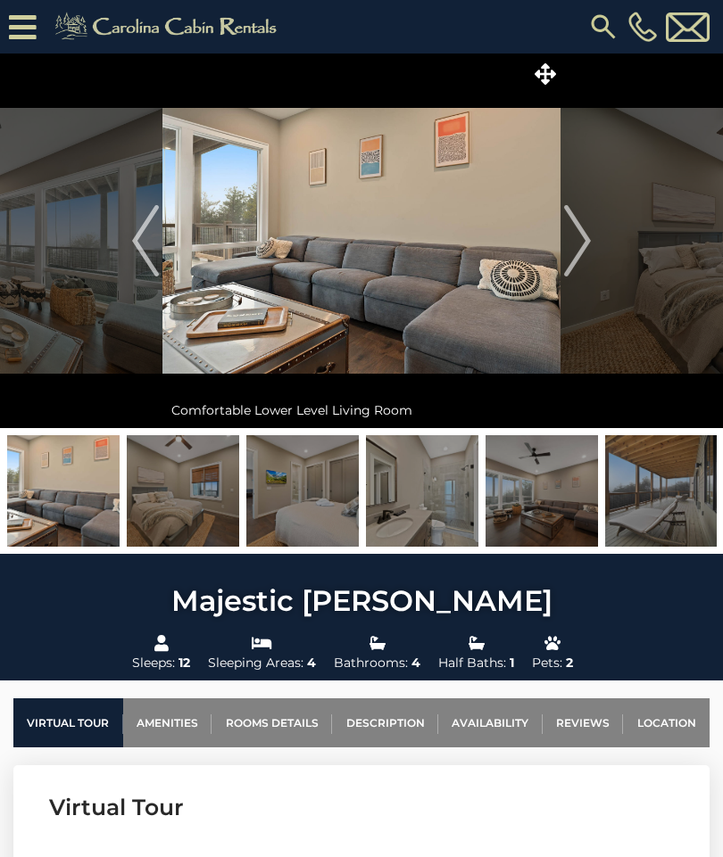
click at [584, 239] on img "Next" at bounding box center [577, 240] width 27 height 71
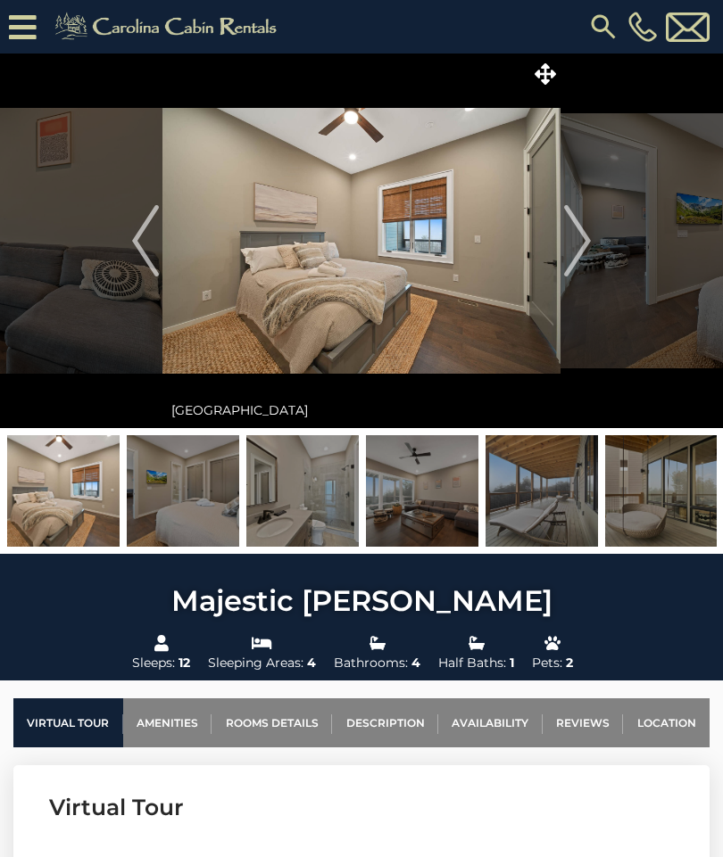
click at [579, 244] on img "Next" at bounding box center [577, 240] width 27 height 71
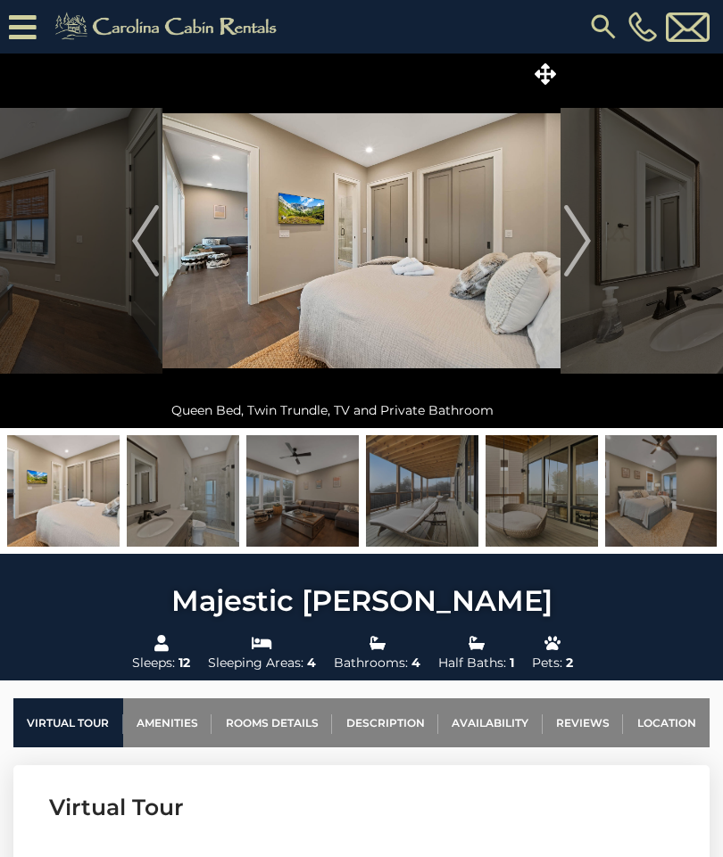
click at [588, 243] on img "Next" at bounding box center [577, 240] width 27 height 71
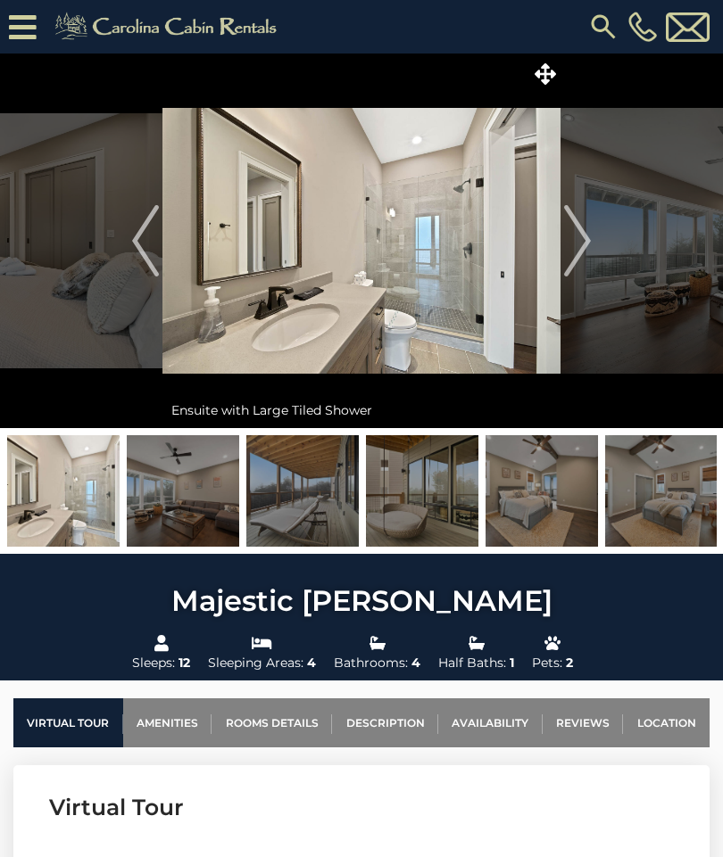
click at [581, 243] on img "Next" at bounding box center [577, 240] width 27 height 71
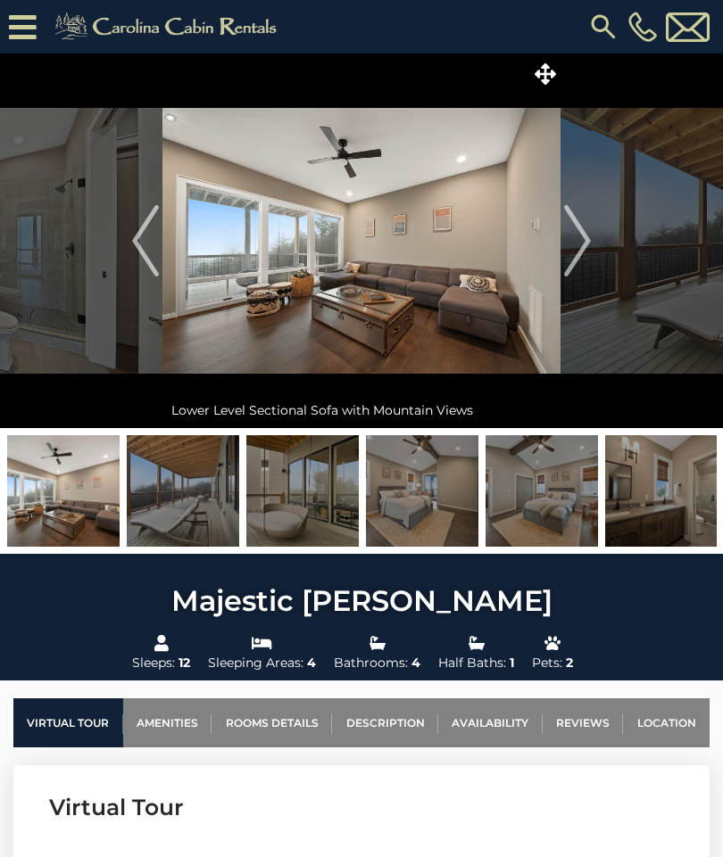
click at [585, 241] on img "Next" at bounding box center [577, 240] width 27 height 71
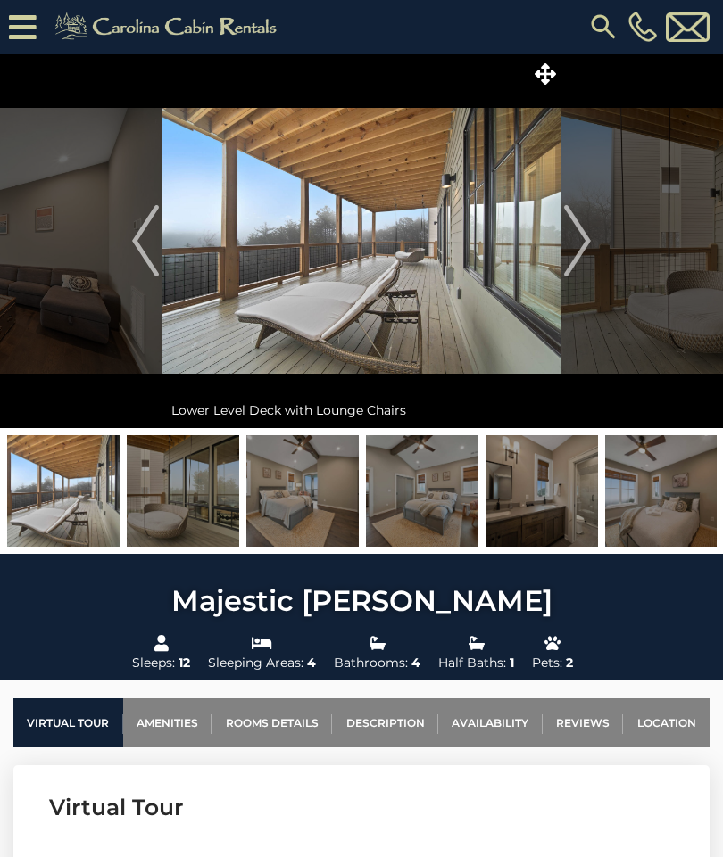
click at [586, 241] on img "Next" at bounding box center [577, 240] width 27 height 71
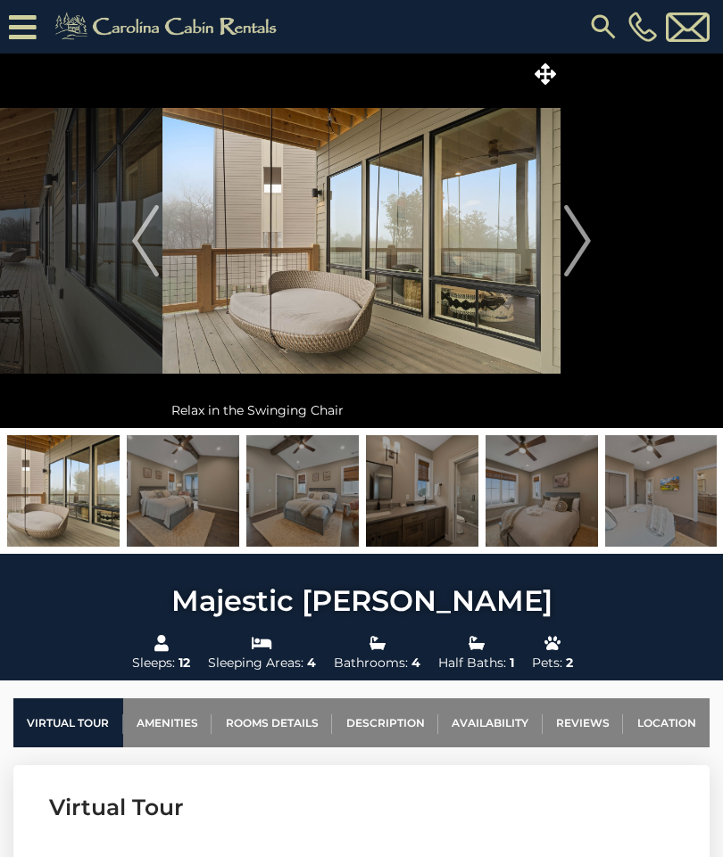
click at [582, 244] on img "Next" at bounding box center [577, 240] width 27 height 71
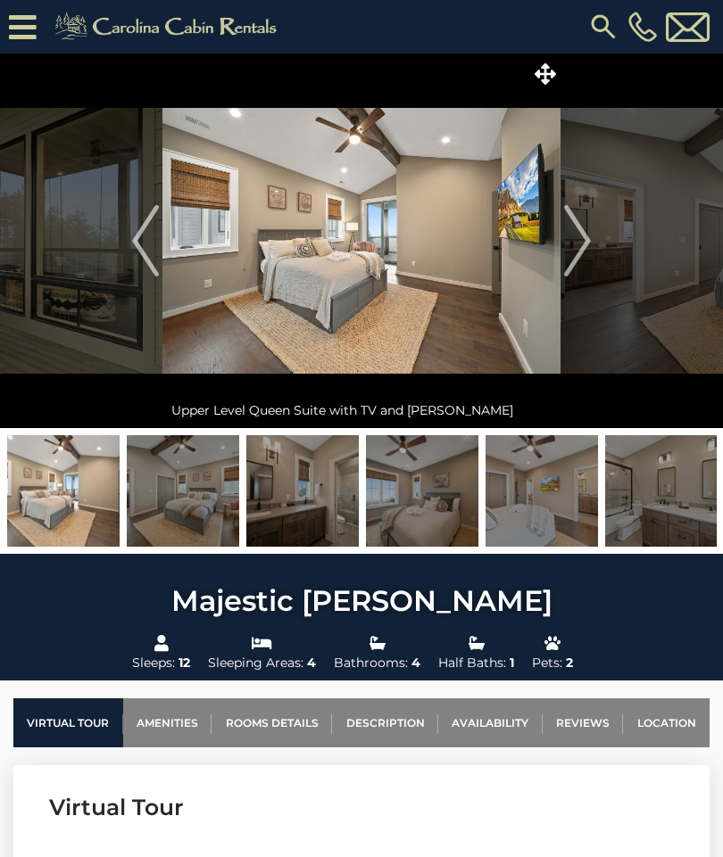
click at [145, 251] on img "Previous" at bounding box center [145, 240] width 27 height 71
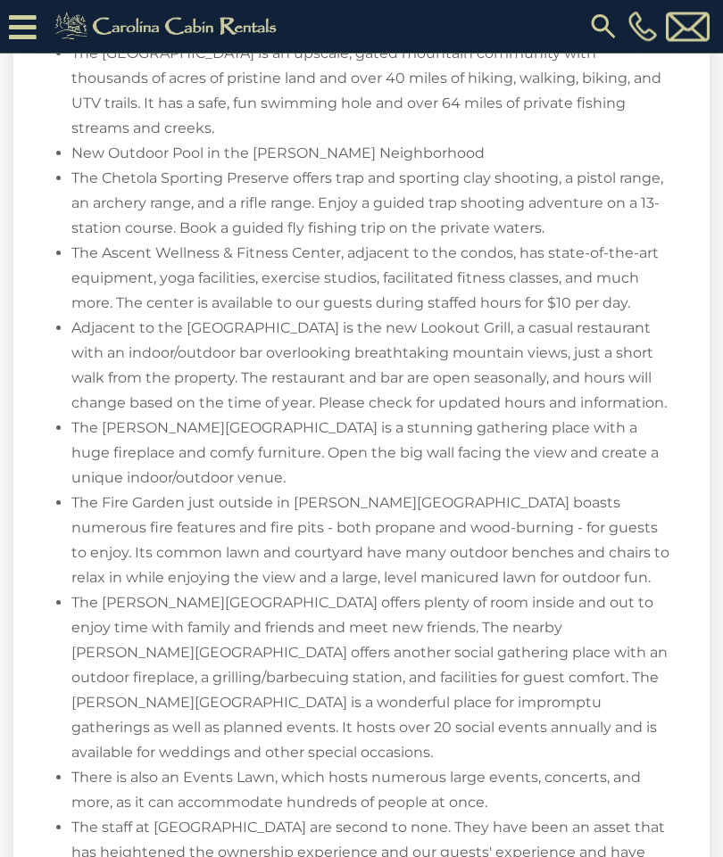
scroll to position [3082, 0]
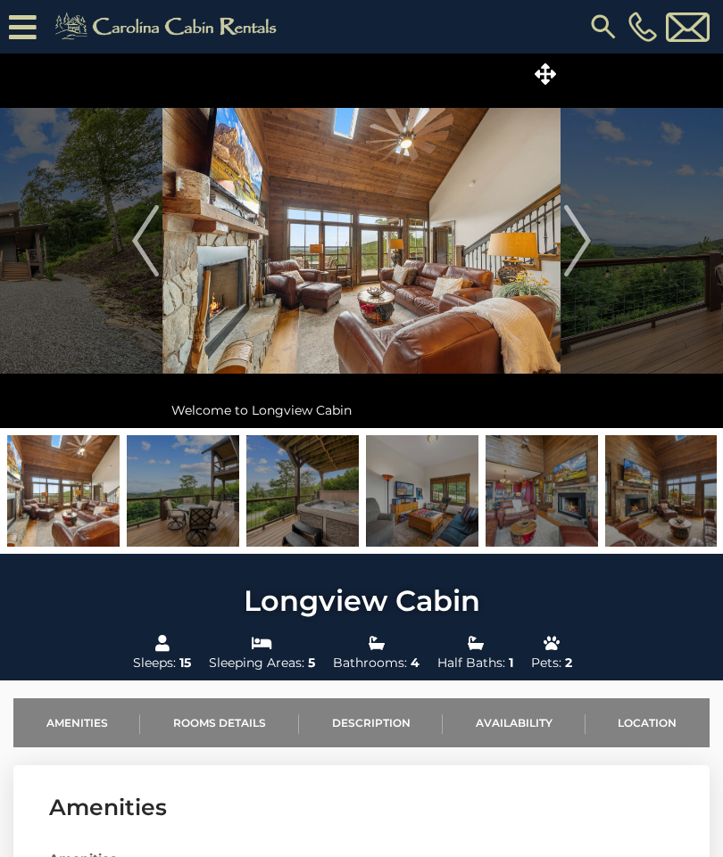
click at [581, 244] on img "Next" at bounding box center [577, 240] width 27 height 71
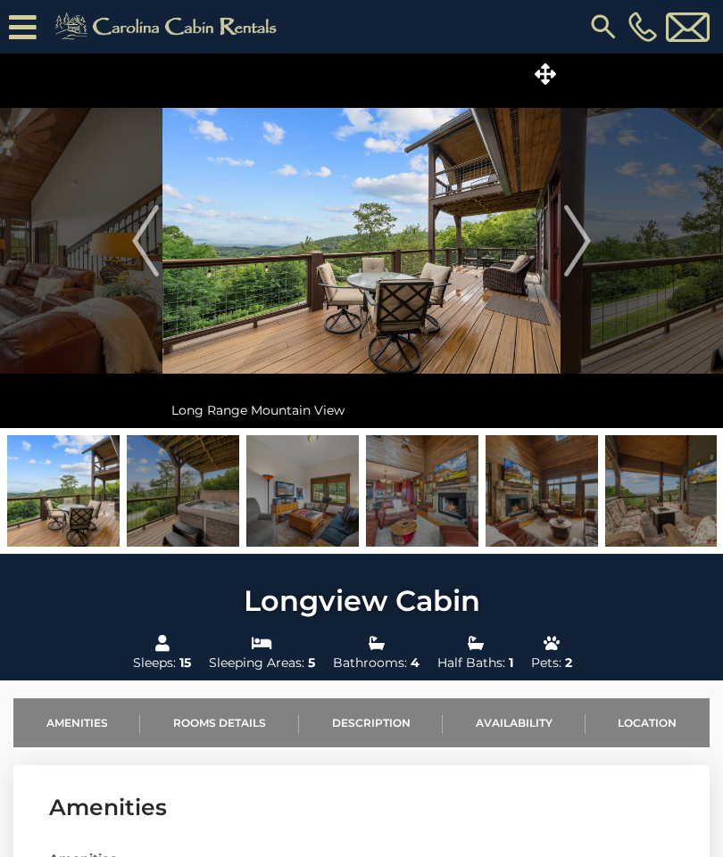
click at [579, 253] on img "Next" at bounding box center [577, 240] width 27 height 71
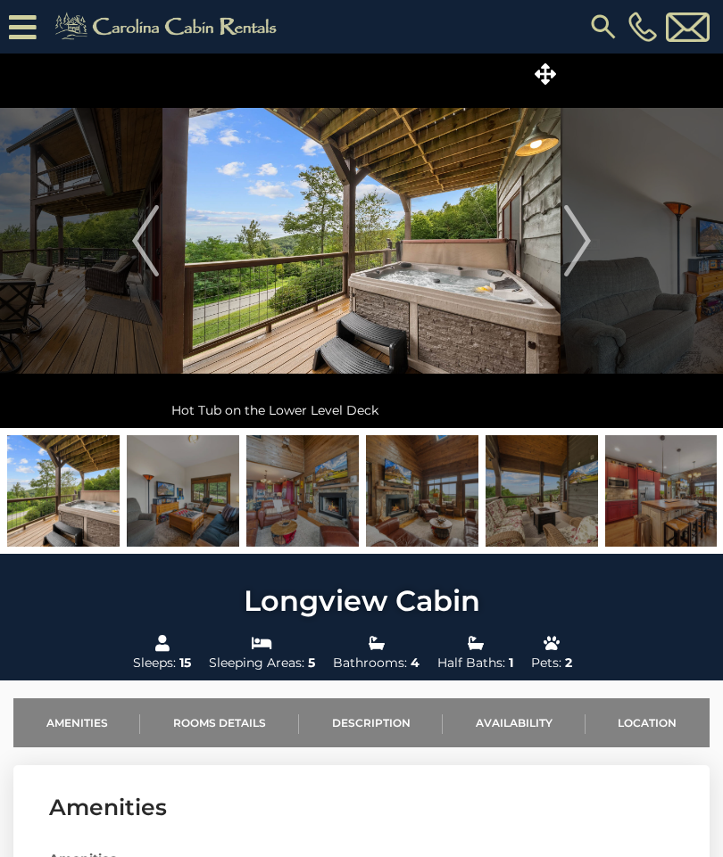
click at [587, 253] on img "Next" at bounding box center [577, 240] width 27 height 71
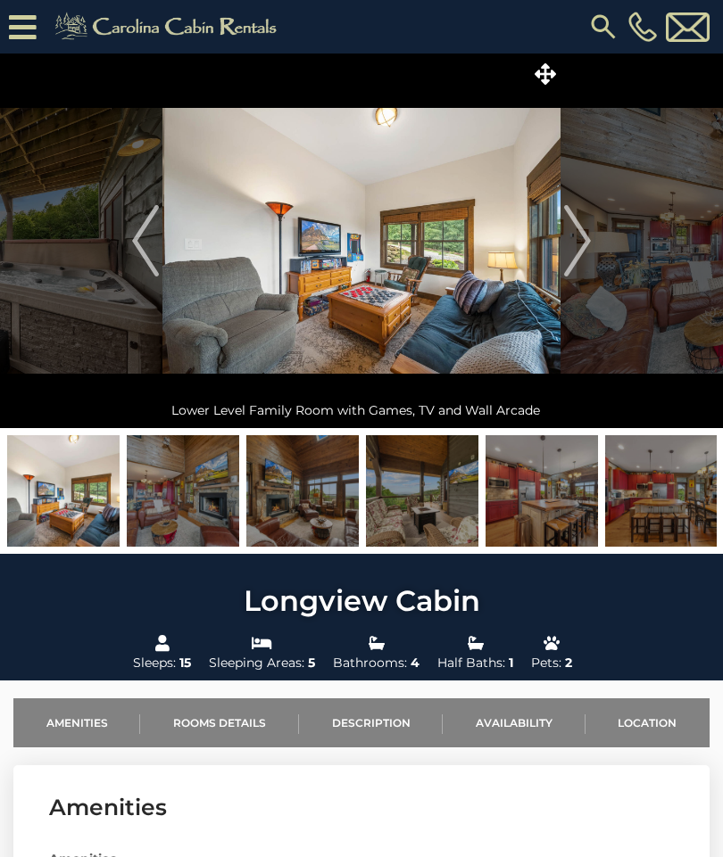
click at [587, 252] on img "Next" at bounding box center [577, 240] width 27 height 71
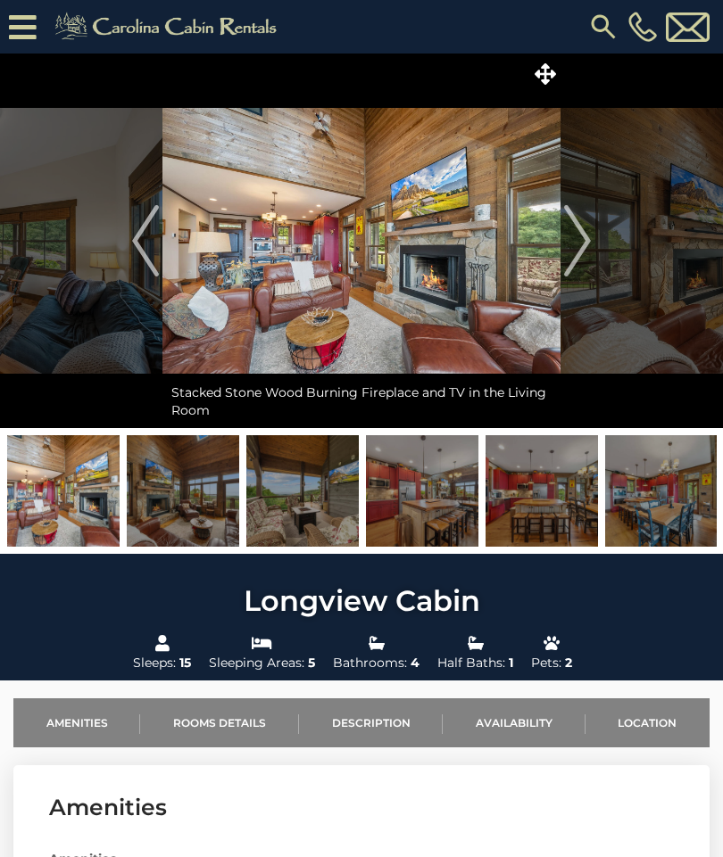
click at [581, 246] on img "Next" at bounding box center [577, 240] width 27 height 71
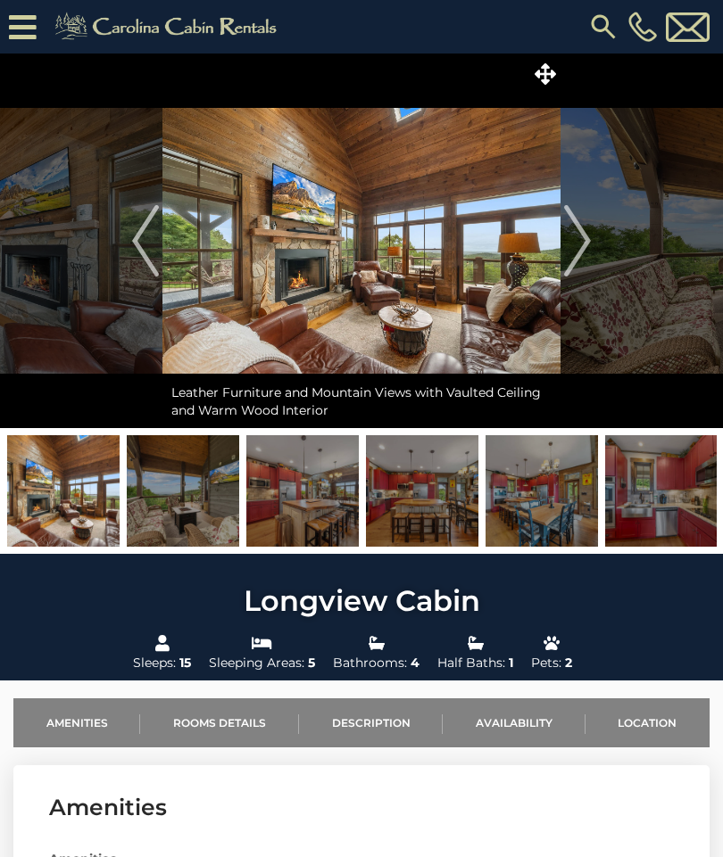
click at [129, 254] on button "Previous" at bounding box center [145, 241] width 34 height 375
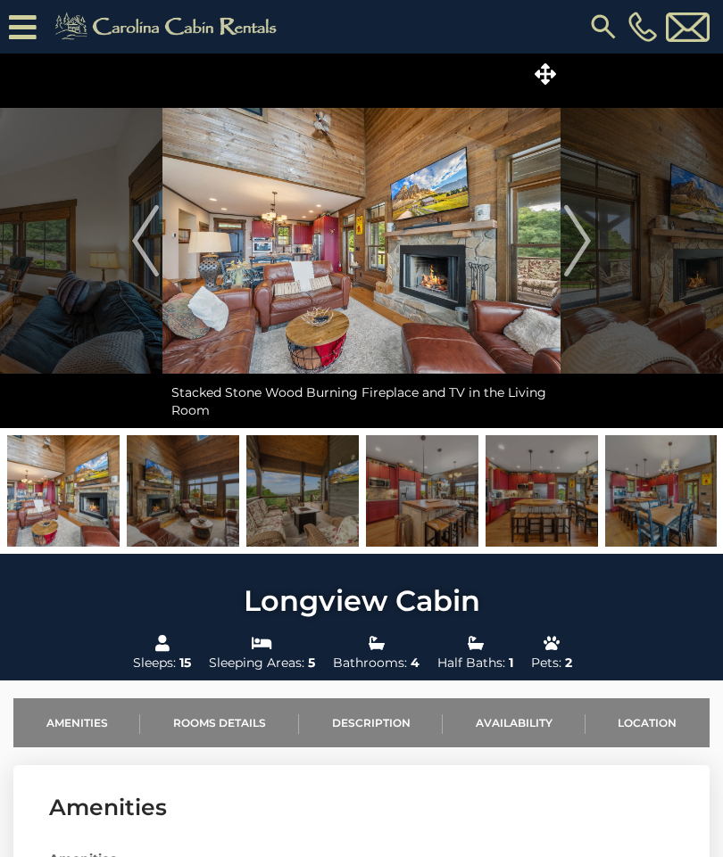
click at [588, 235] on img "Next" at bounding box center [577, 240] width 27 height 71
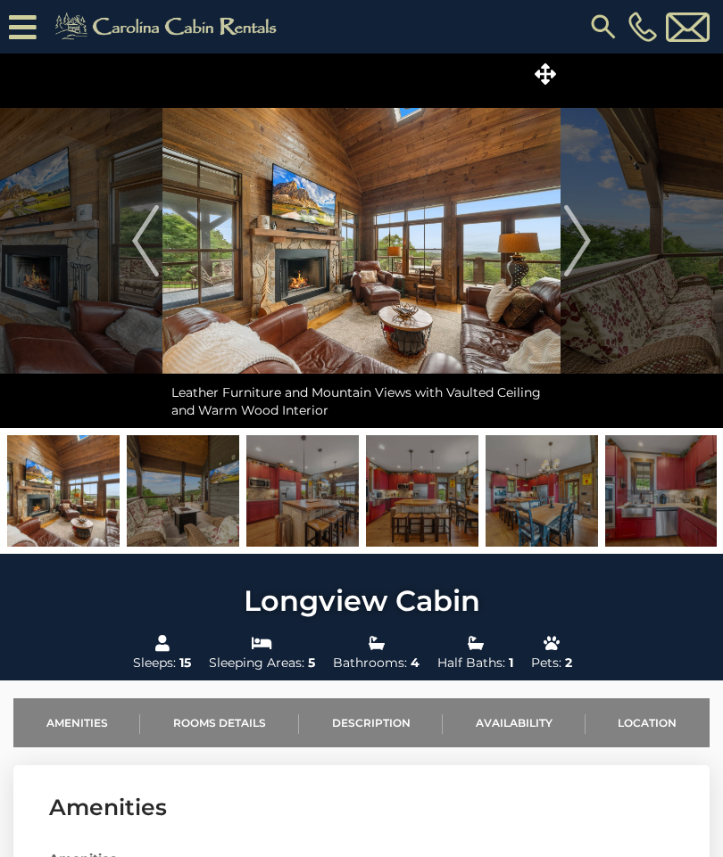
click at [587, 245] on img "Next" at bounding box center [577, 240] width 27 height 71
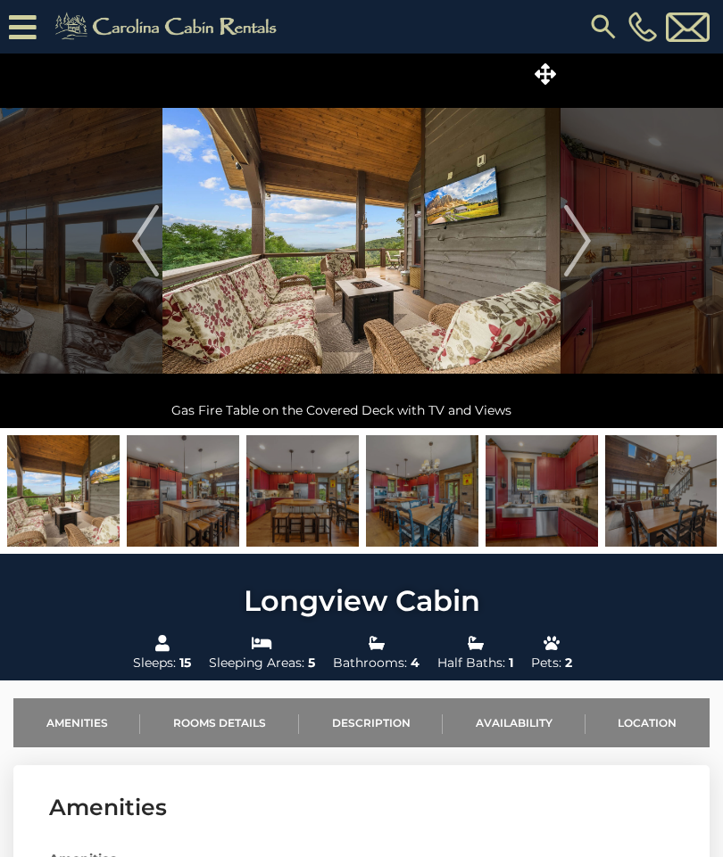
click at [578, 261] on img "Next" at bounding box center [577, 240] width 27 height 71
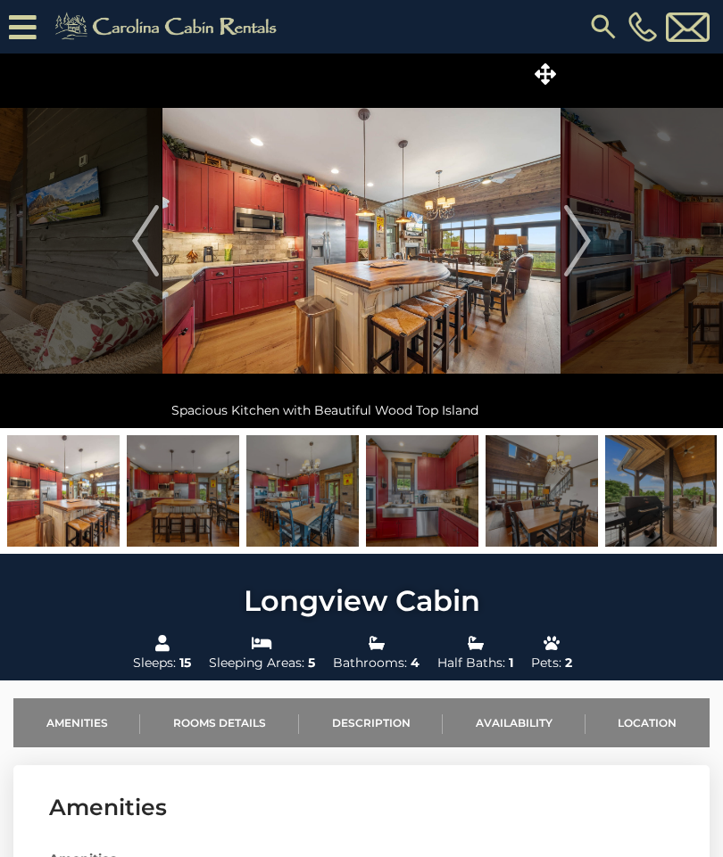
click at [593, 236] on button "Next" at bounding box center [577, 241] width 34 height 375
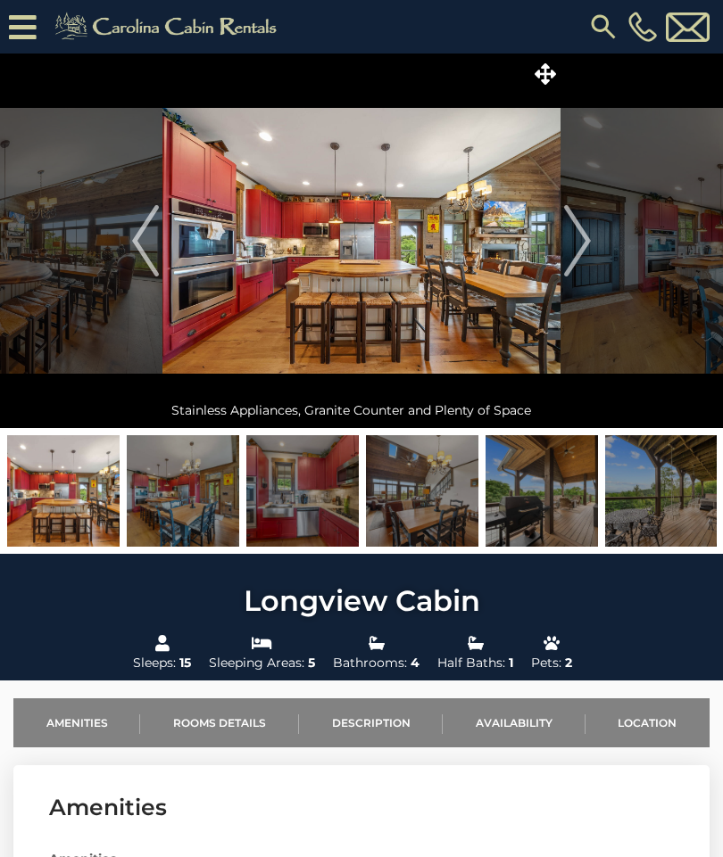
click at [580, 232] on img "Next" at bounding box center [577, 240] width 27 height 71
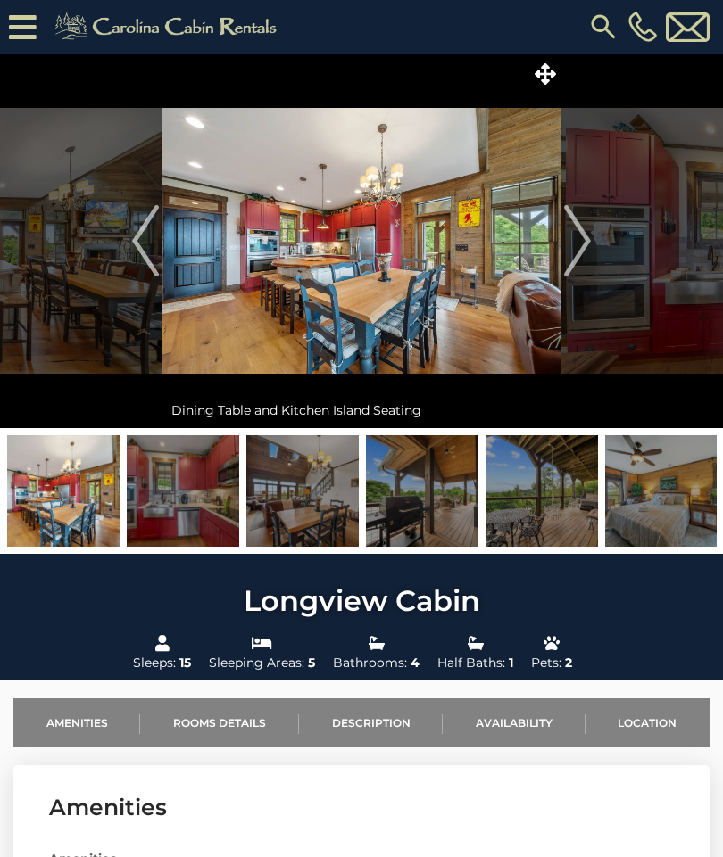
click at [587, 246] on img "Next" at bounding box center [577, 240] width 27 height 71
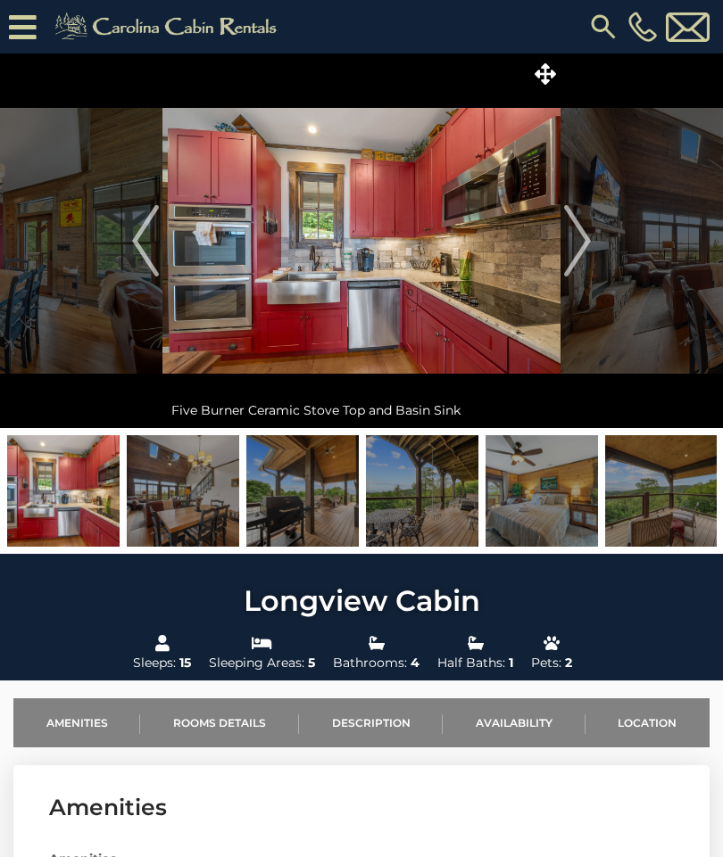
click at [590, 244] on img "Next" at bounding box center [577, 240] width 27 height 71
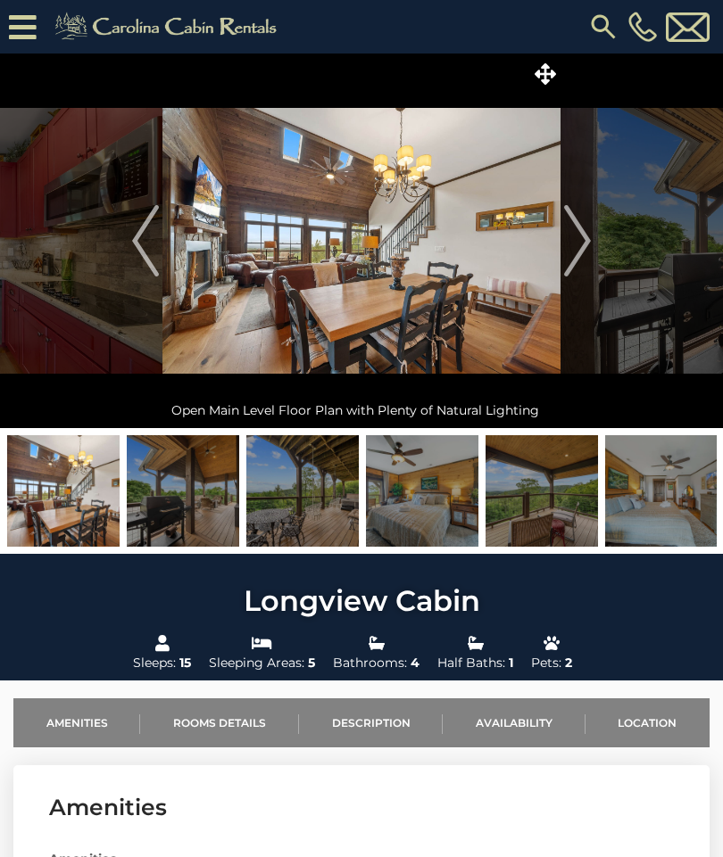
click at [590, 244] on img "Next" at bounding box center [577, 240] width 27 height 71
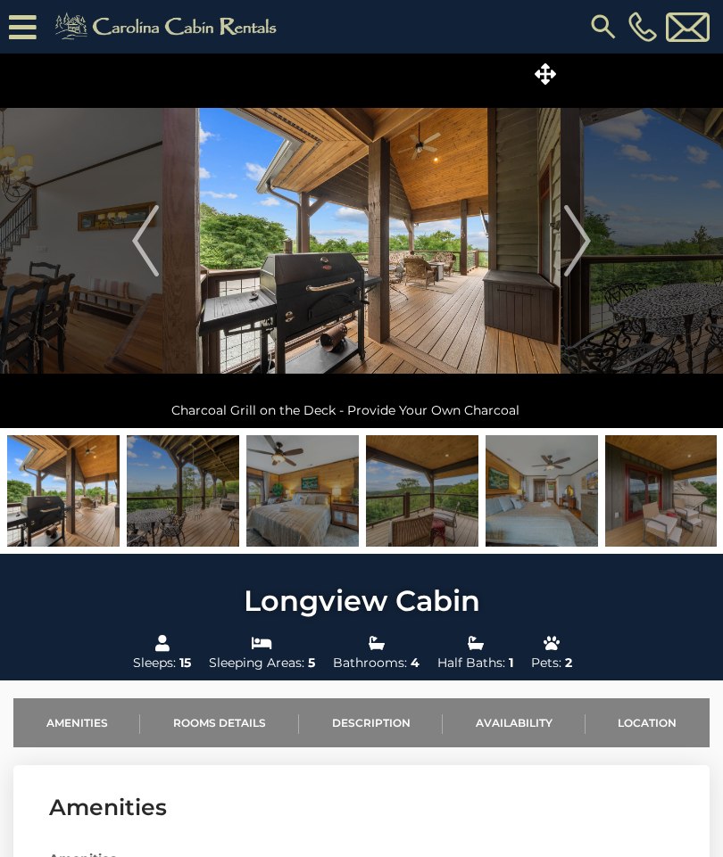
click at [588, 245] on img "Next" at bounding box center [577, 240] width 27 height 71
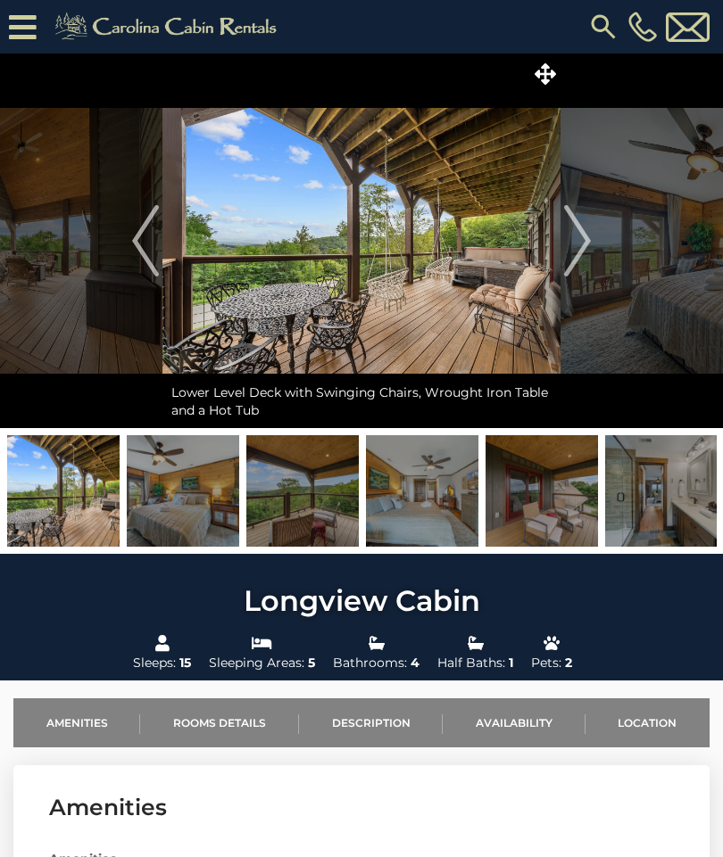
click at [586, 244] on img "Next" at bounding box center [577, 240] width 27 height 71
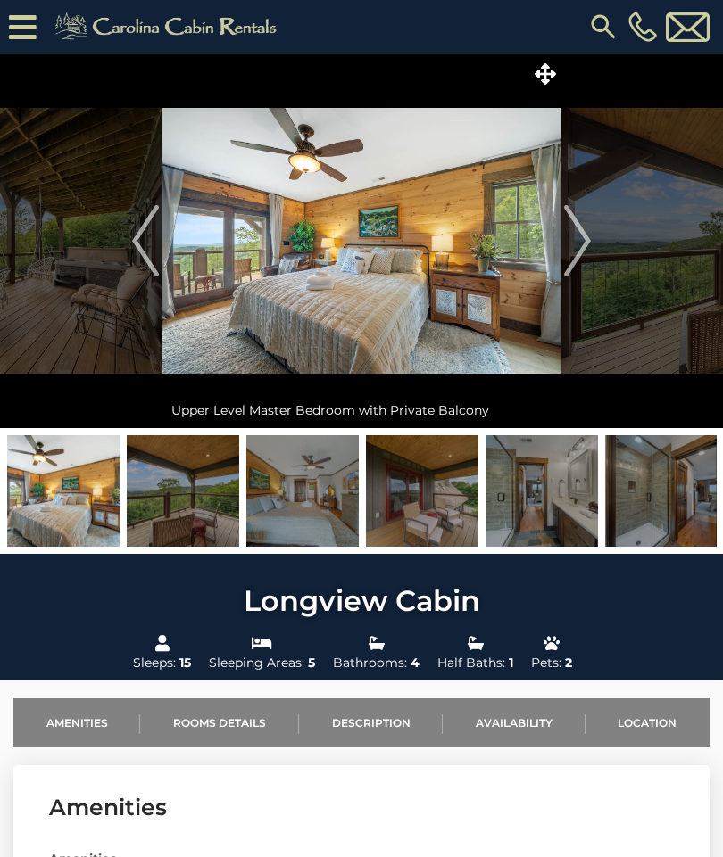
click at [585, 246] on img "Next" at bounding box center [577, 240] width 27 height 71
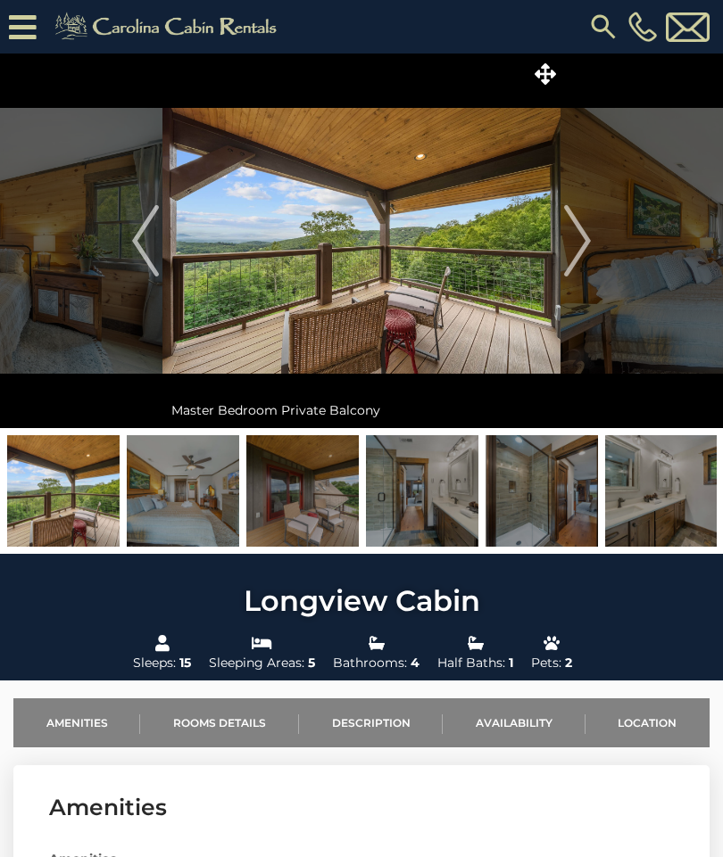
click at [589, 245] on img "Next" at bounding box center [577, 240] width 27 height 71
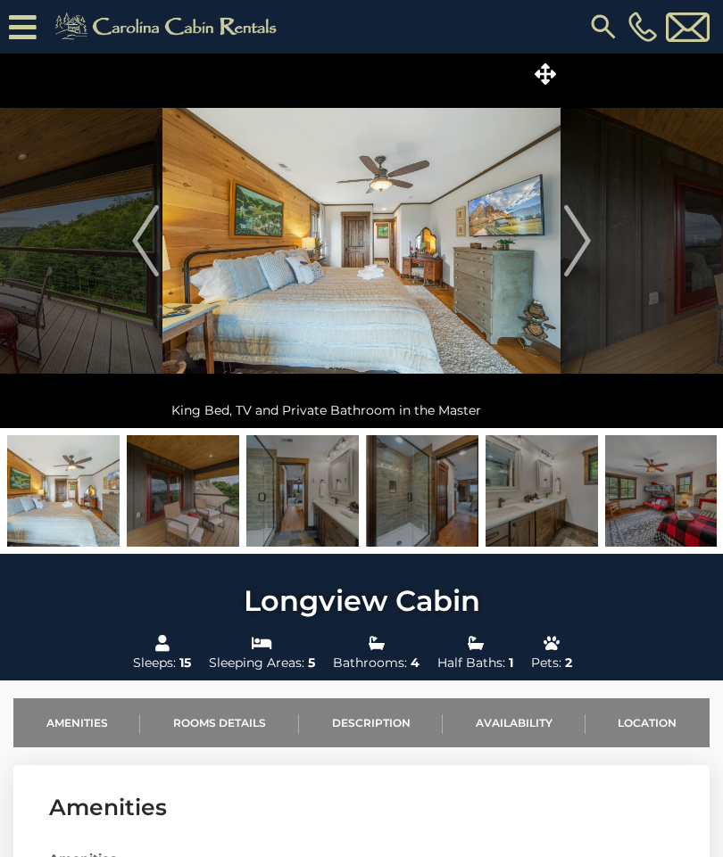
click at [590, 247] on img "Next" at bounding box center [577, 240] width 27 height 71
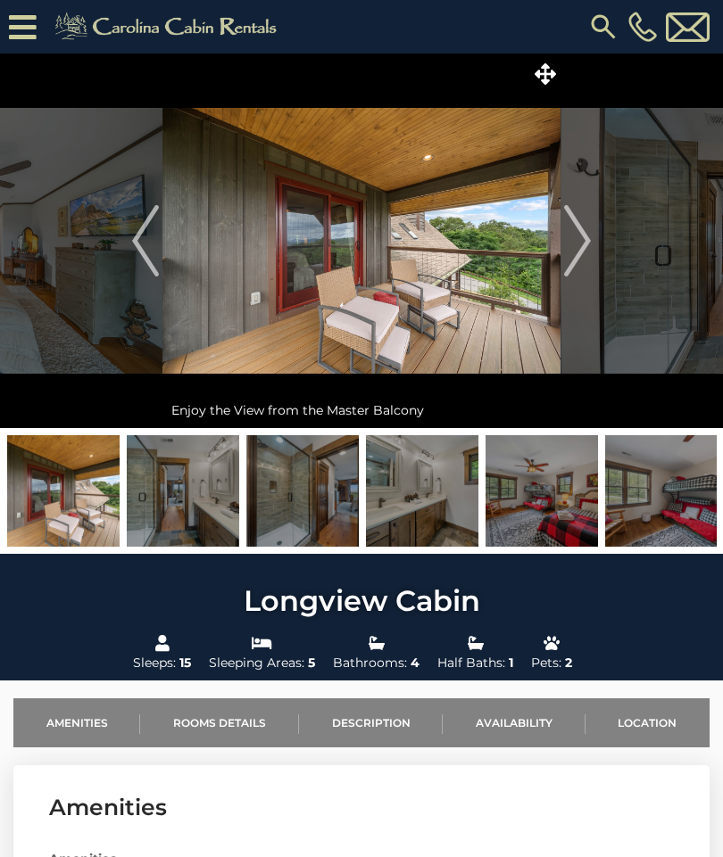
click at [589, 250] on img "Next" at bounding box center [577, 240] width 27 height 71
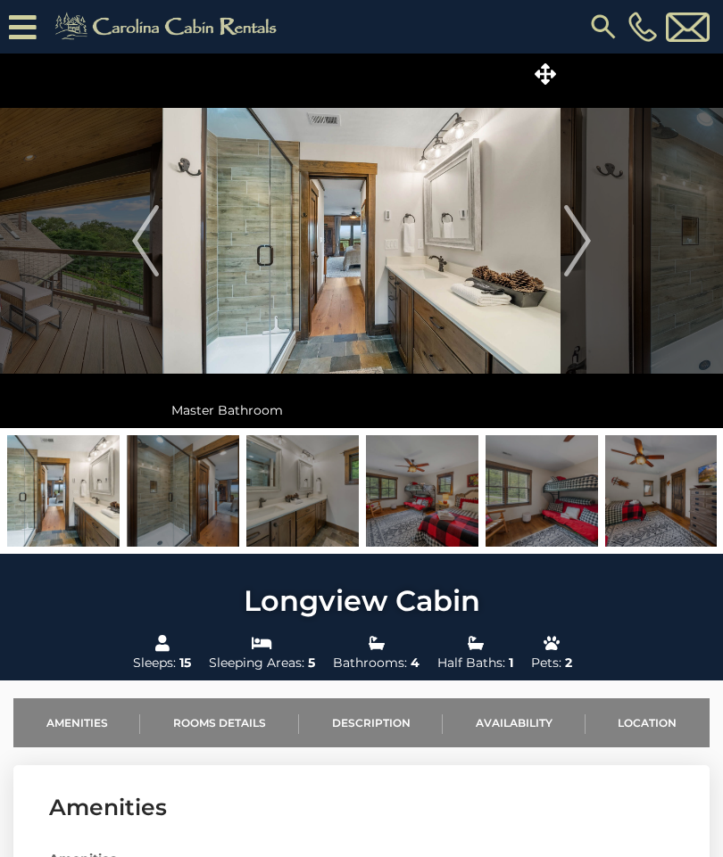
click at [581, 243] on img "Next" at bounding box center [577, 240] width 27 height 71
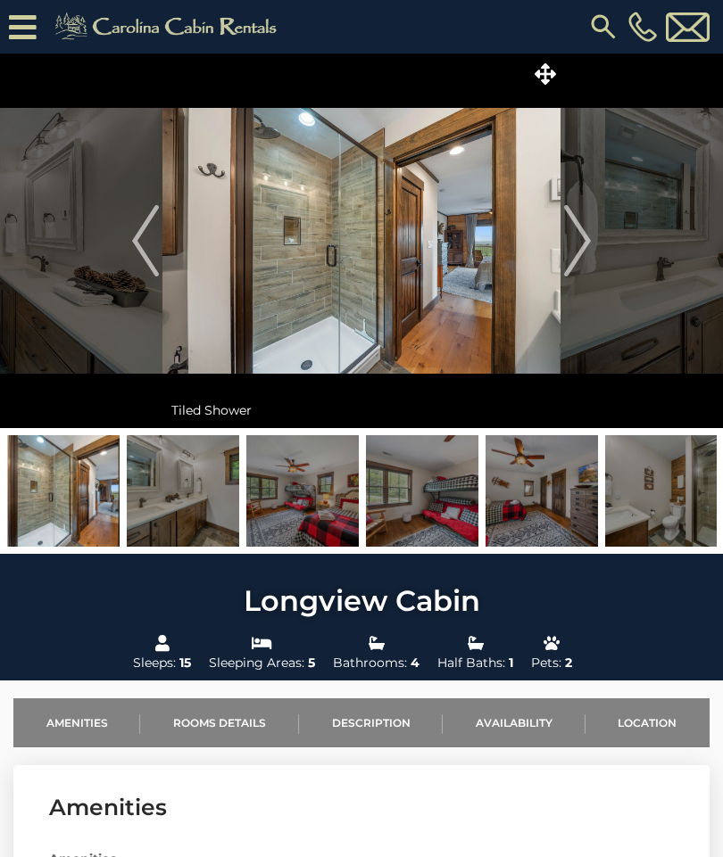
click at [590, 245] on img "Next" at bounding box center [577, 240] width 27 height 71
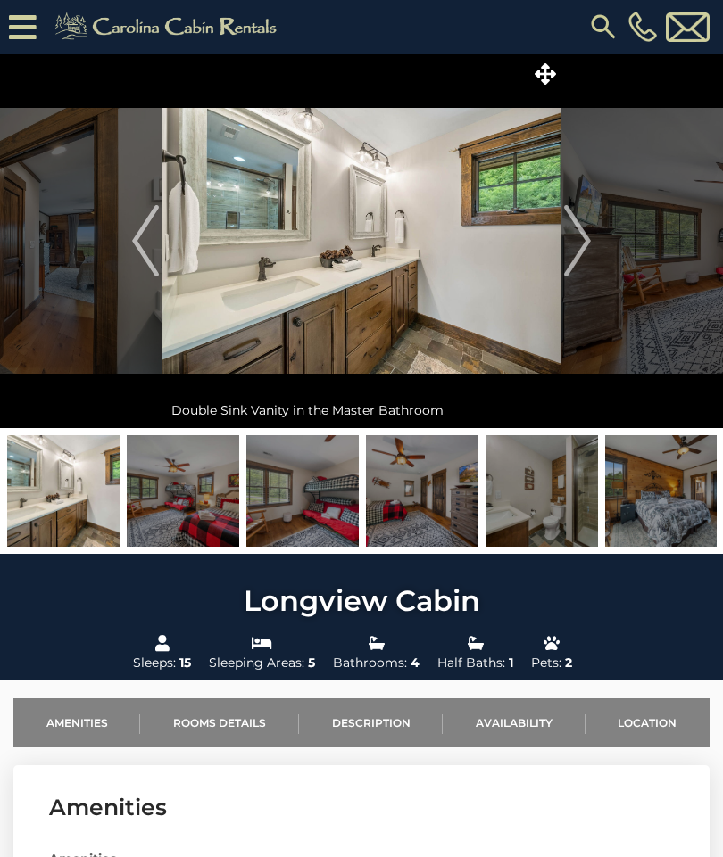
click at [583, 244] on img "Next" at bounding box center [577, 240] width 27 height 71
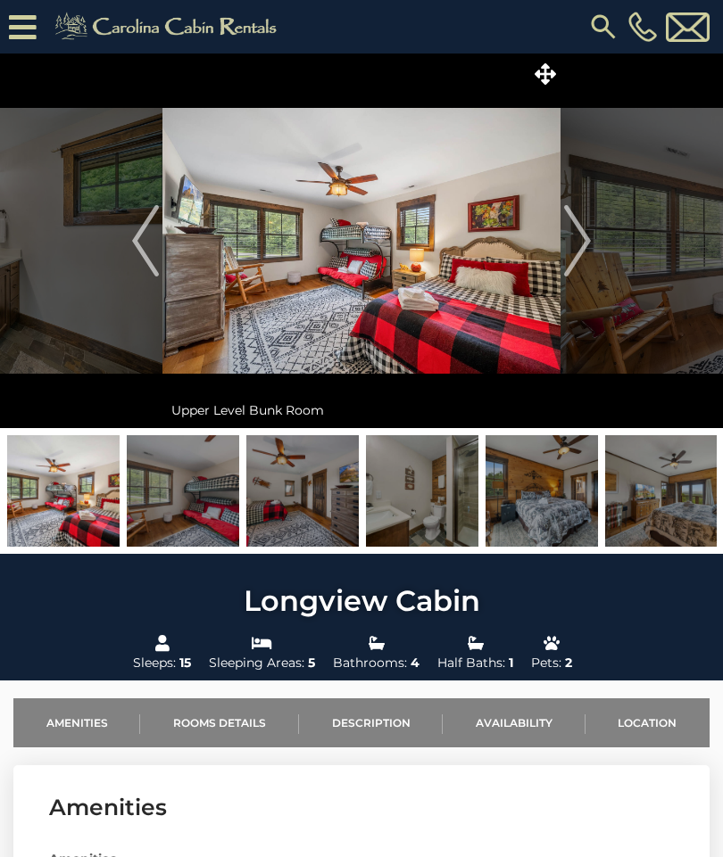
click at [584, 243] on img "Next" at bounding box center [577, 240] width 27 height 71
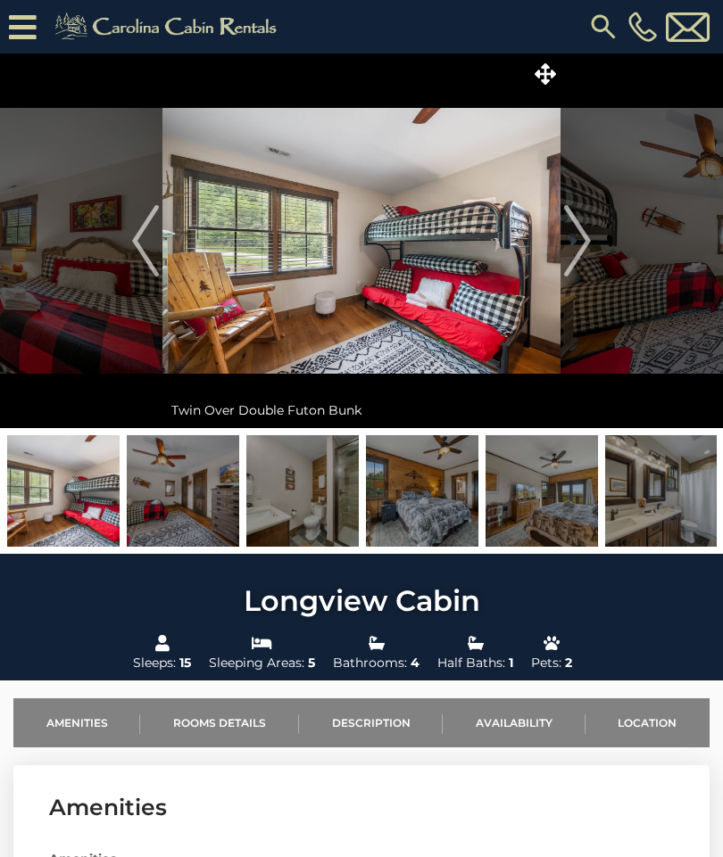
click at [588, 240] on img "Next" at bounding box center [577, 240] width 27 height 71
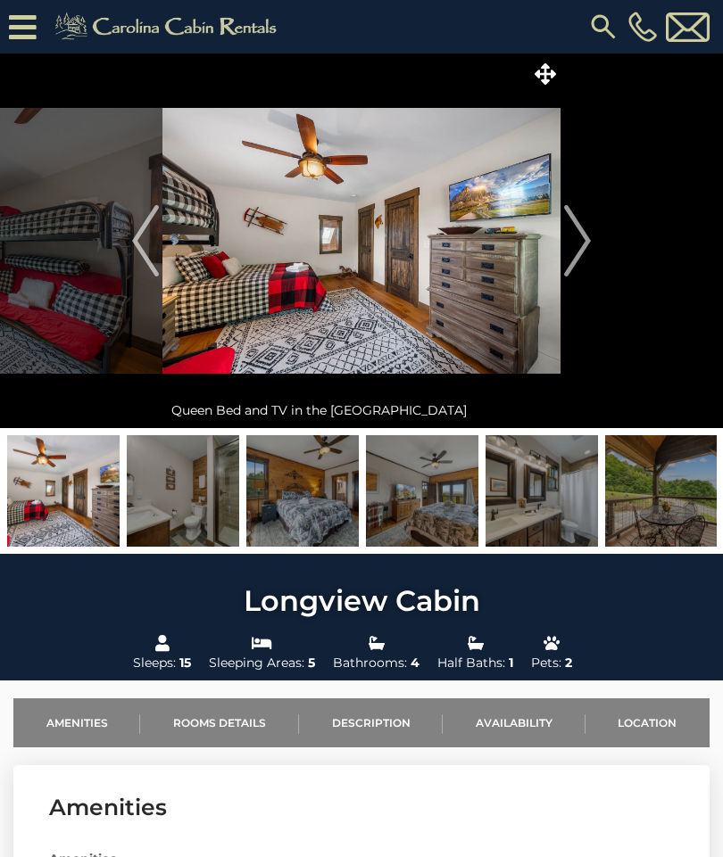
click at [590, 239] on img "Next" at bounding box center [577, 240] width 27 height 71
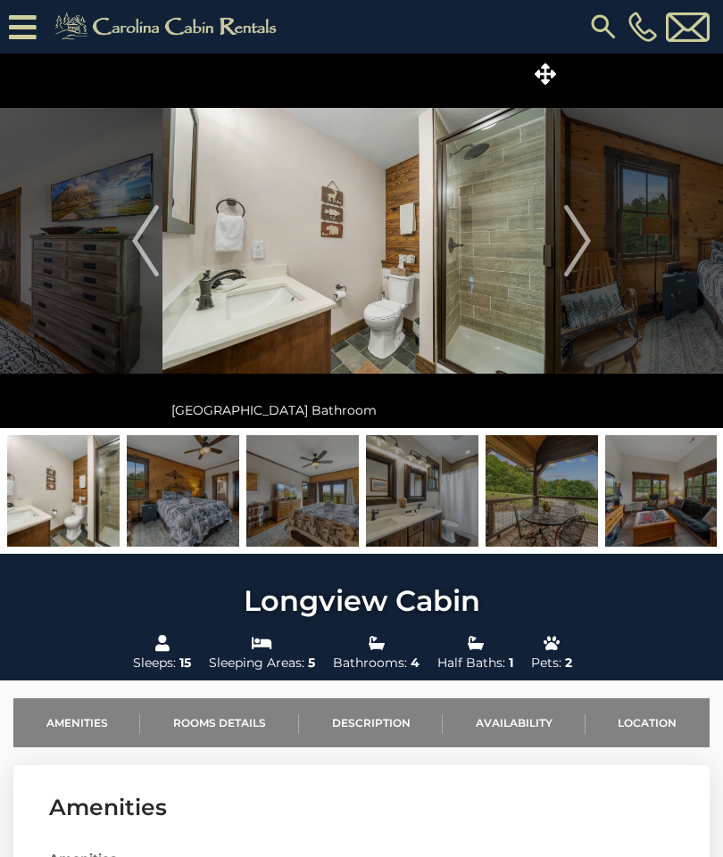
click at [588, 241] on img "Next" at bounding box center [577, 240] width 27 height 71
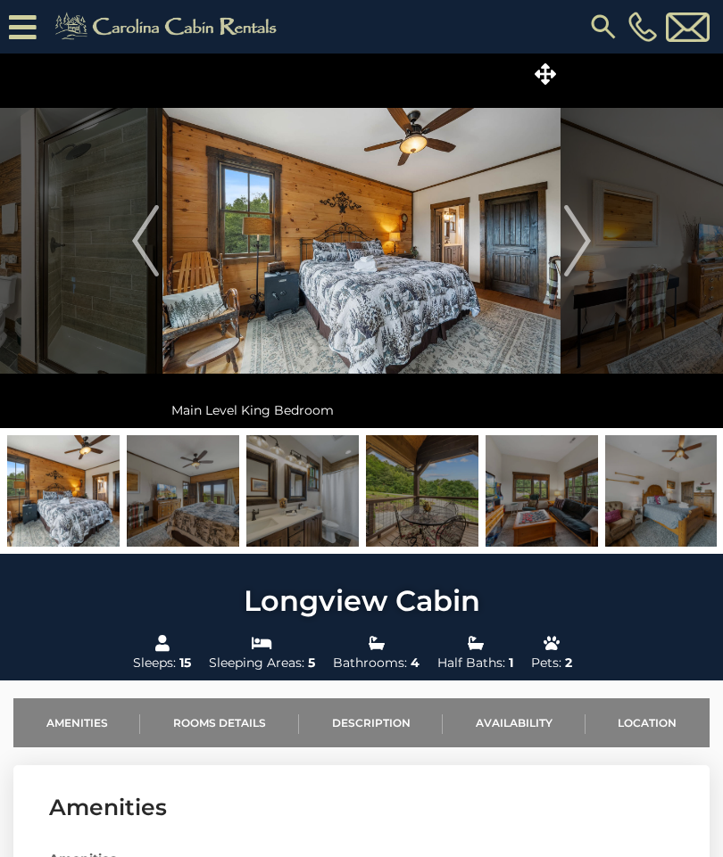
click at [591, 235] on img "Next" at bounding box center [577, 240] width 27 height 71
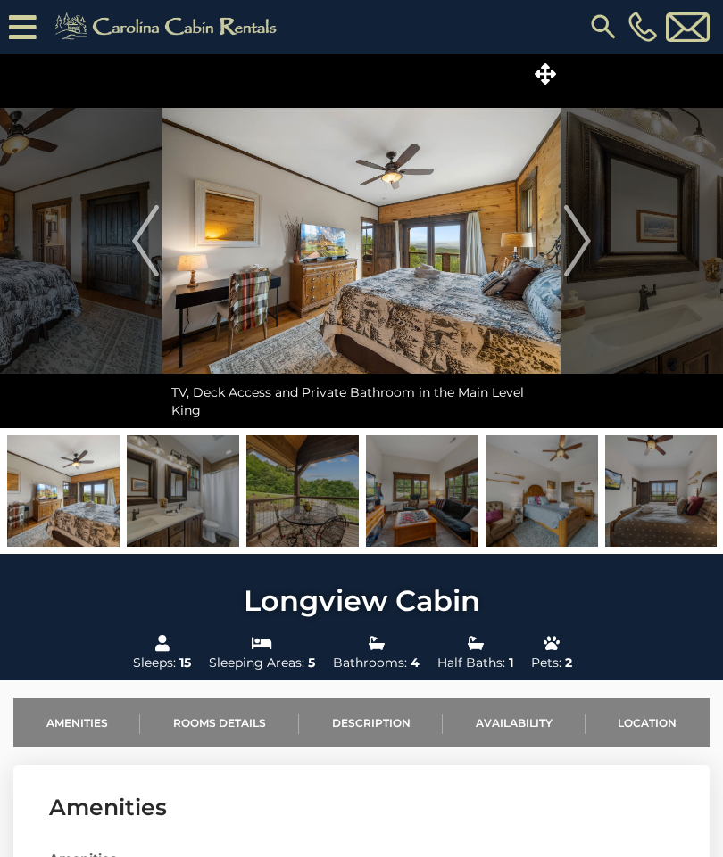
click at [584, 237] on img "Next" at bounding box center [577, 240] width 27 height 71
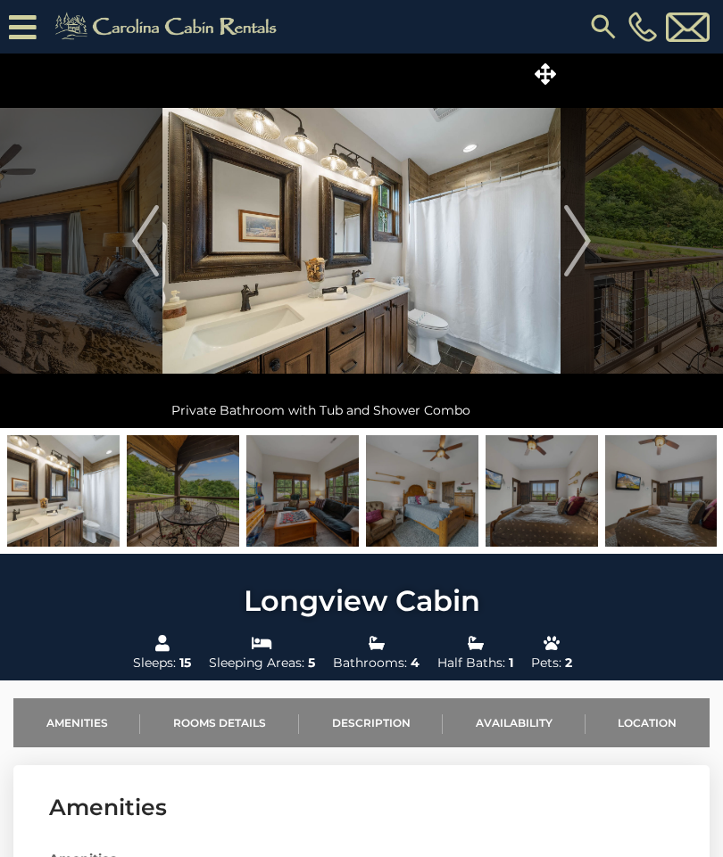
click at [591, 236] on button "Next" at bounding box center [577, 241] width 34 height 375
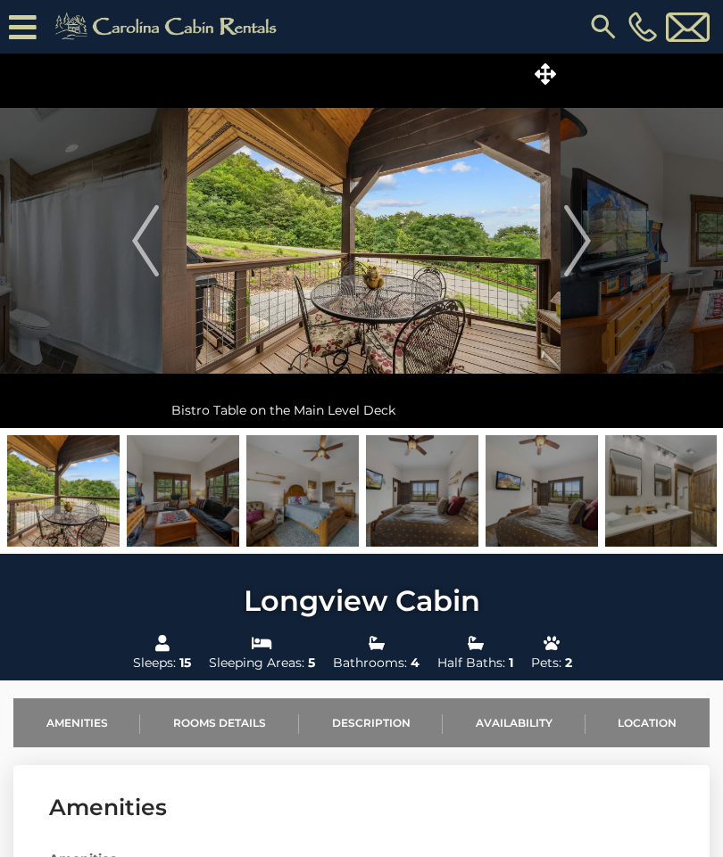
click at [586, 241] on img "Next" at bounding box center [577, 240] width 27 height 71
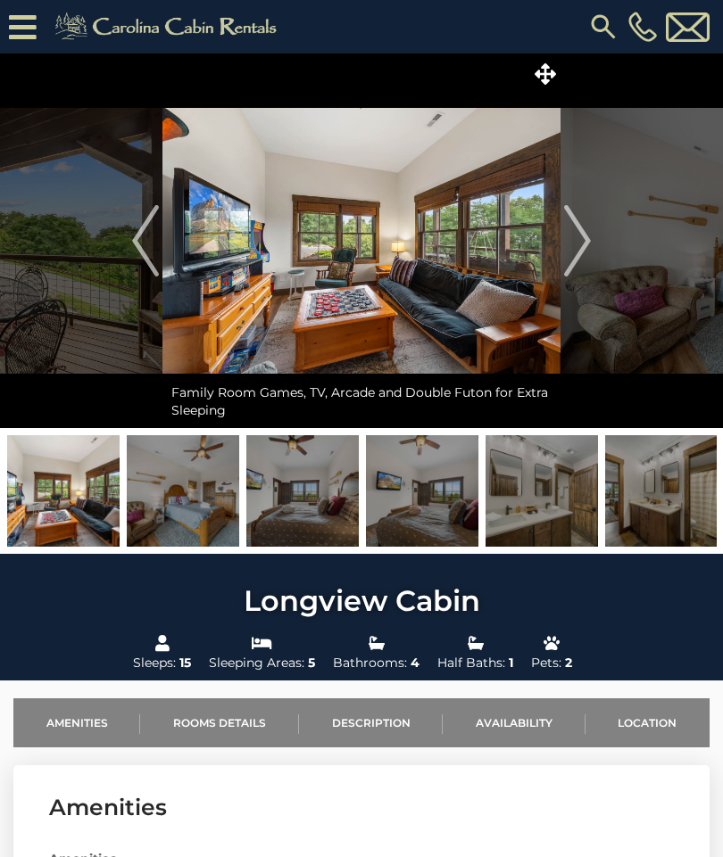
click at [151, 249] on img "Previous" at bounding box center [145, 240] width 27 height 71
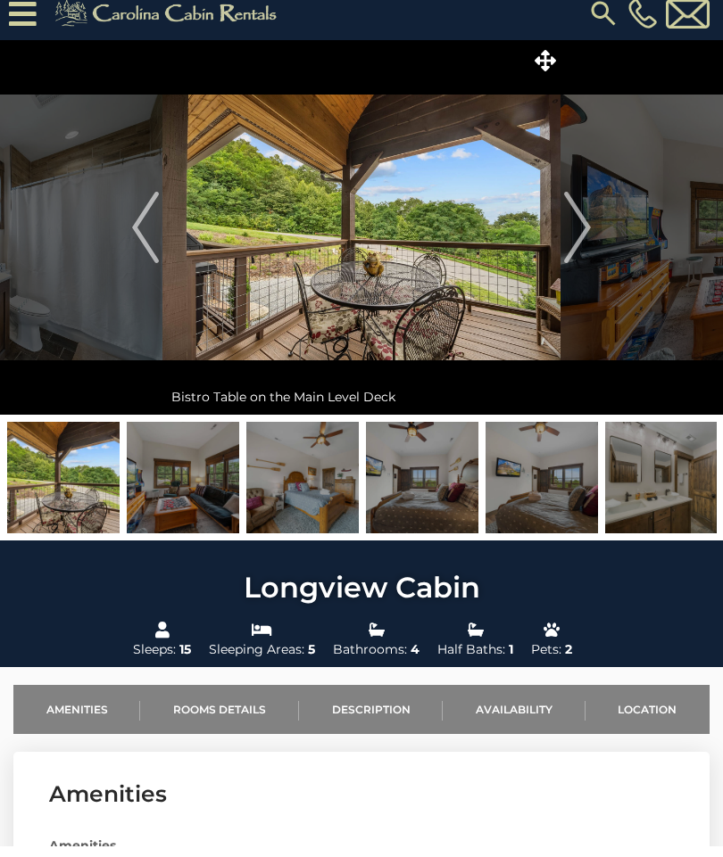
scroll to position [16, 0]
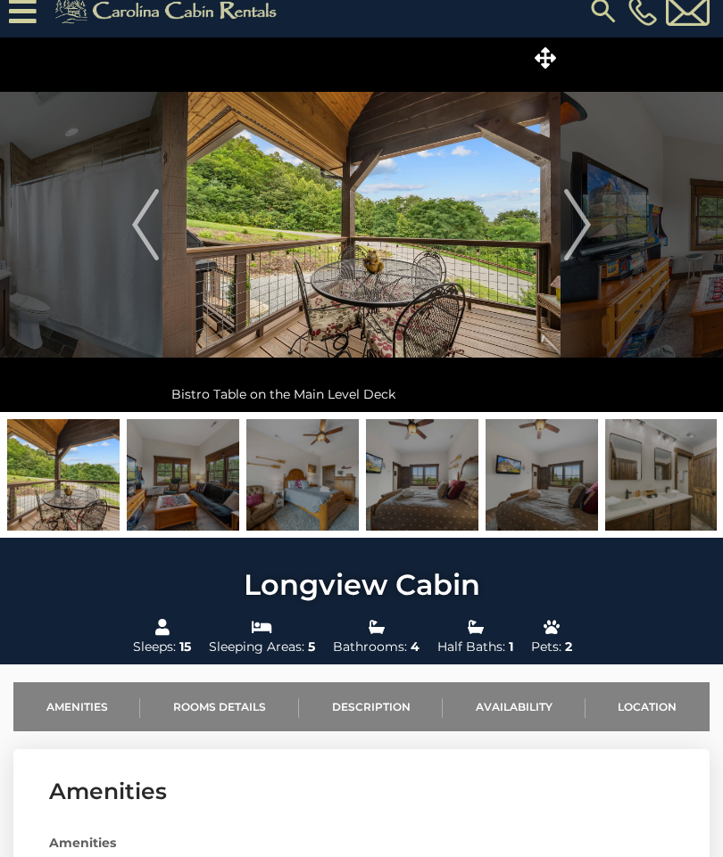
click at [590, 230] on img "Next" at bounding box center [577, 224] width 27 height 71
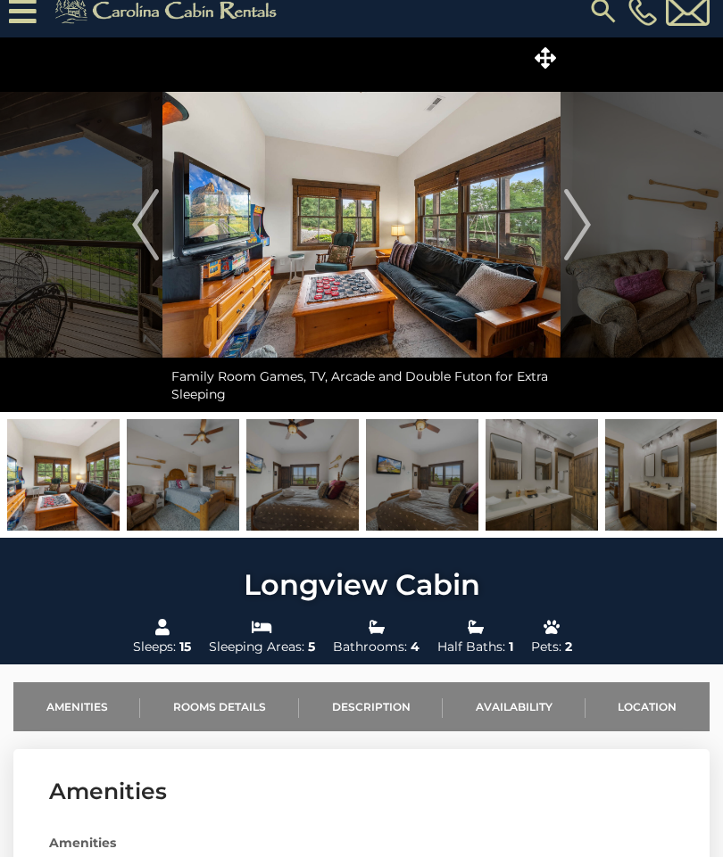
click at [581, 226] on img "Next" at bounding box center [577, 224] width 27 height 71
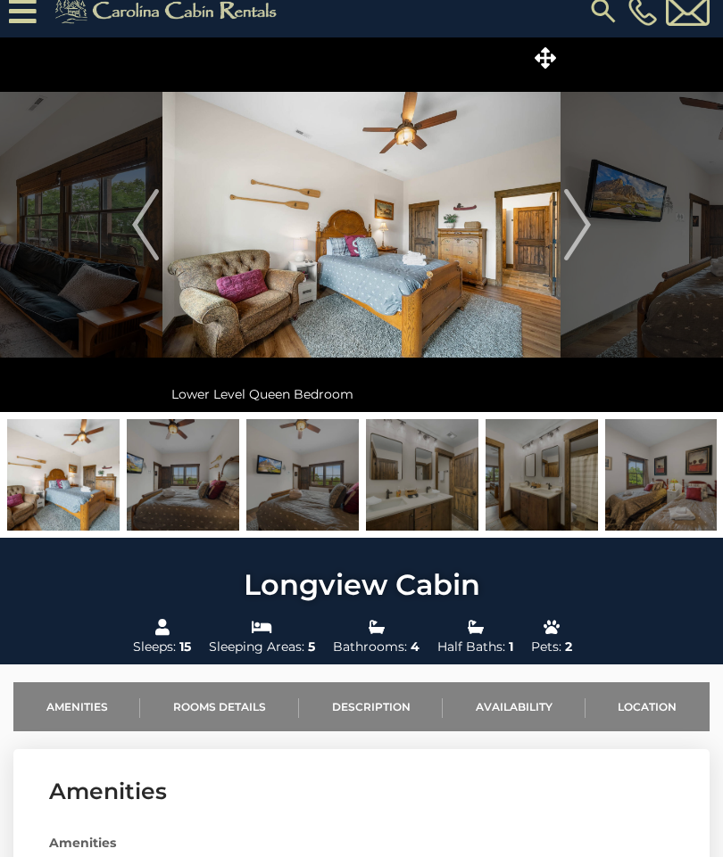
click at [583, 234] on img "Next" at bounding box center [577, 224] width 27 height 71
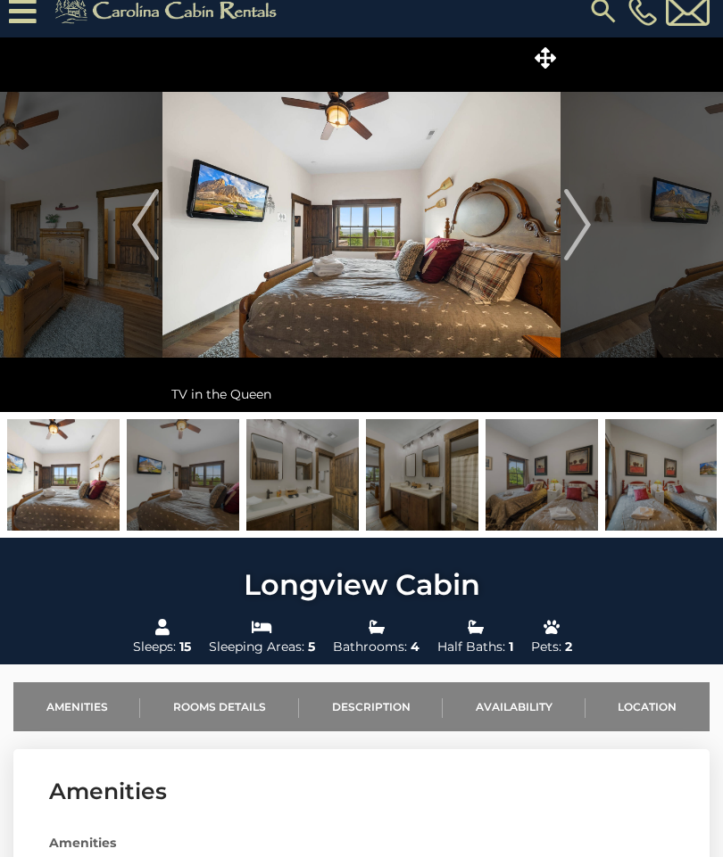
click at [575, 235] on img "Next" at bounding box center [577, 224] width 27 height 71
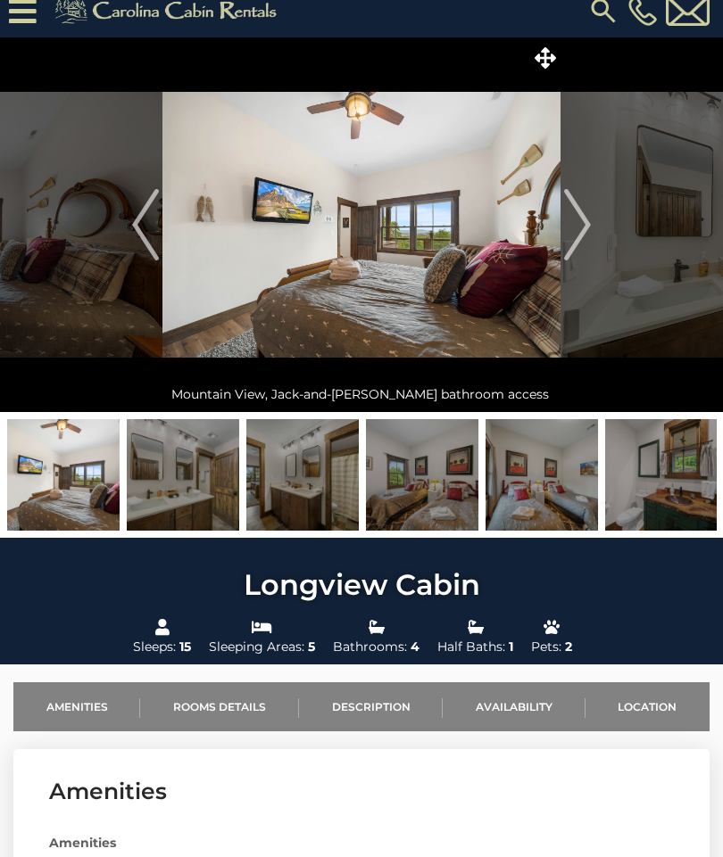
click at [583, 233] on img "Next" at bounding box center [577, 224] width 27 height 71
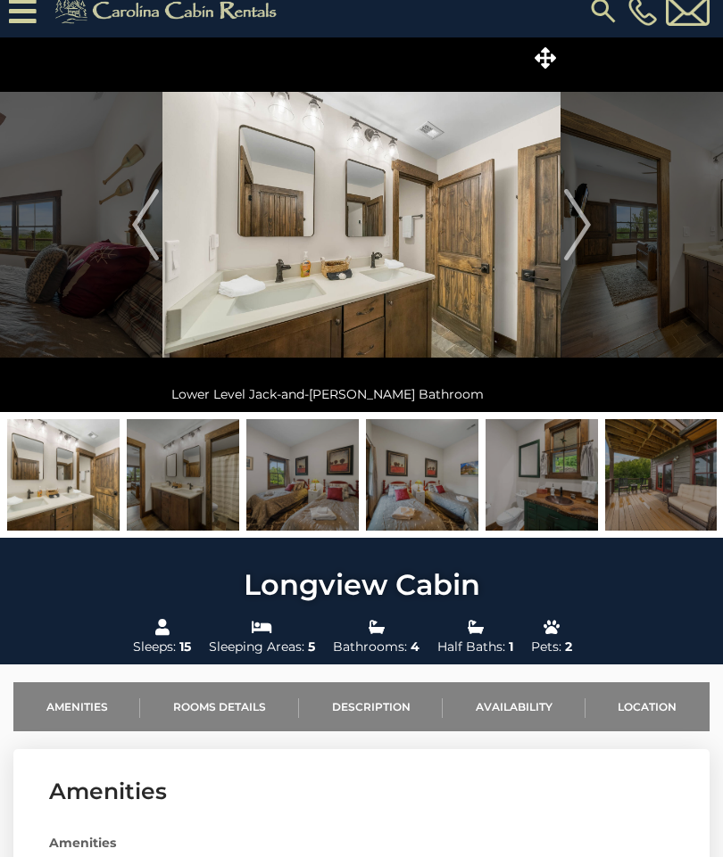
click at [585, 232] on img "Next" at bounding box center [577, 224] width 27 height 71
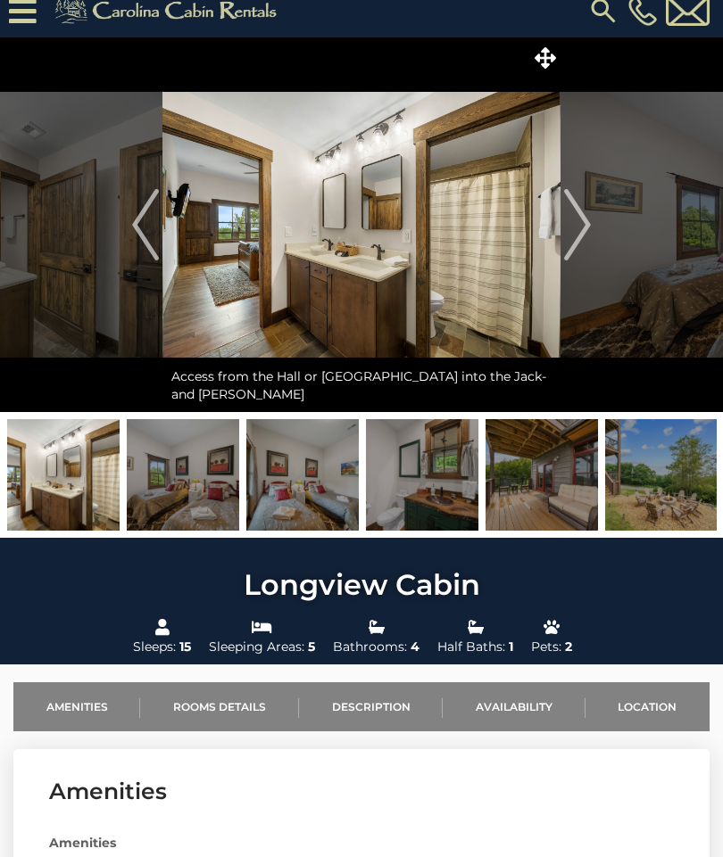
click at [587, 235] on img "Next" at bounding box center [577, 224] width 27 height 71
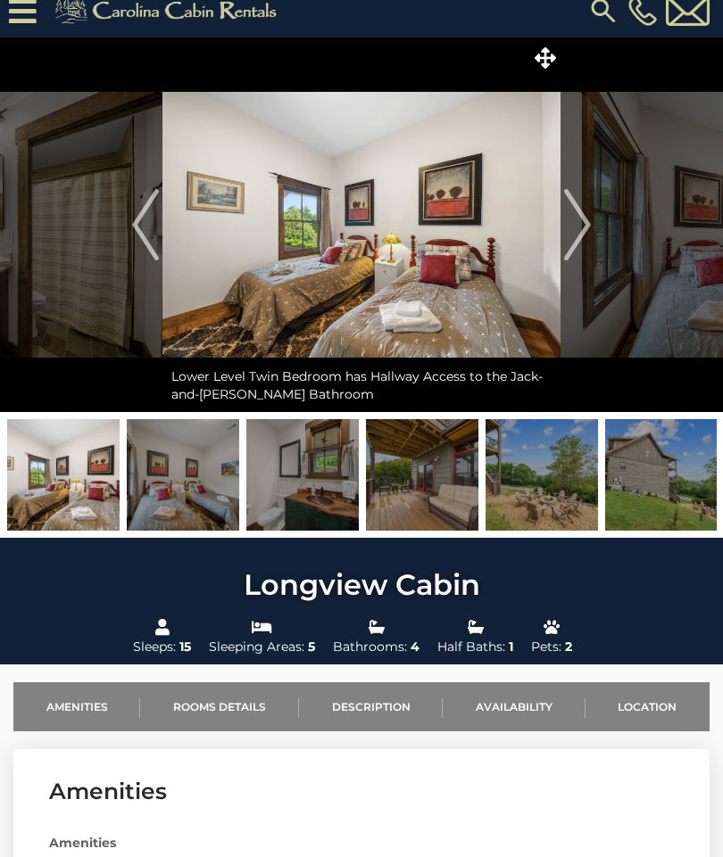
click at [590, 228] on img "Next" at bounding box center [577, 224] width 27 height 71
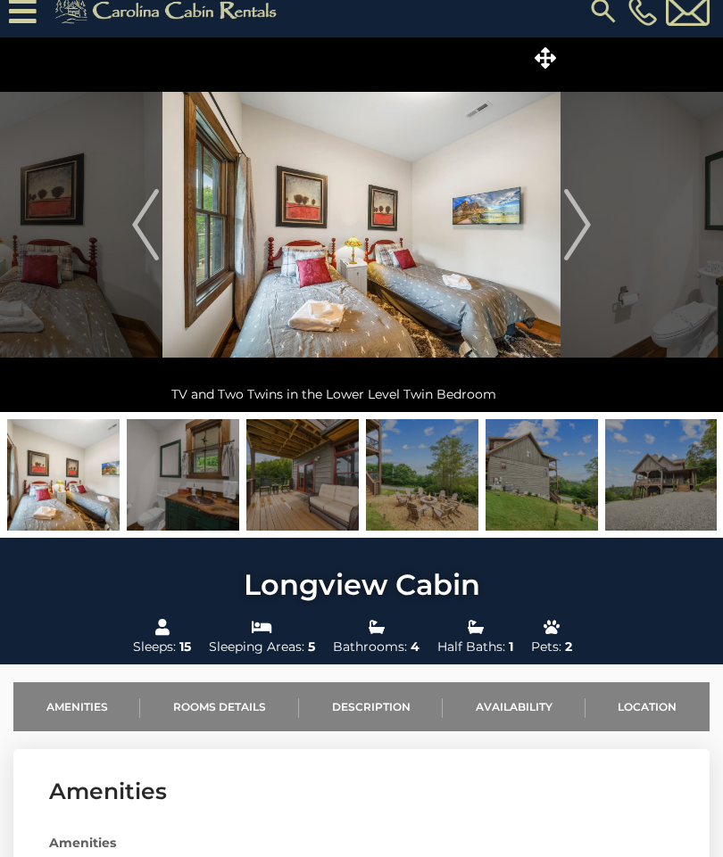
click at [587, 232] on img "Next" at bounding box center [577, 224] width 27 height 71
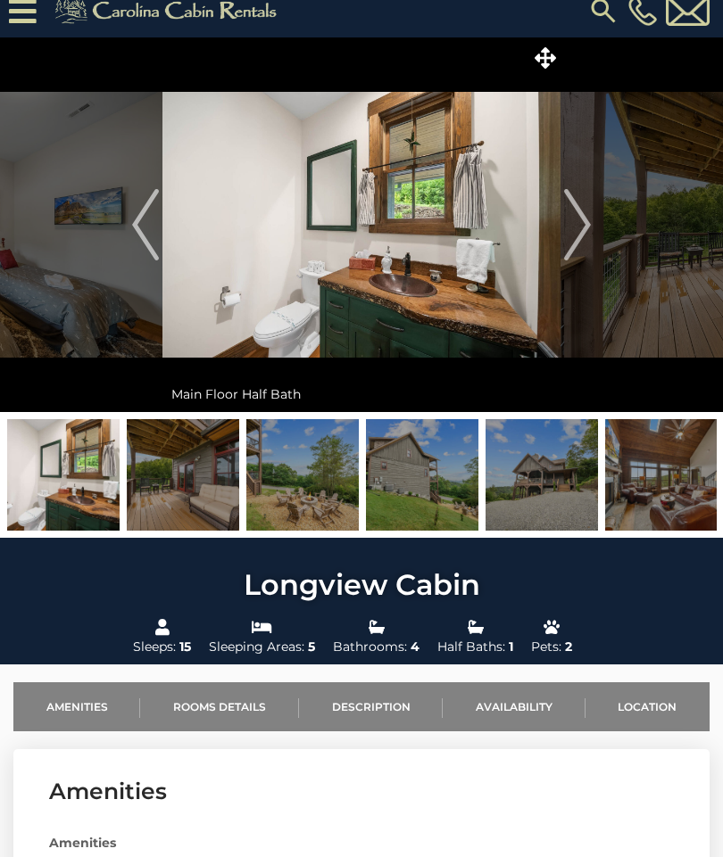
click at [588, 235] on img "Next" at bounding box center [577, 224] width 27 height 71
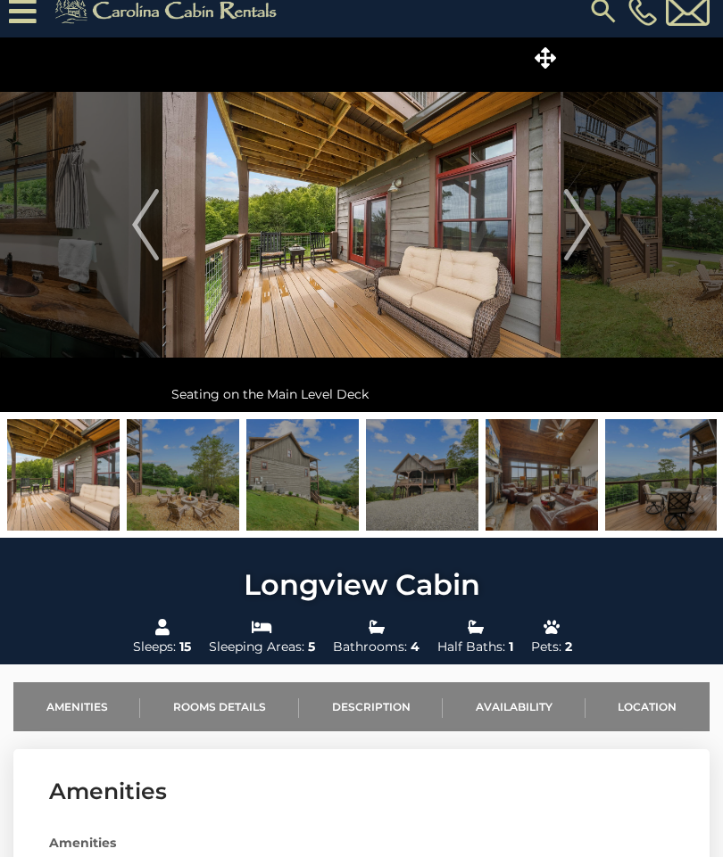
click at [584, 233] on img "Next" at bounding box center [577, 224] width 27 height 71
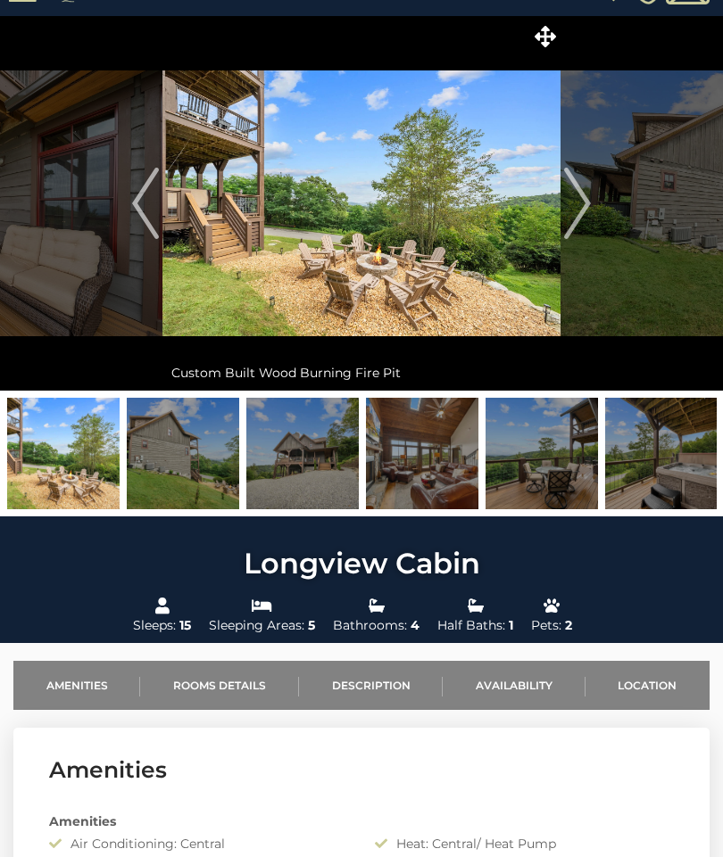
click at [588, 222] on img "Next" at bounding box center [577, 204] width 27 height 71
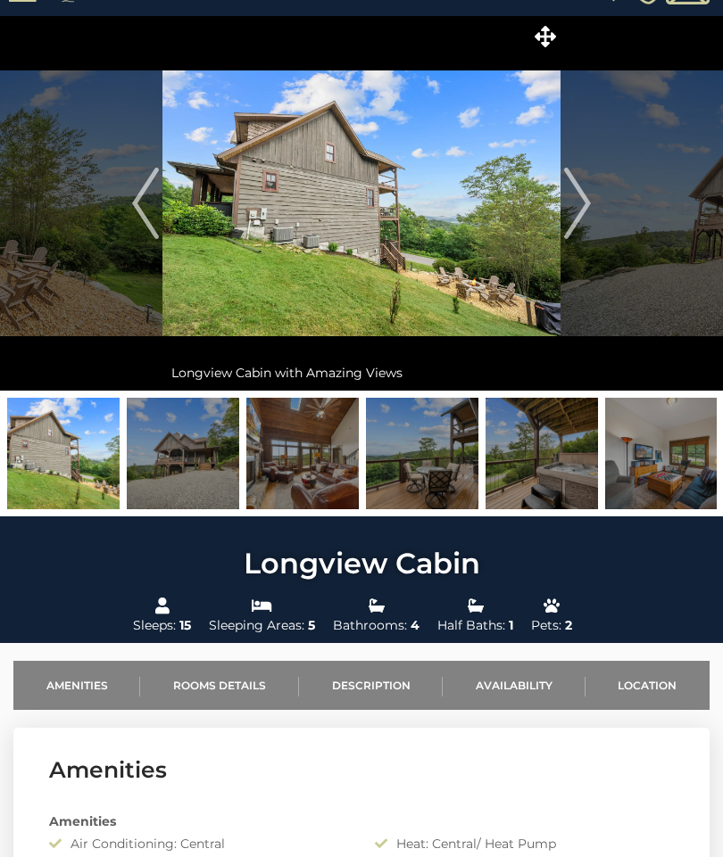
scroll to position [37, 0]
click at [592, 204] on button "Next" at bounding box center [577, 203] width 34 height 375
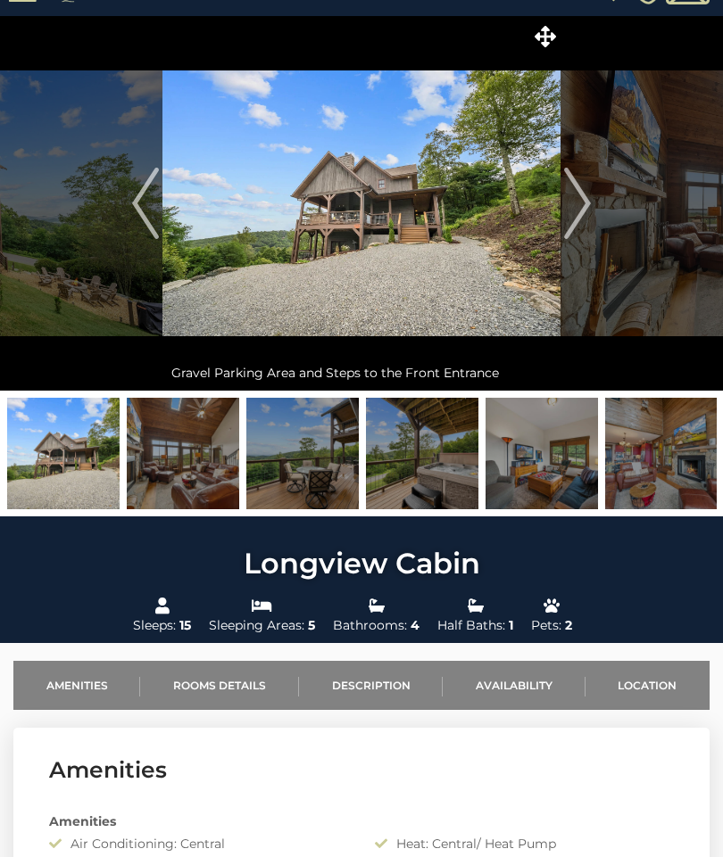
click at [590, 208] on img "Next" at bounding box center [577, 203] width 27 height 71
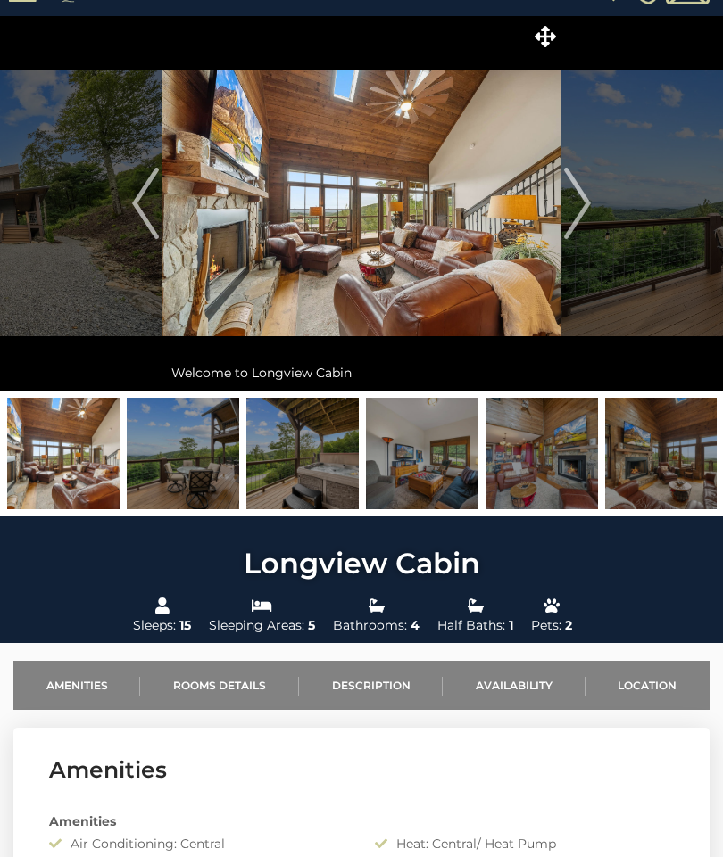
click at [582, 215] on img "Next" at bounding box center [577, 203] width 27 height 71
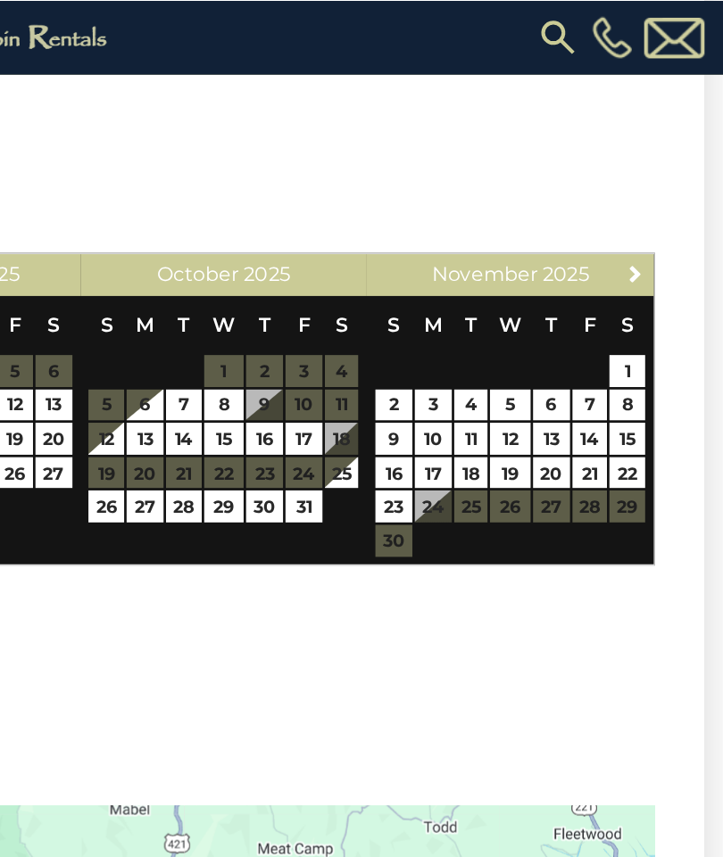
scroll to position [3366, 0]
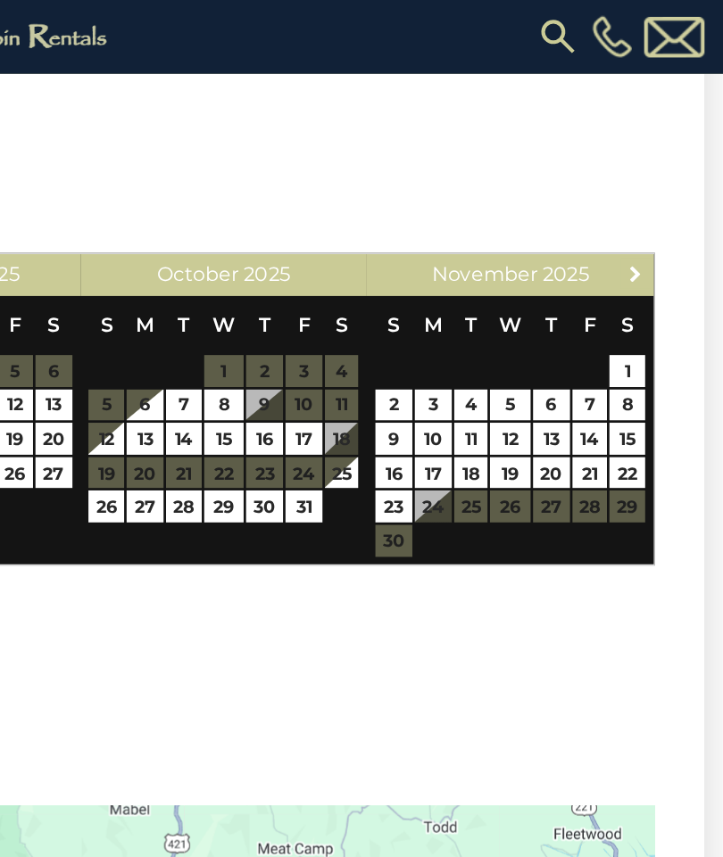
click at [652, 192] on span "Next" at bounding box center [659, 199] width 14 height 14
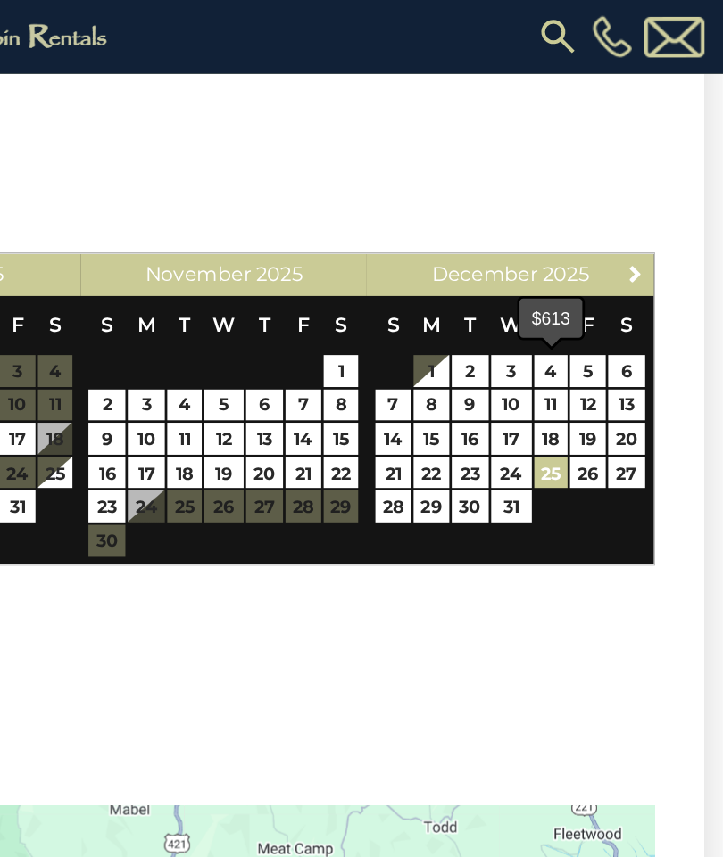
click at [586, 332] on link "25" at bounding box center [598, 343] width 25 height 23
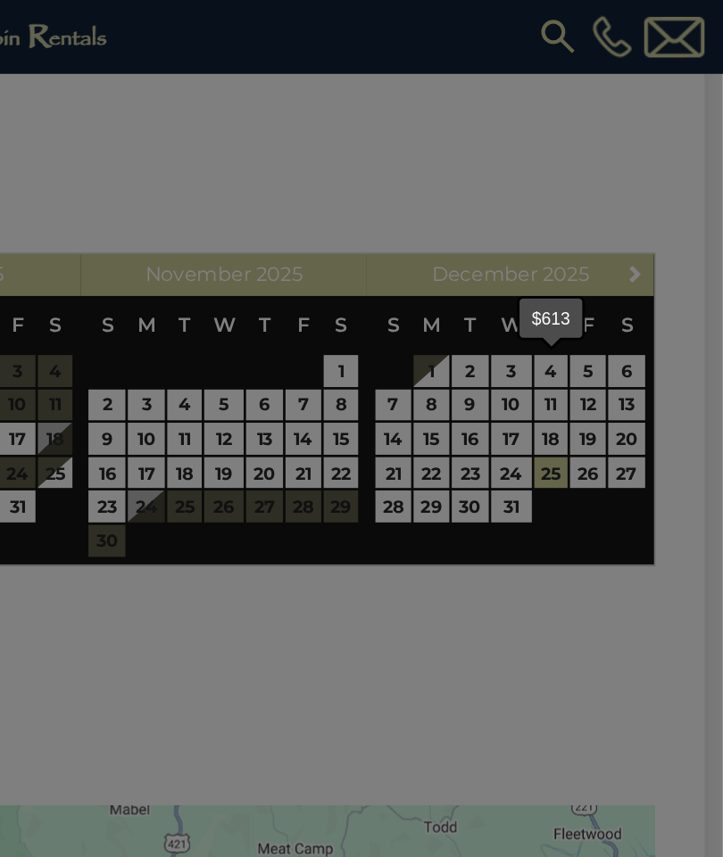
type input "**********"
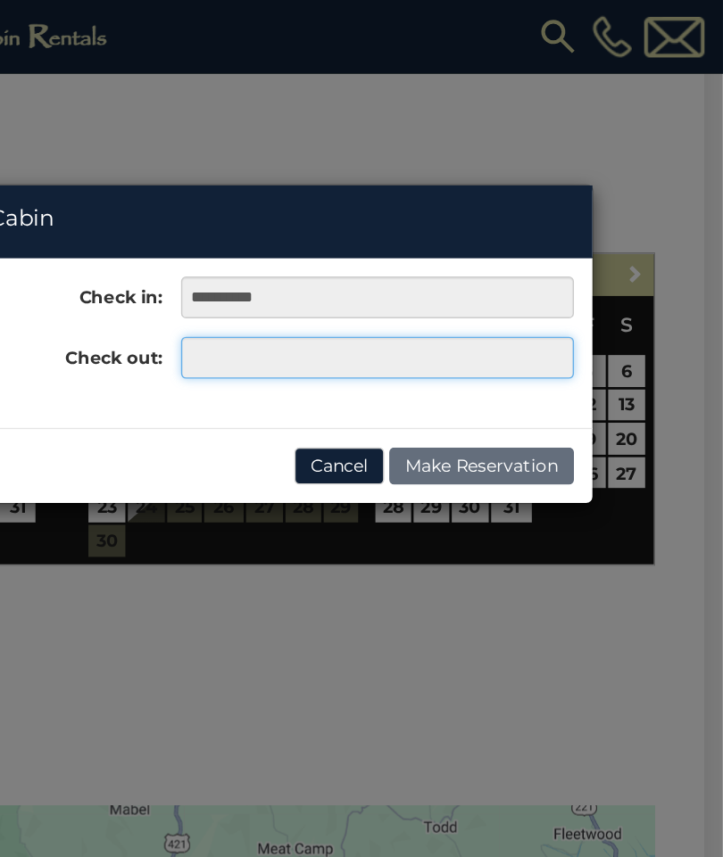
click at [330, 256] on input "text" at bounding box center [472, 259] width 285 height 30
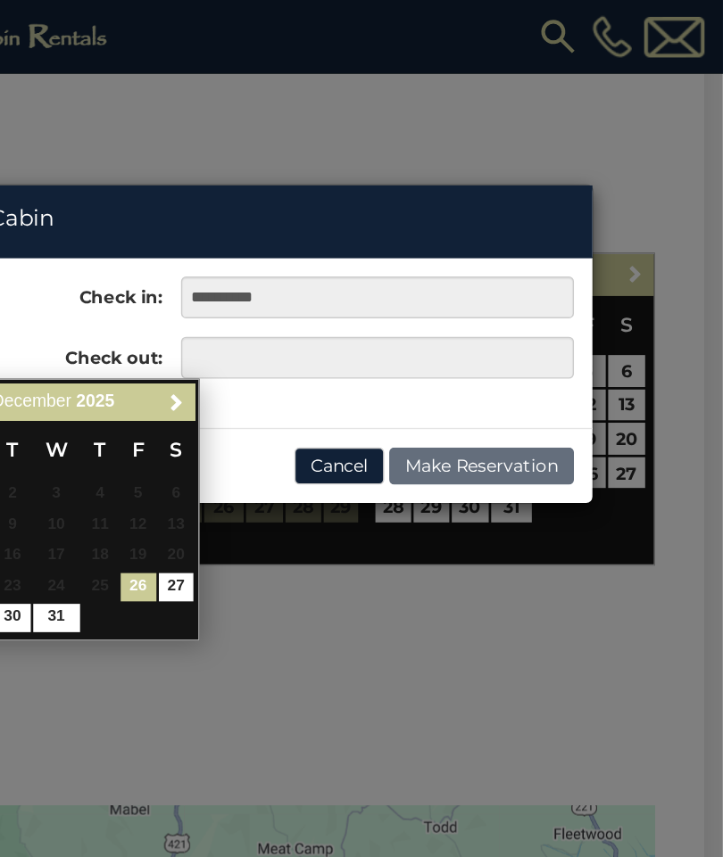
click at [320, 289] on span "Next" at bounding box center [327, 292] width 14 height 14
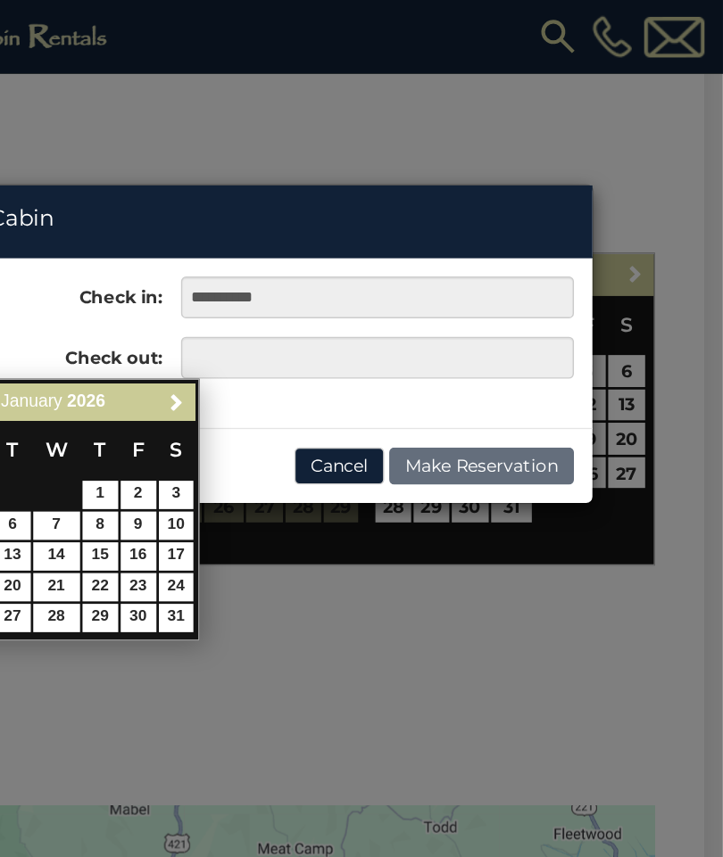
click at [314, 360] on link "3" at bounding box center [327, 359] width 26 height 21
type input "**********"
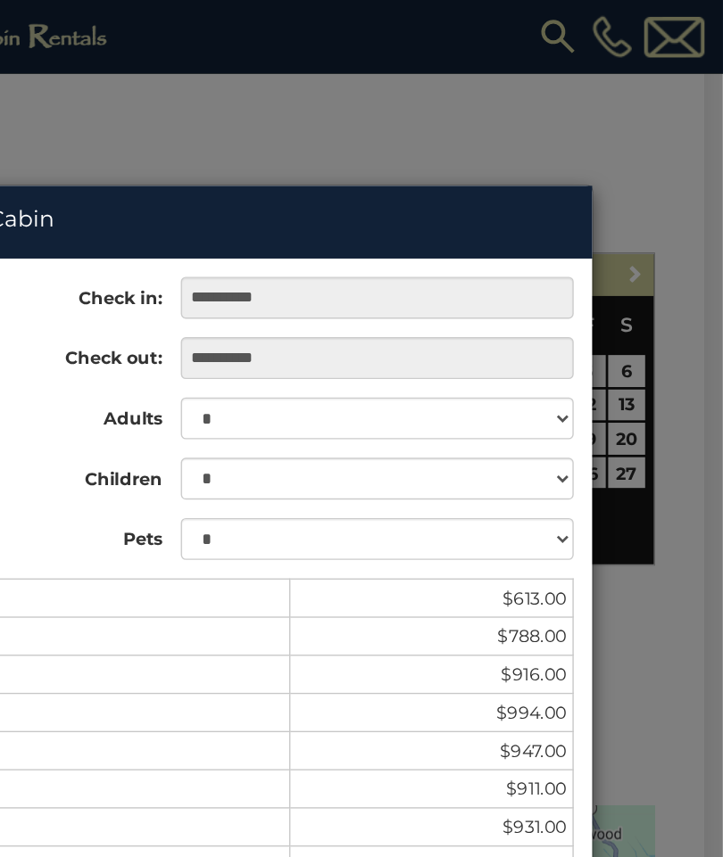
scroll to position [0, 0]
click at [402, 87] on div "**********" at bounding box center [361, 428] width 723 height 857
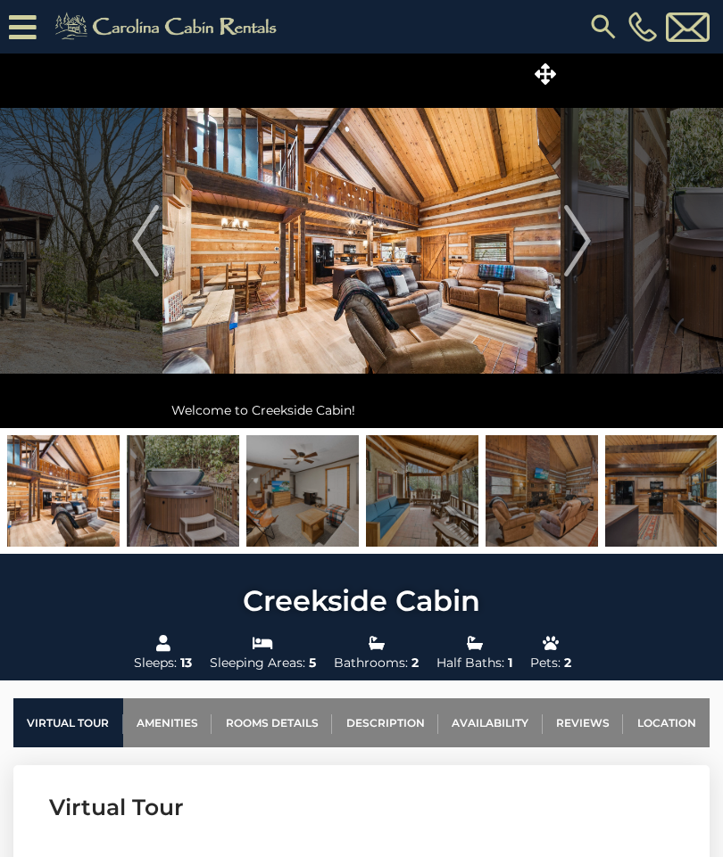
click at [150, 238] on img "Previous" at bounding box center [145, 240] width 27 height 71
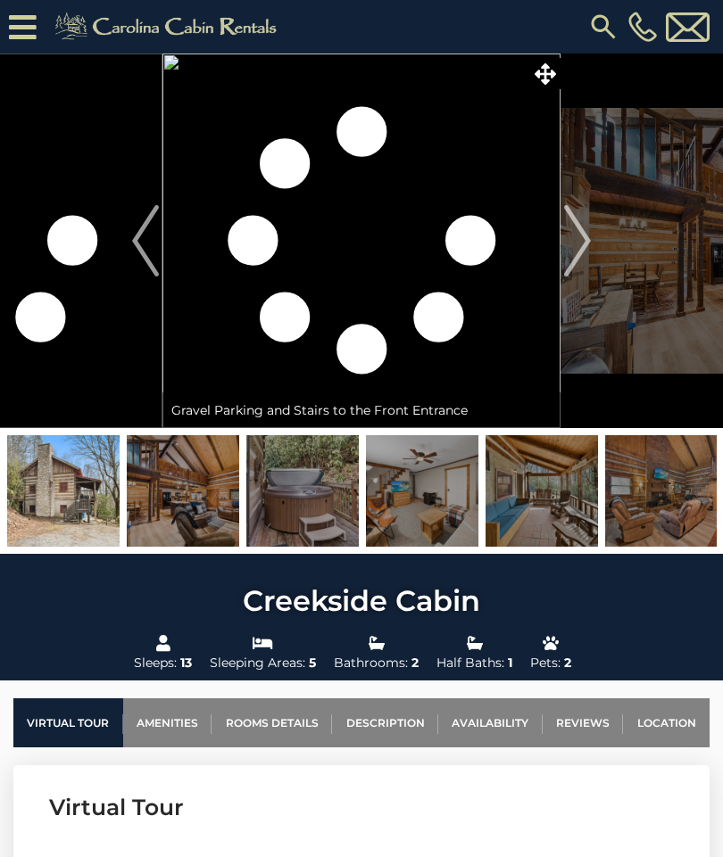
click at [589, 244] on img "Next" at bounding box center [577, 240] width 27 height 71
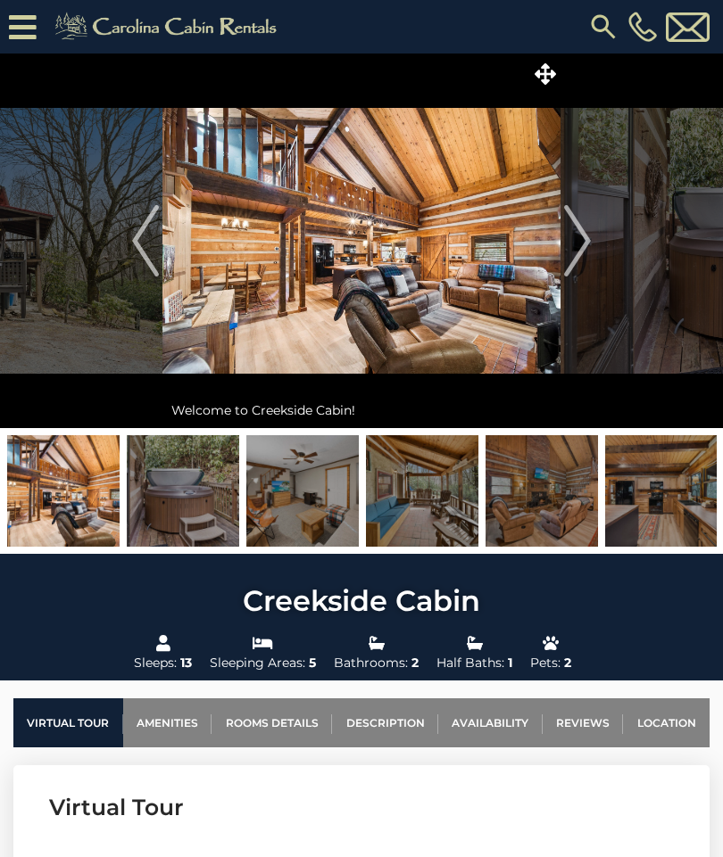
click at [582, 246] on img "Next" at bounding box center [577, 240] width 27 height 71
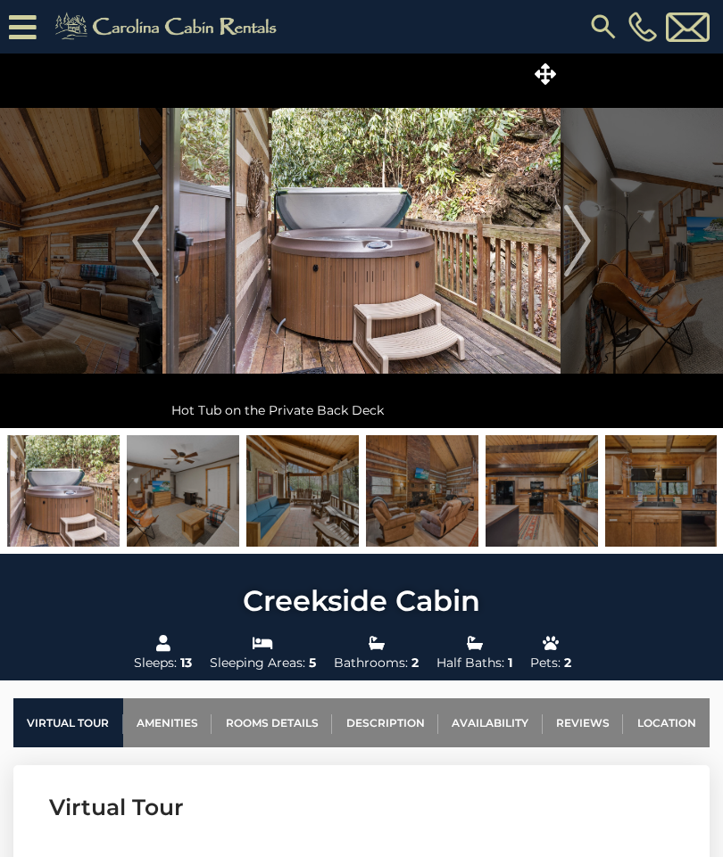
click at [587, 244] on img "Next" at bounding box center [577, 240] width 27 height 71
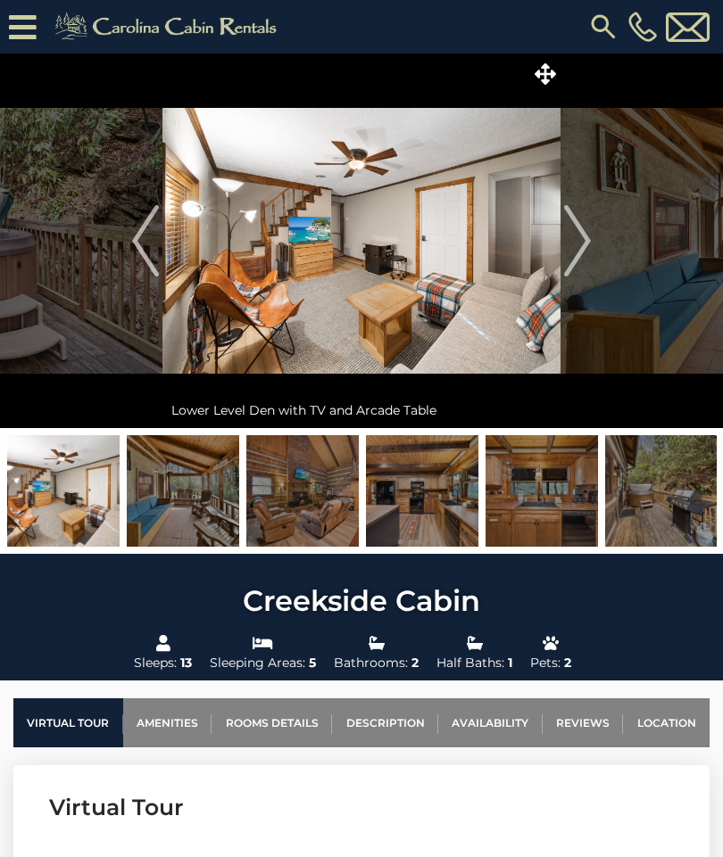
click at [588, 247] on img "Next" at bounding box center [577, 240] width 27 height 71
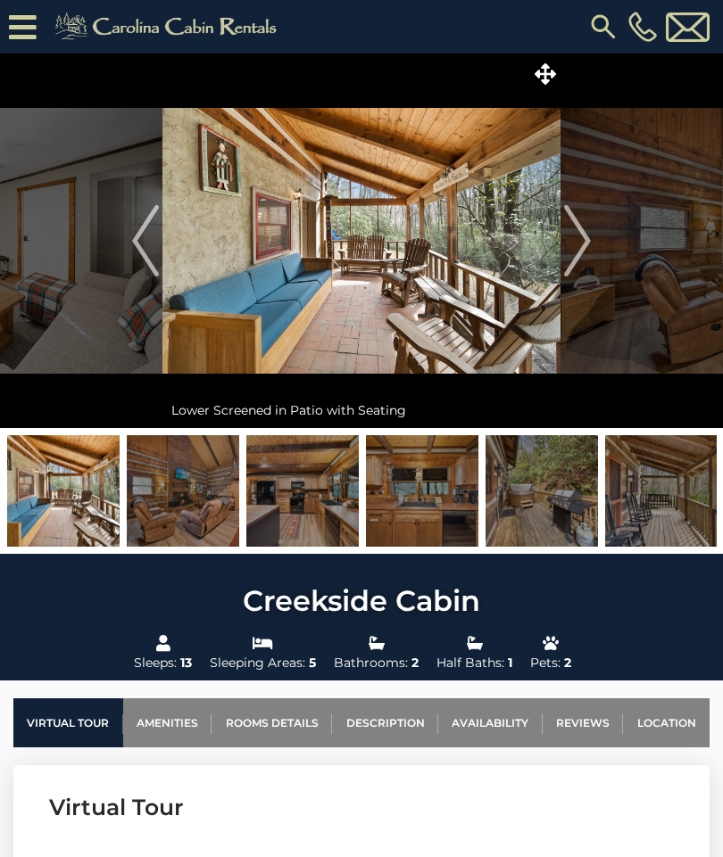
click at [581, 249] on img "Next" at bounding box center [577, 240] width 27 height 71
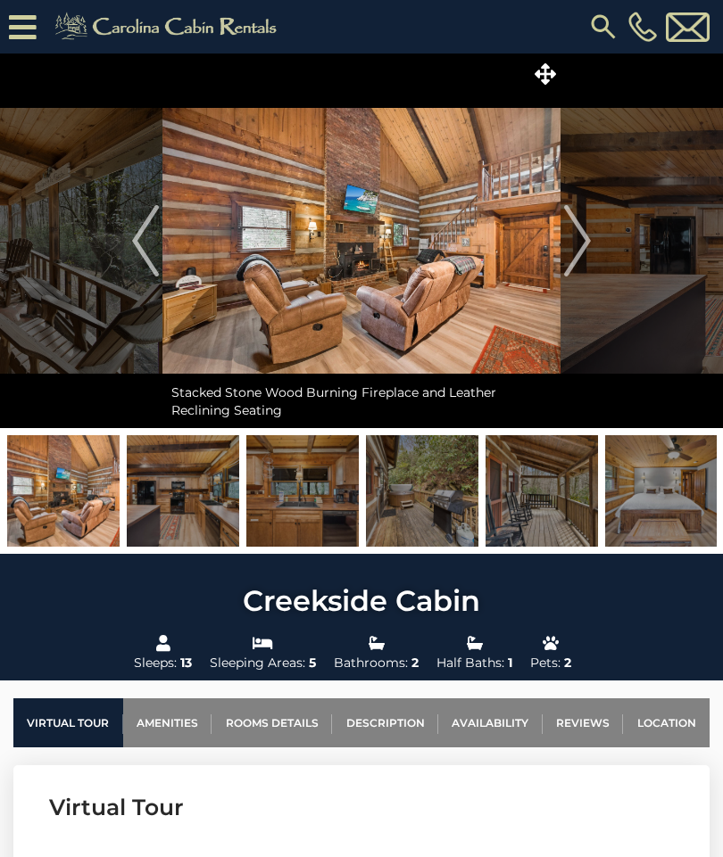
click at [575, 250] on img "Next" at bounding box center [577, 240] width 27 height 71
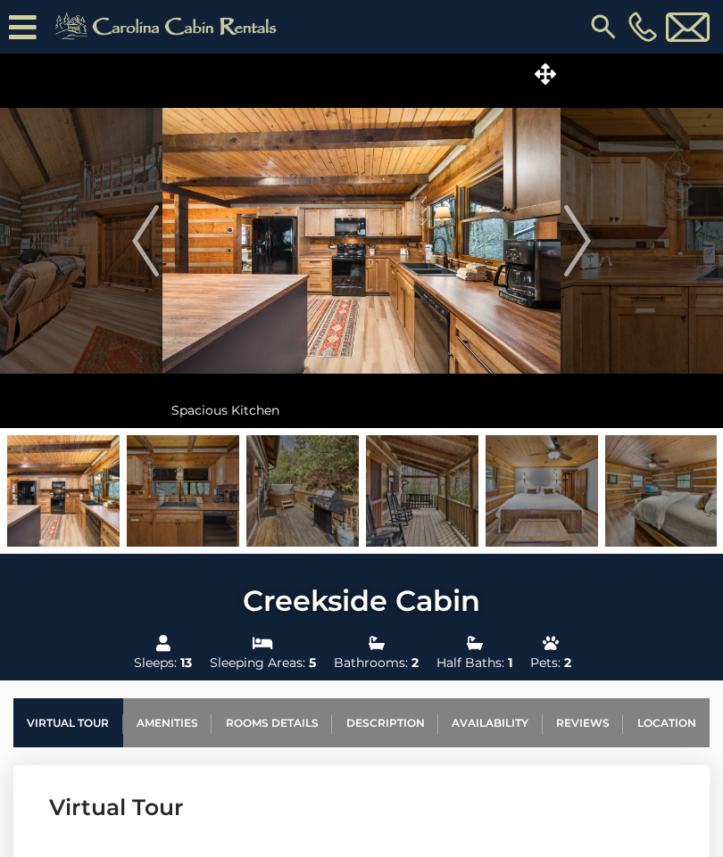
click at [145, 245] on img "Previous" at bounding box center [145, 240] width 27 height 71
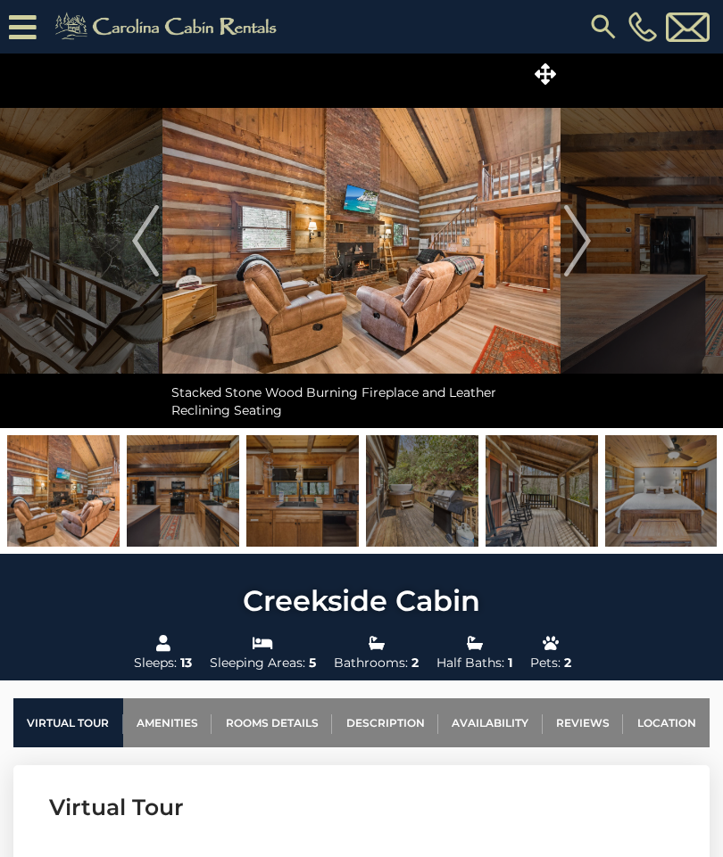
click at [584, 242] on img "Next" at bounding box center [577, 240] width 27 height 71
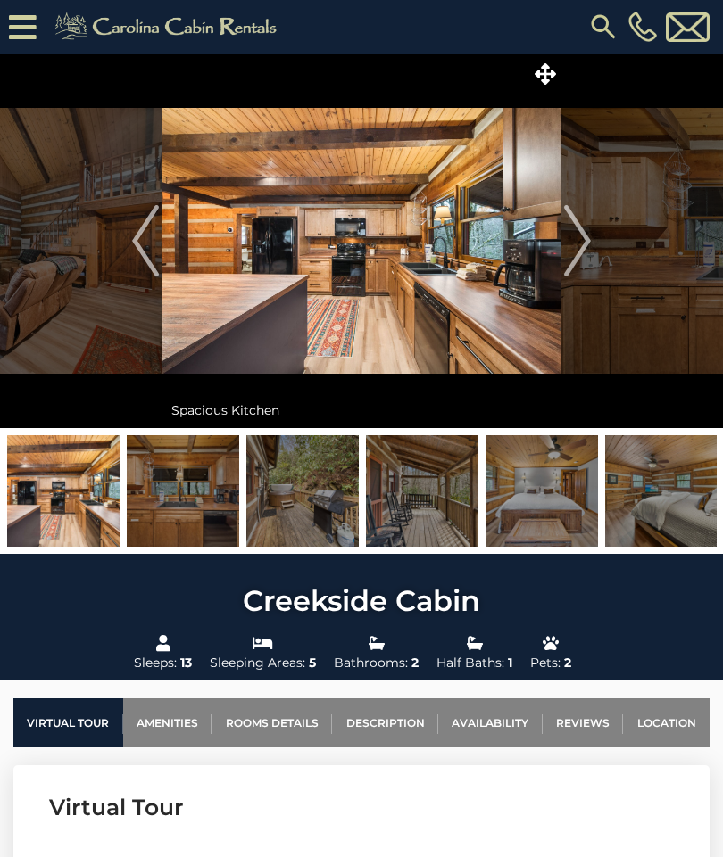
click at [587, 243] on img "Next" at bounding box center [577, 240] width 27 height 71
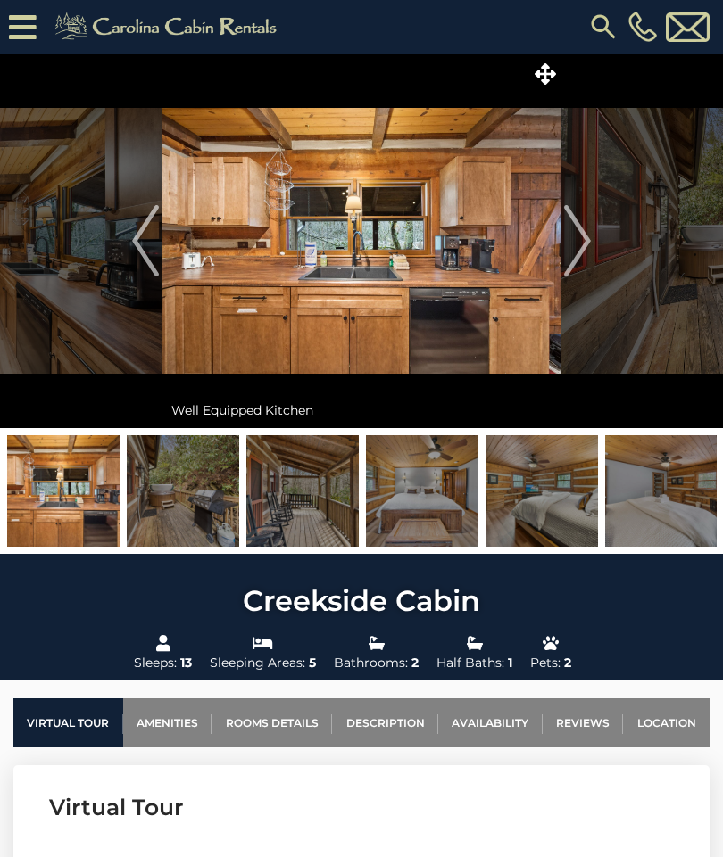
click at [585, 243] on img "Next" at bounding box center [577, 240] width 27 height 71
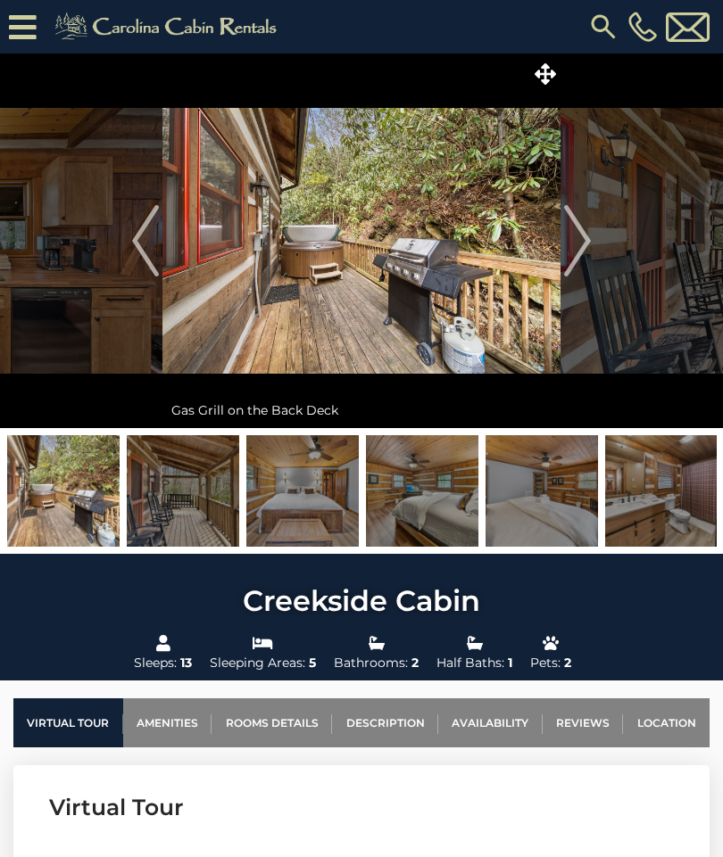
click at [592, 241] on button "Next" at bounding box center [577, 241] width 34 height 375
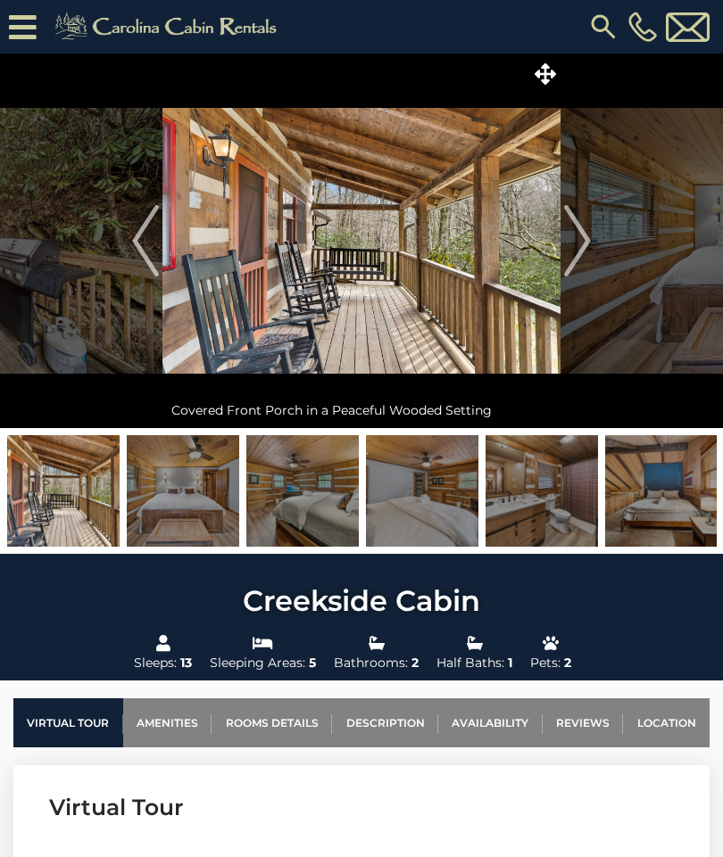
click at [583, 246] on img "Next" at bounding box center [577, 240] width 27 height 71
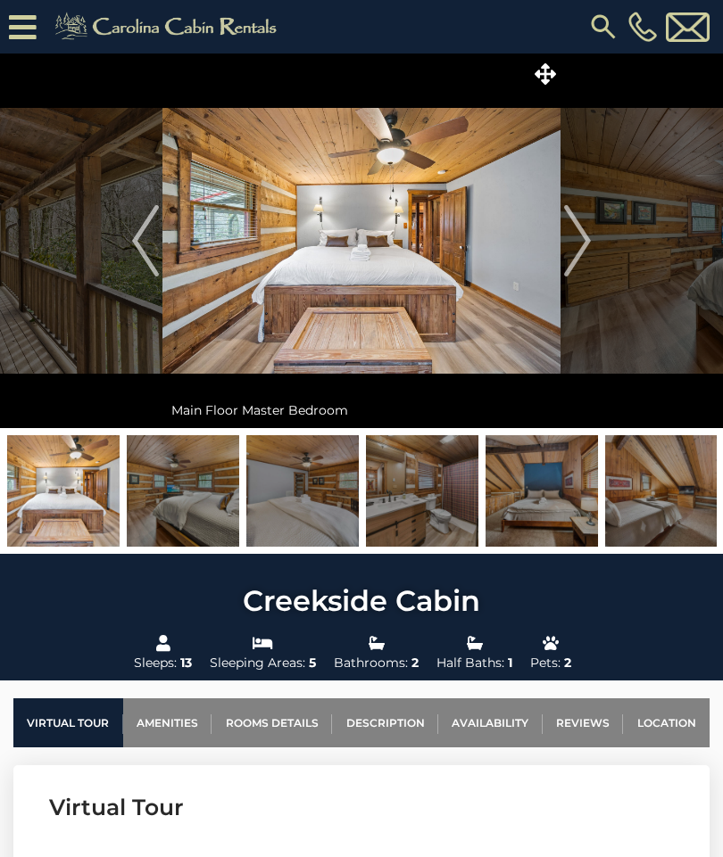
click at [588, 246] on img "Next" at bounding box center [577, 240] width 27 height 71
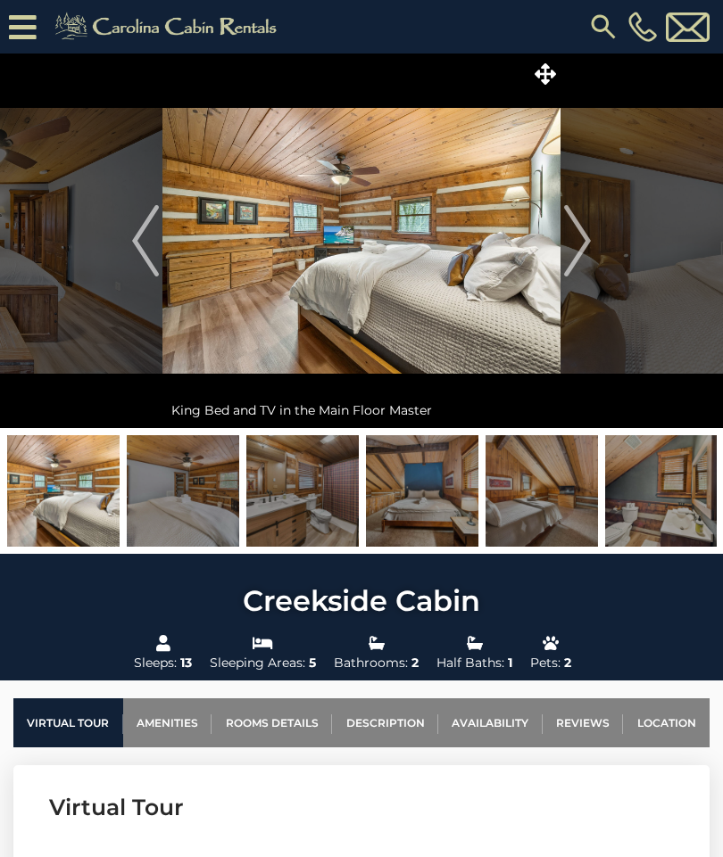
click at [573, 253] on img "Next" at bounding box center [577, 240] width 27 height 71
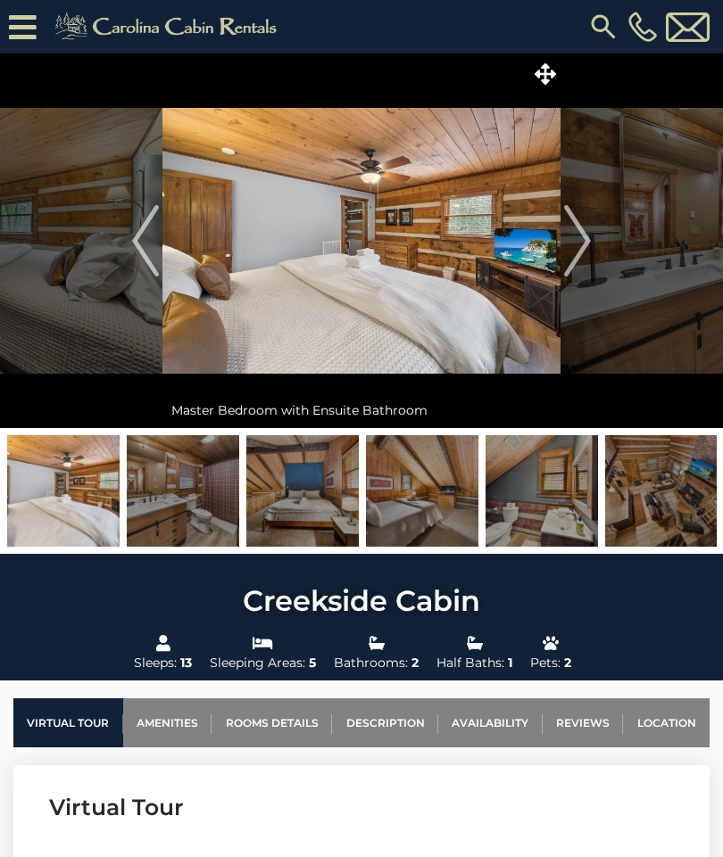
click at [581, 251] on img "Next" at bounding box center [577, 240] width 27 height 71
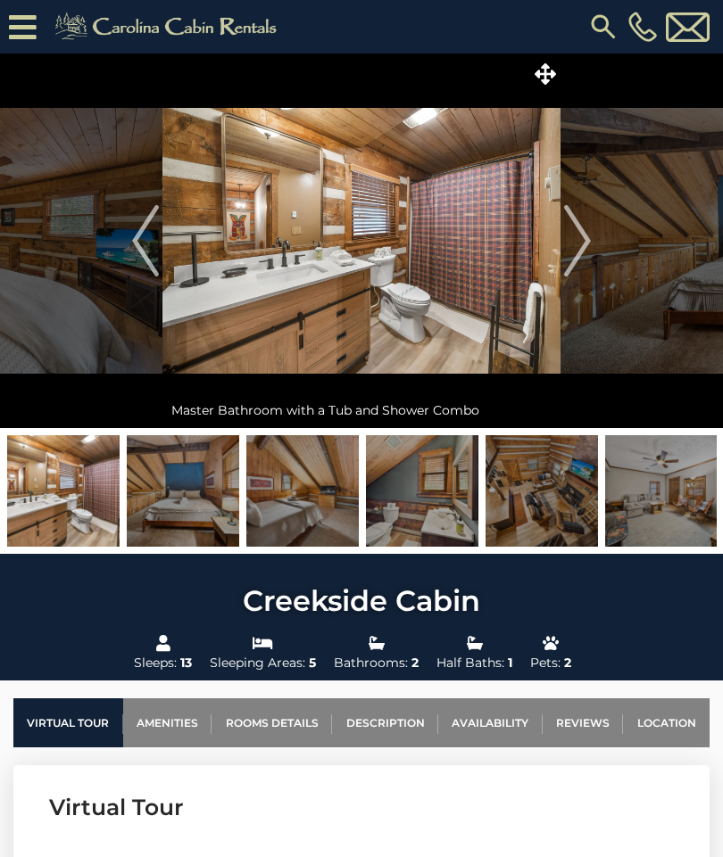
click at [585, 248] on img "Next" at bounding box center [577, 240] width 27 height 71
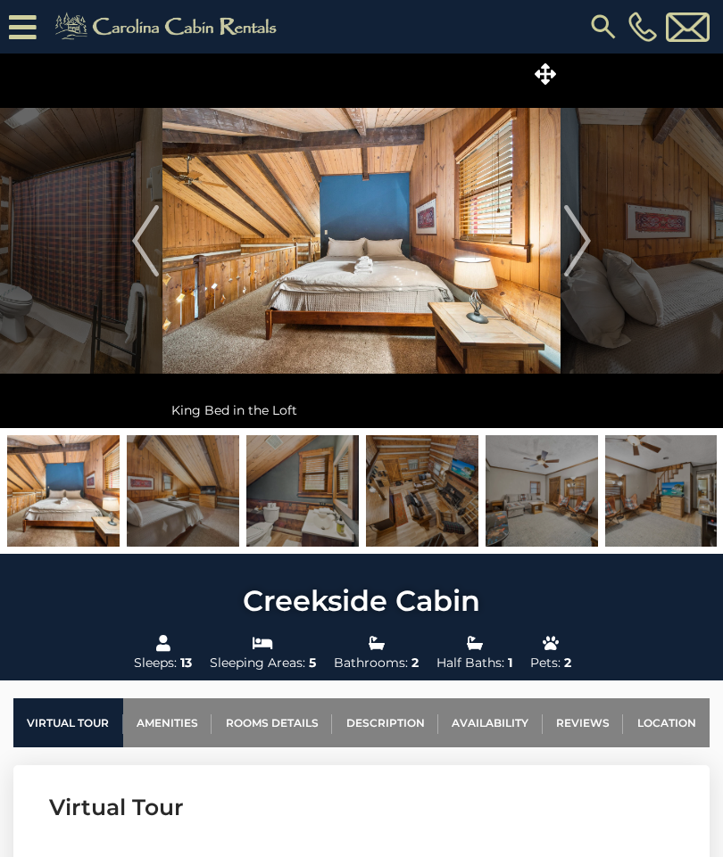
click at [583, 248] on img "Next" at bounding box center [577, 240] width 27 height 71
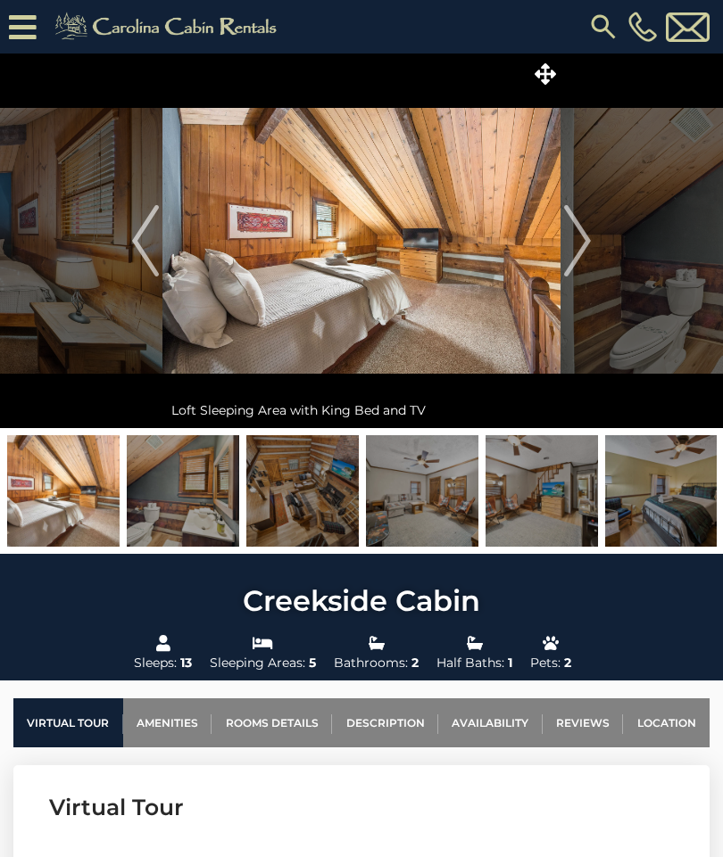
click at [585, 251] on img "Next" at bounding box center [577, 240] width 27 height 71
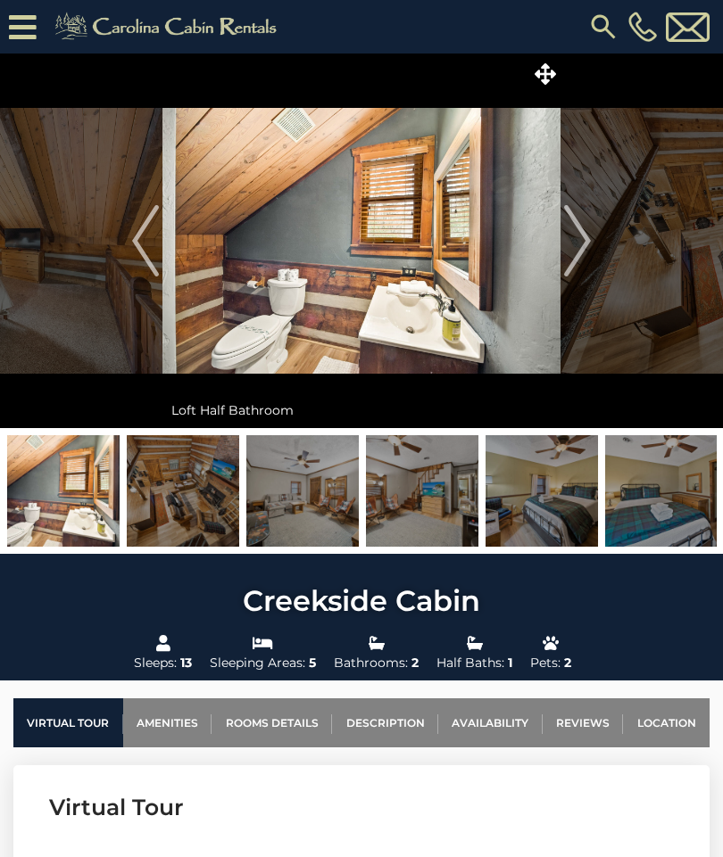
click at [579, 247] on img "Next" at bounding box center [577, 240] width 27 height 71
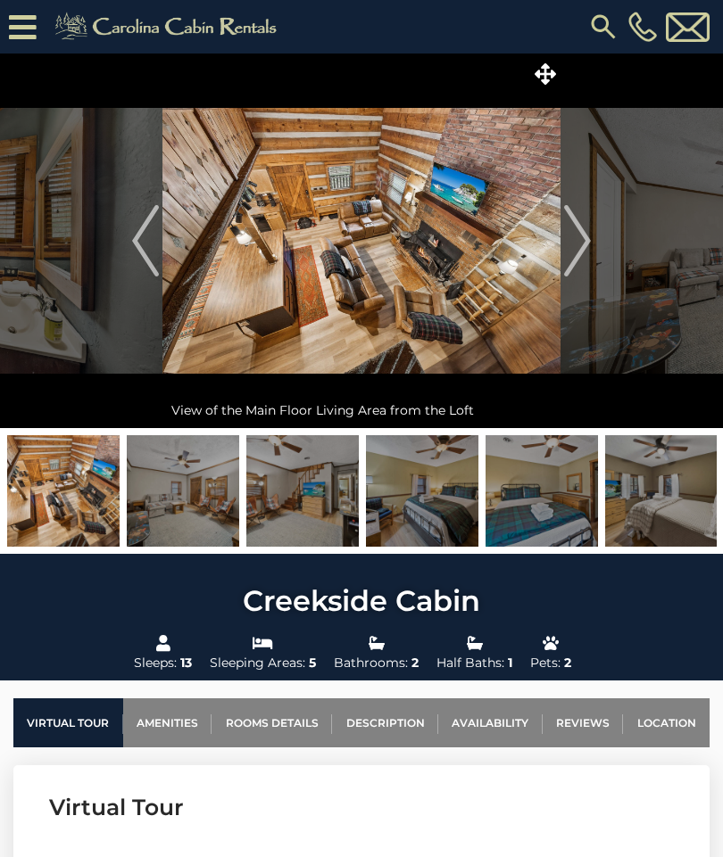
click at [591, 240] on button "Next" at bounding box center [577, 241] width 34 height 375
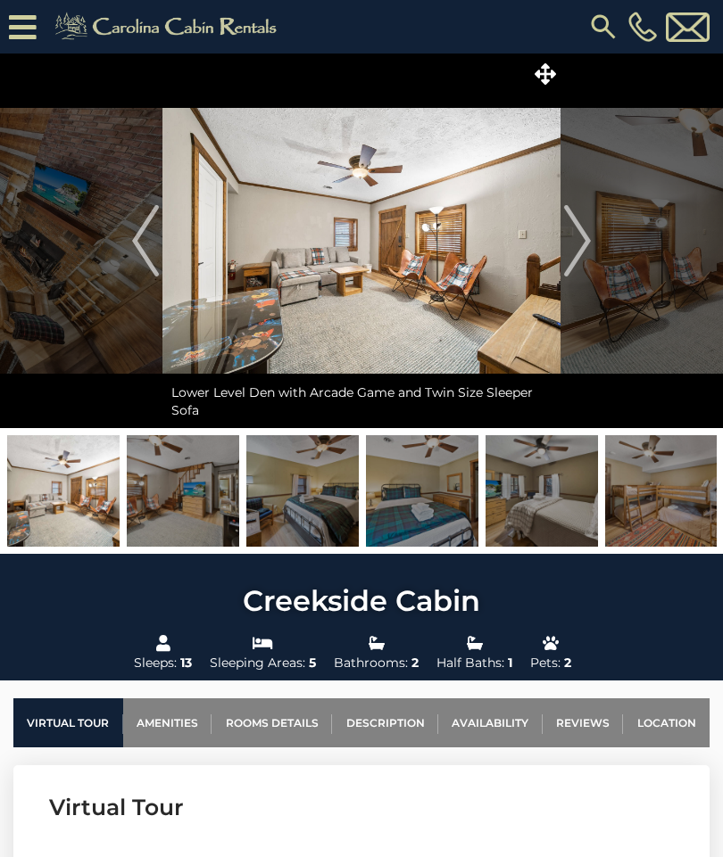
click at [579, 254] on img "Next" at bounding box center [577, 240] width 27 height 71
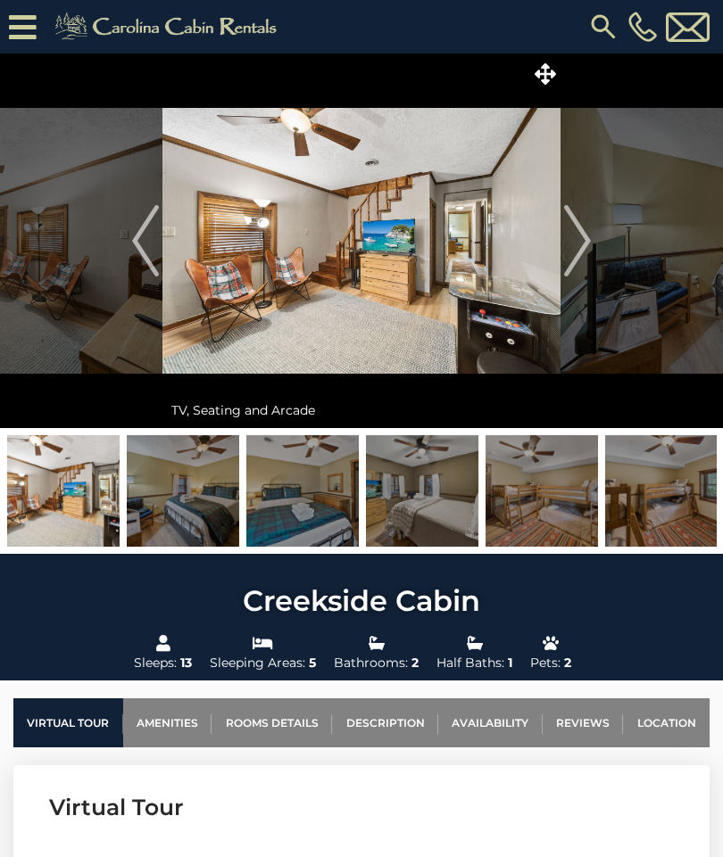
click at [575, 251] on img "Next" at bounding box center [577, 240] width 27 height 71
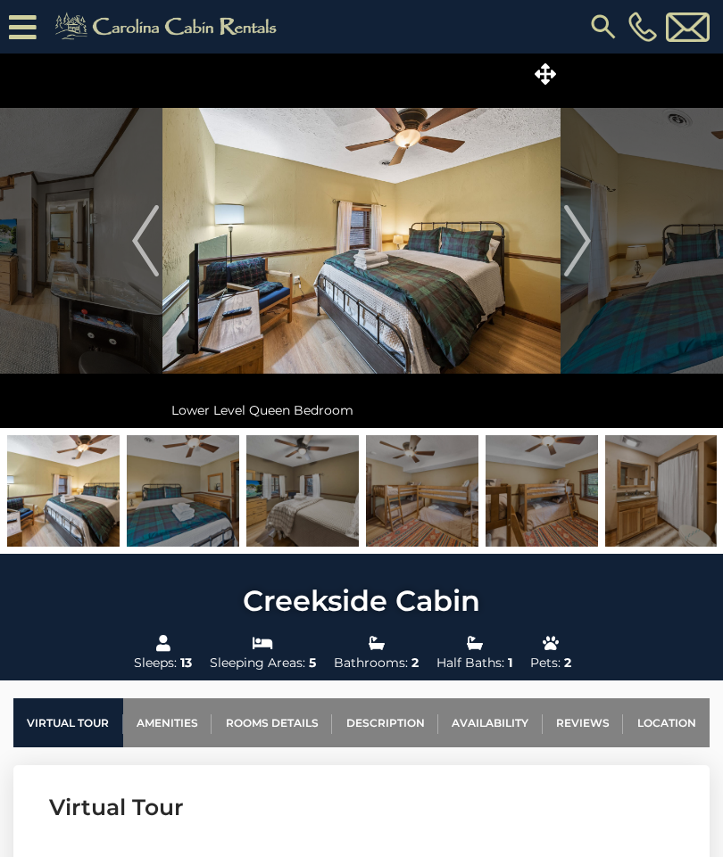
click at [582, 248] on img "Next" at bounding box center [577, 240] width 27 height 71
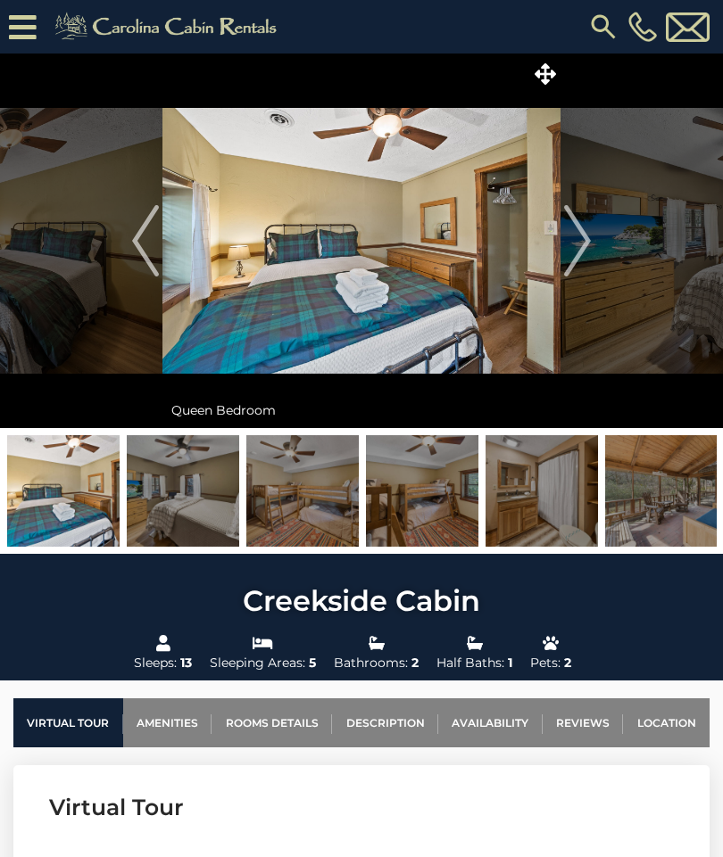
click at [582, 252] on img "Next" at bounding box center [577, 240] width 27 height 71
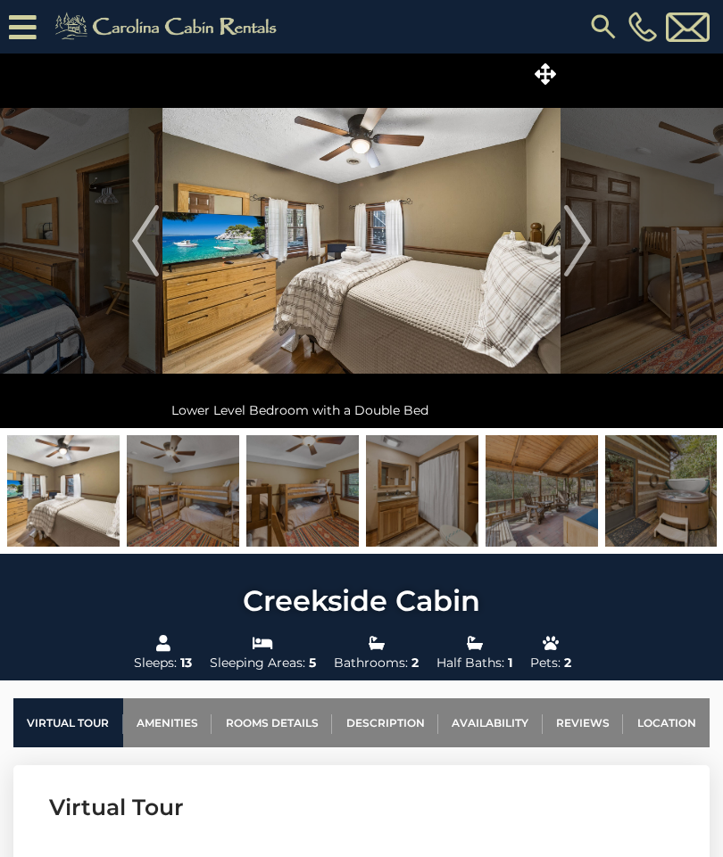
click at [580, 252] on img "Next" at bounding box center [577, 240] width 27 height 71
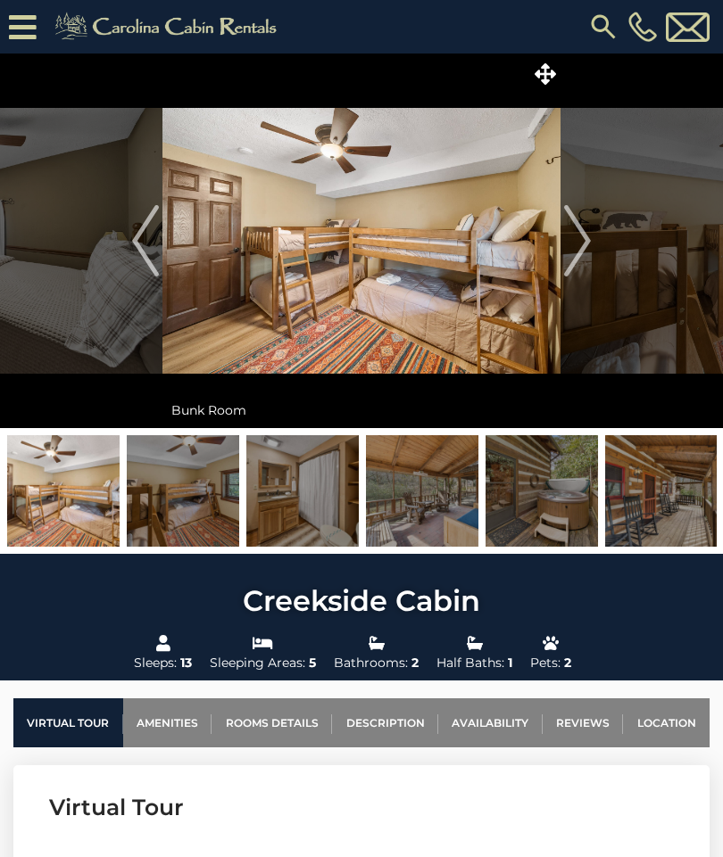
click at [584, 249] on img "Next" at bounding box center [577, 240] width 27 height 71
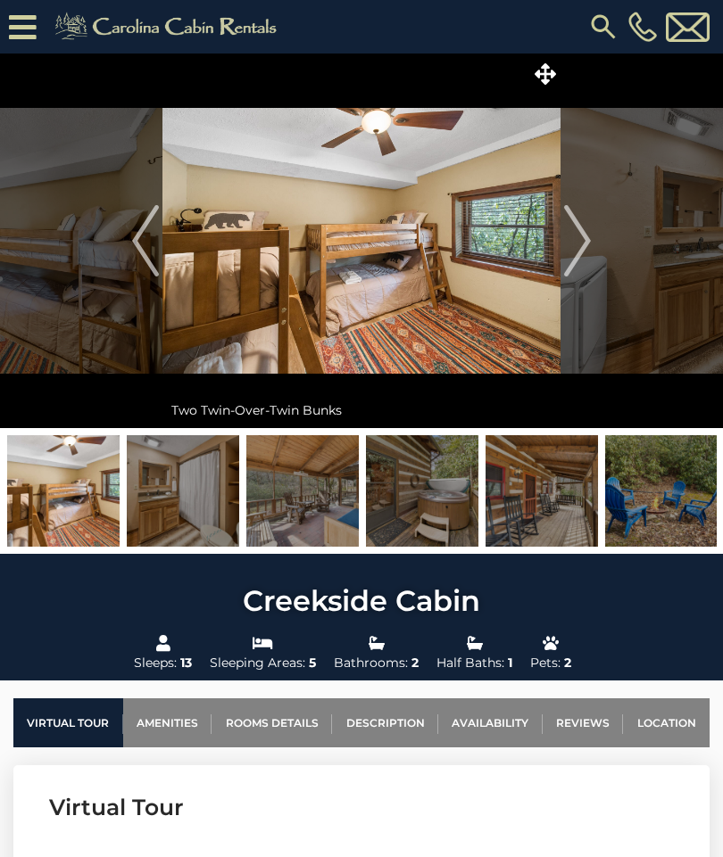
click at [585, 247] on img "Next" at bounding box center [577, 240] width 27 height 71
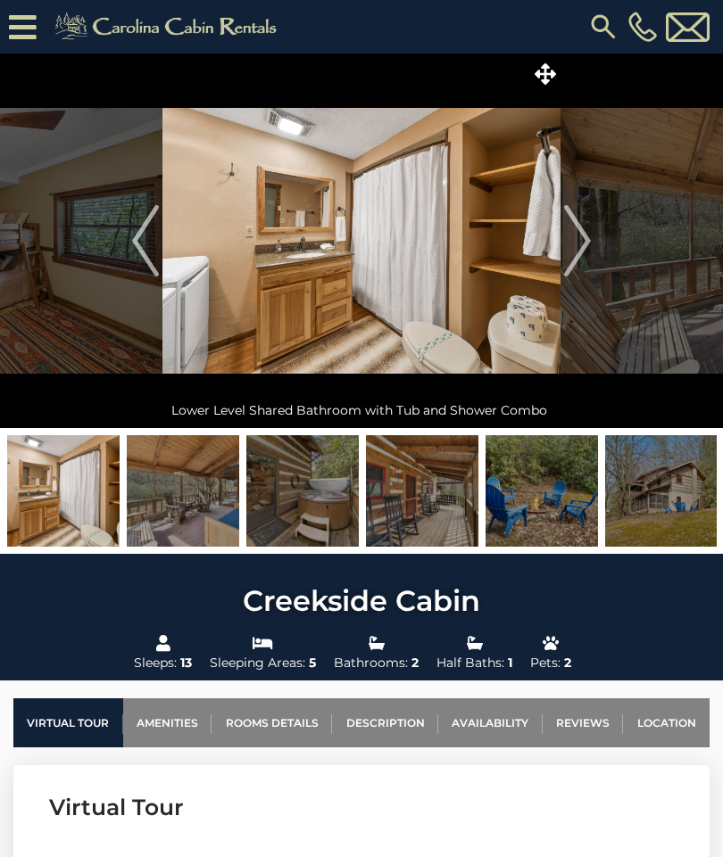
click at [576, 250] on img "Next" at bounding box center [577, 240] width 27 height 71
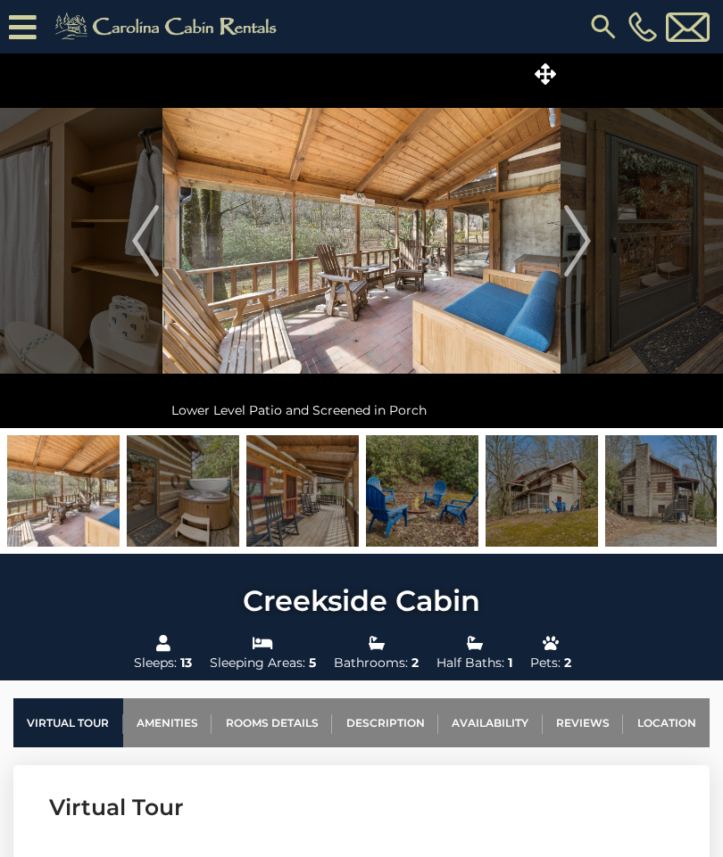
click at [576, 253] on img "Next" at bounding box center [577, 240] width 27 height 71
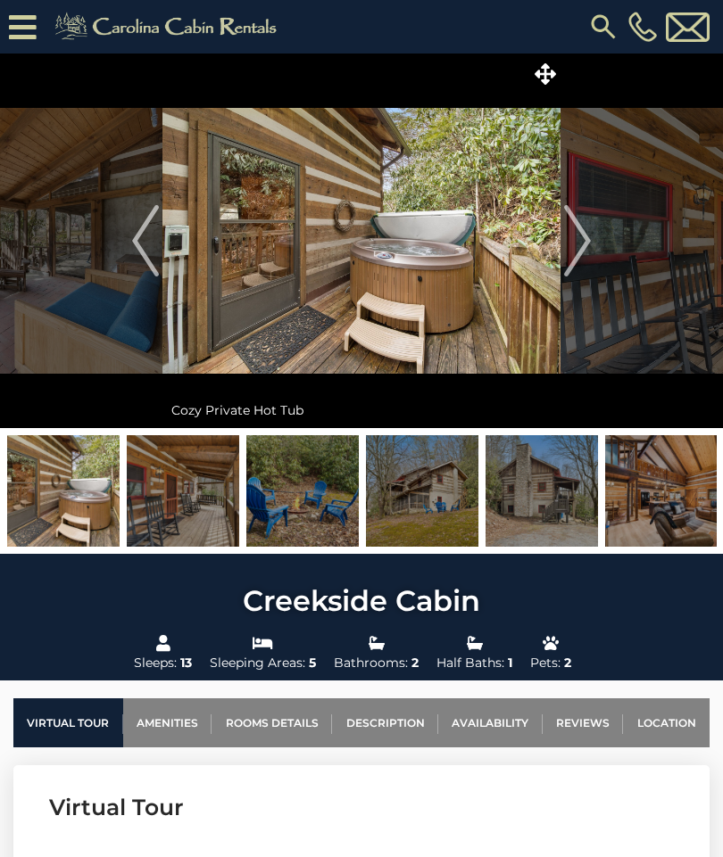
click at [582, 247] on img "Next" at bounding box center [577, 240] width 27 height 71
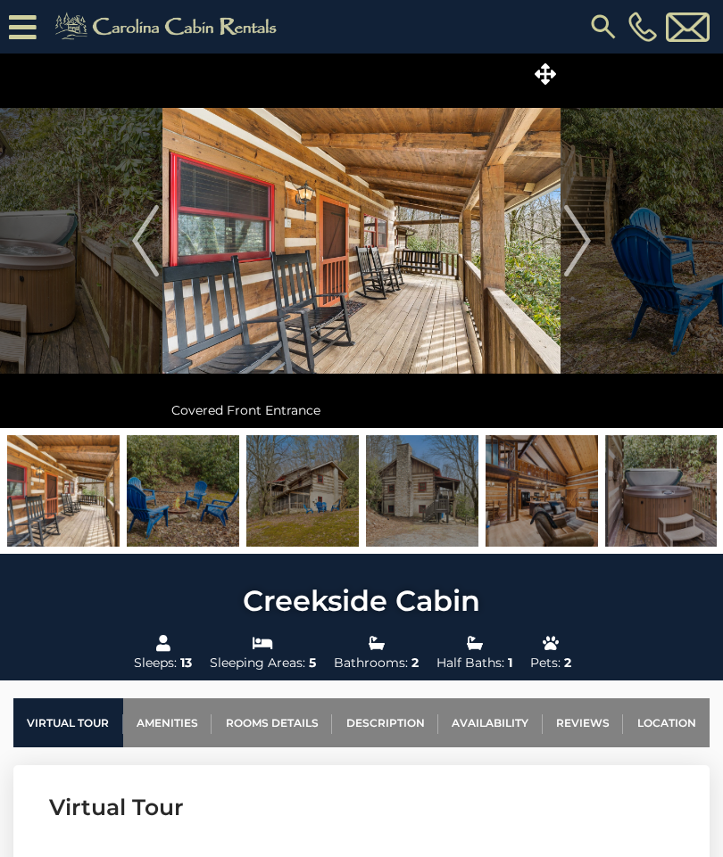
click at [581, 251] on img "Next" at bounding box center [577, 240] width 27 height 71
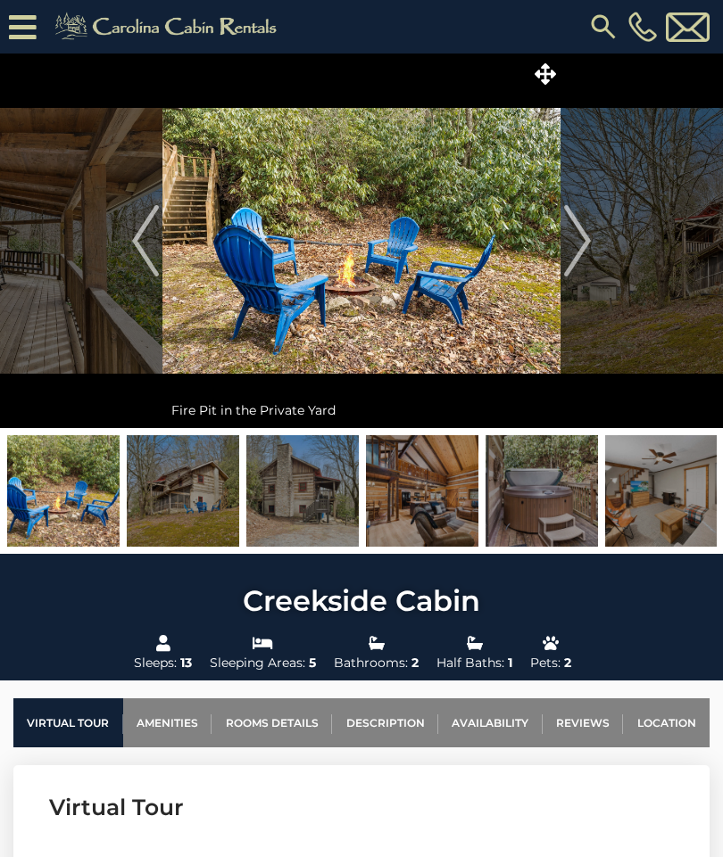
click at [579, 249] on img "Next" at bounding box center [577, 240] width 27 height 71
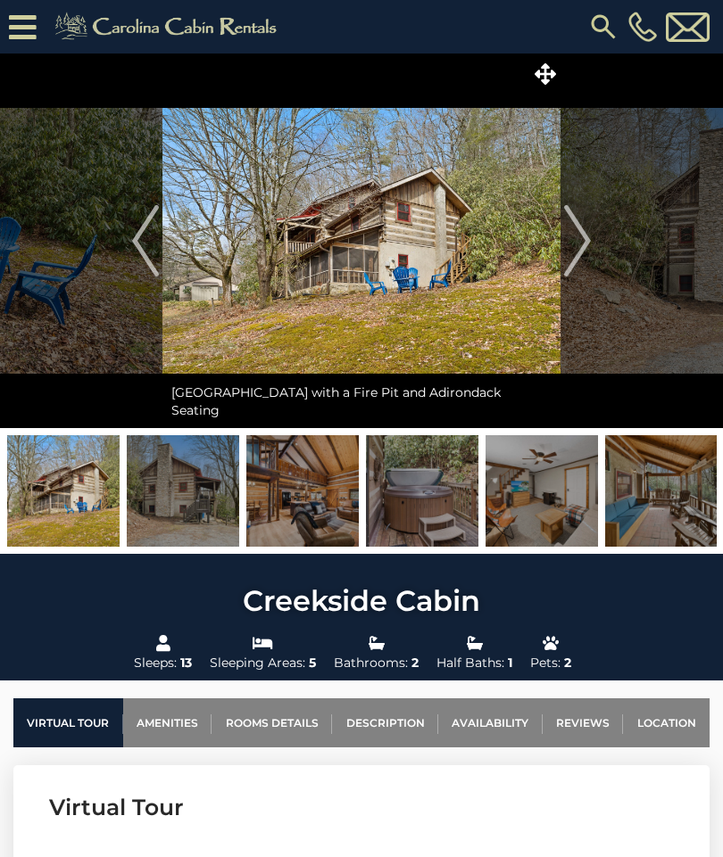
click at [579, 246] on img "Next" at bounding box center [577, 240] width 27 height 71
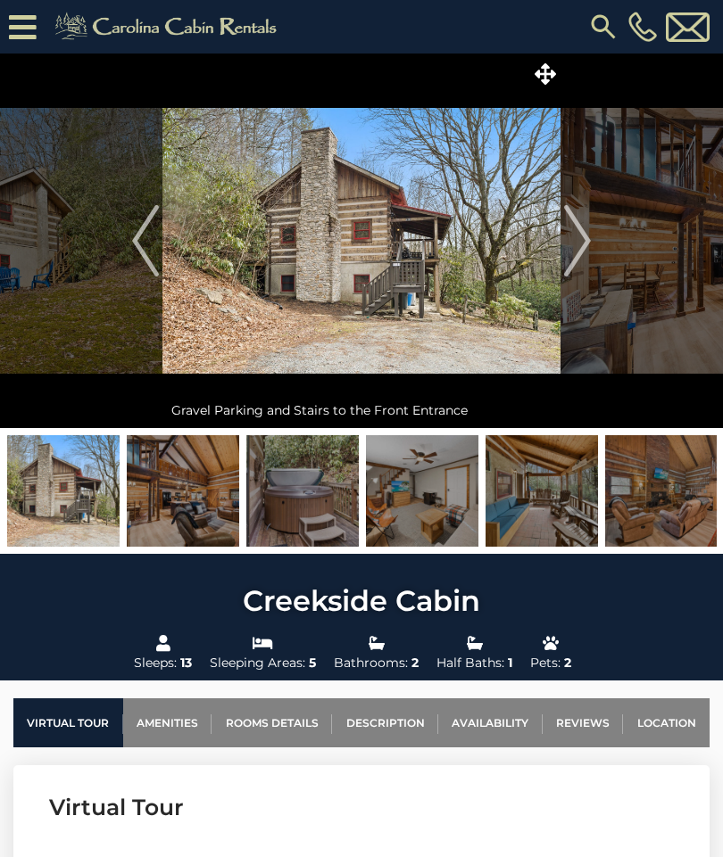
click at [582, 247] on img "Next" at bounding box center [577, 240] width 27 height 71
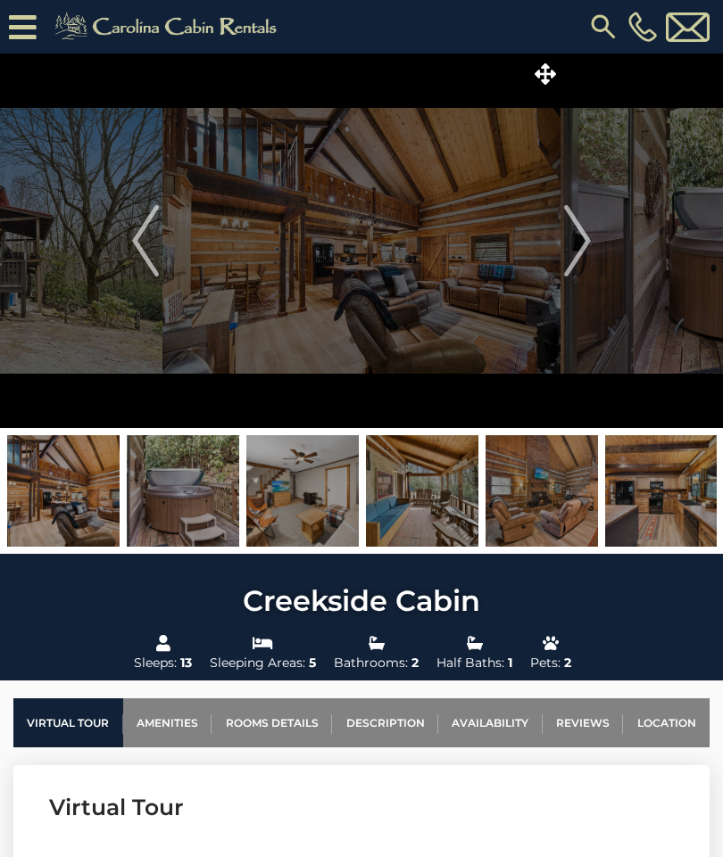
click at [582, 253] on img "Next" at bounding box center [577, 240] width 27 height 71
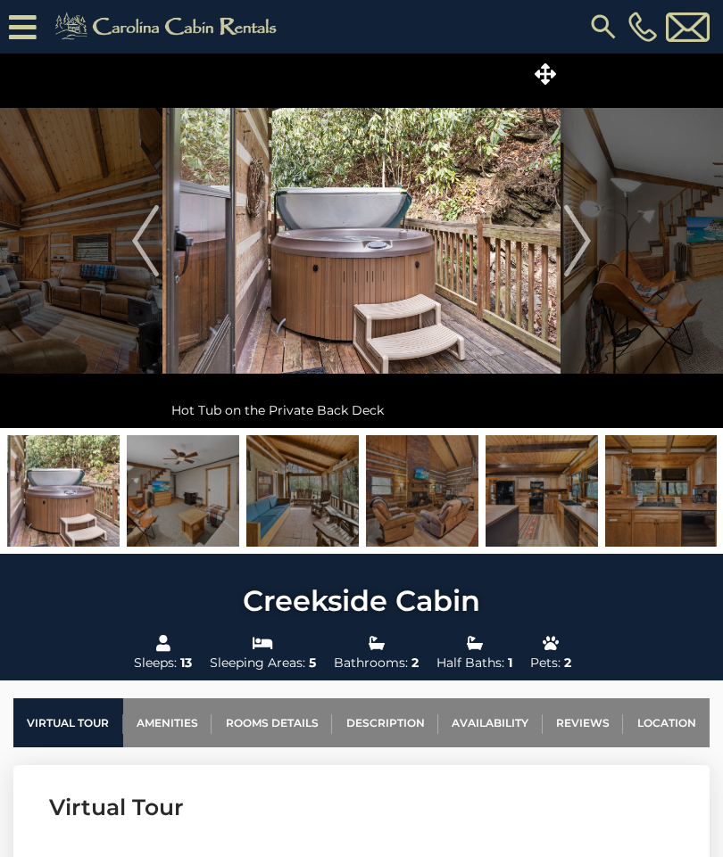
click at [577, 251] on img "Next" at bounding box center [577, 240] width 27 height 71
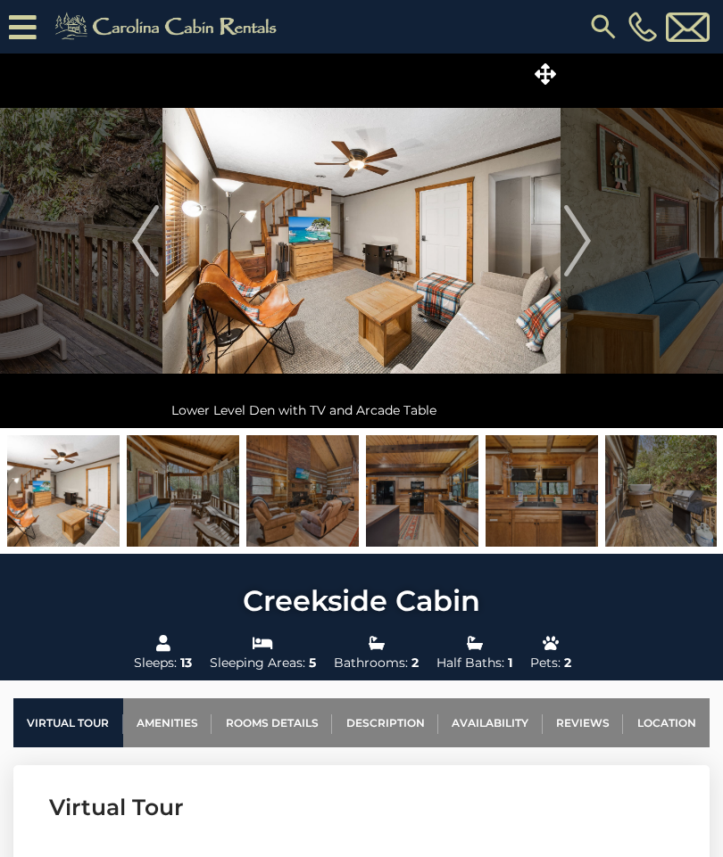
click at [589, 246] on img "Next" at bounding box center [577, 240] width 27 height 71
